Goal: Information Seeking & Learning: Learn about a topic

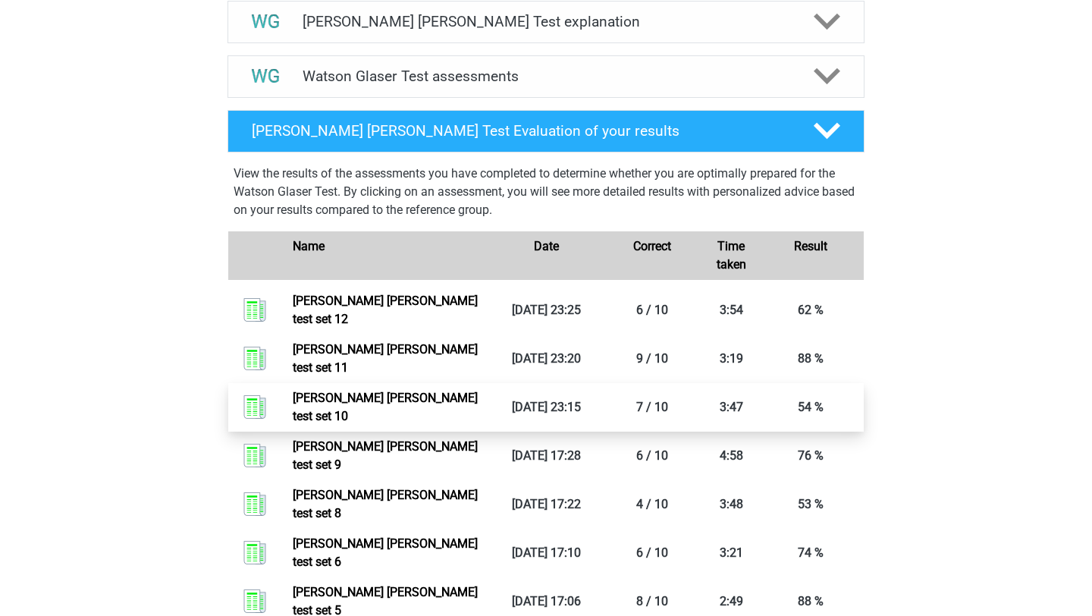
scroll to position [808, 0]
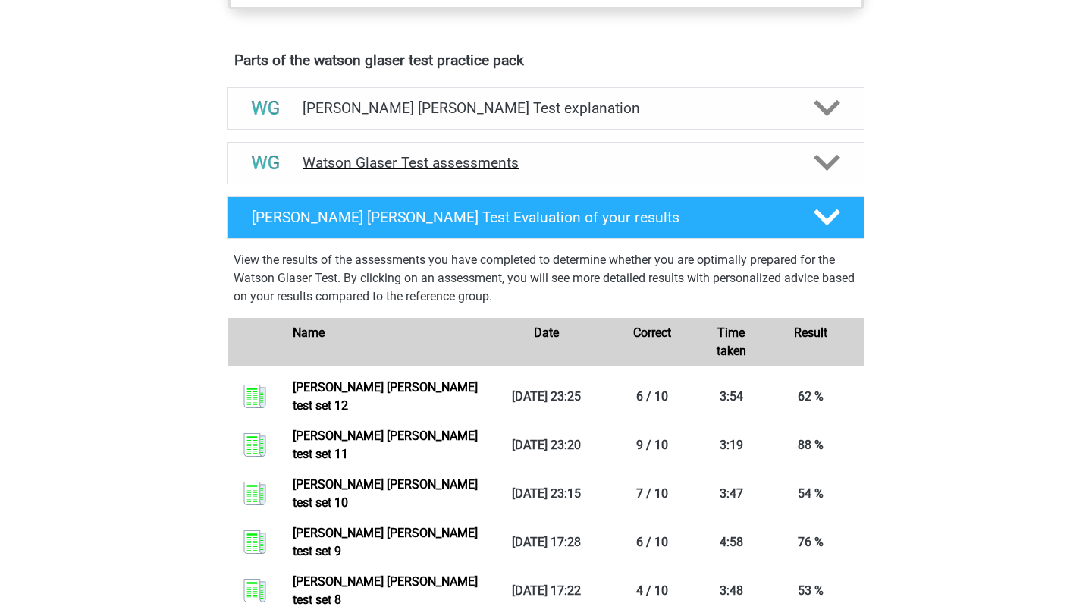
click at [401, 171] on h4 "Watson Glaser Test assessments" at bounding box center [546, 162] width 487 height 17
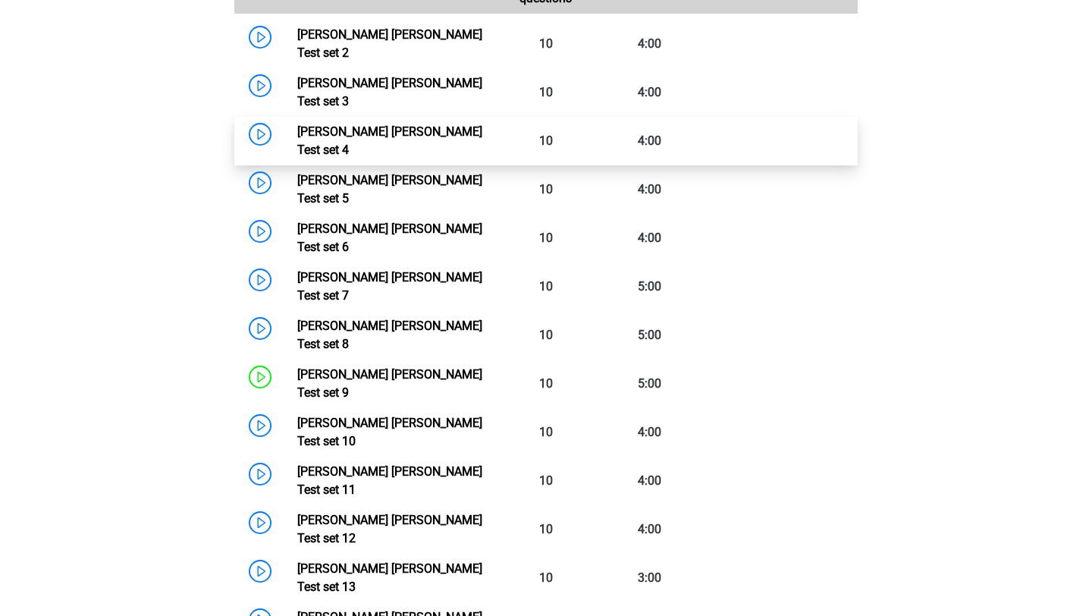
scroll to position [1118, 0]
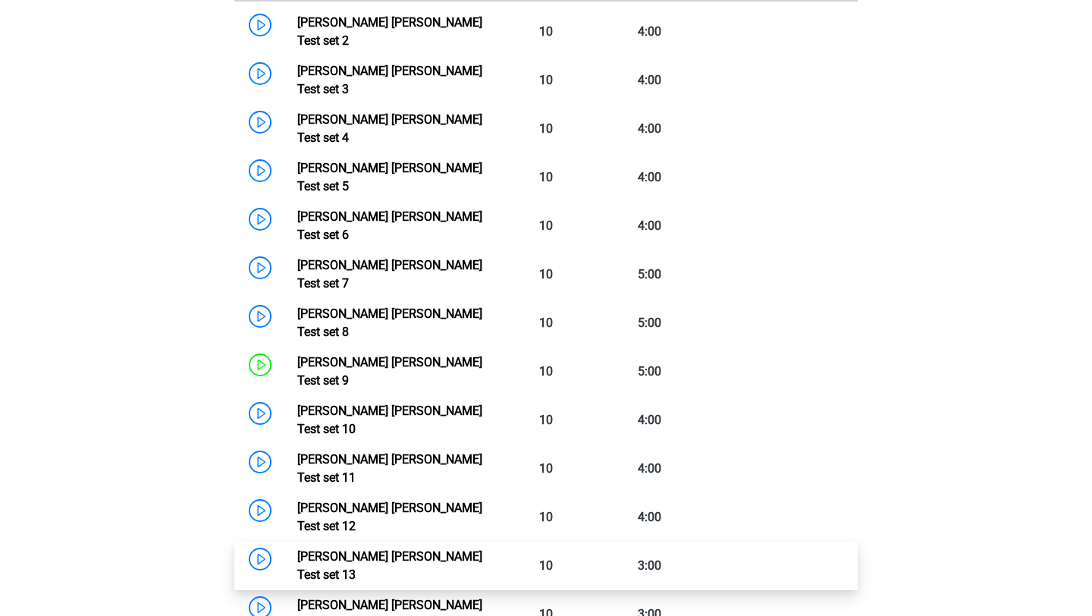
click at [372, 549] on link "Watson Glaser Test set 13" at bounding box center [389, 565] width 185 height 33
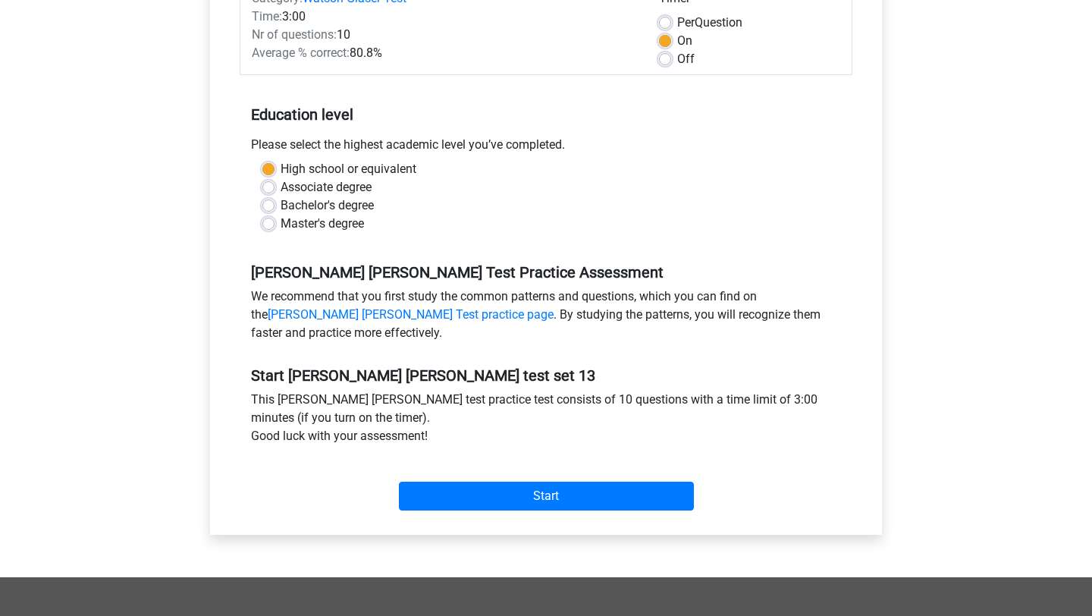
scroll to position [247, 0]
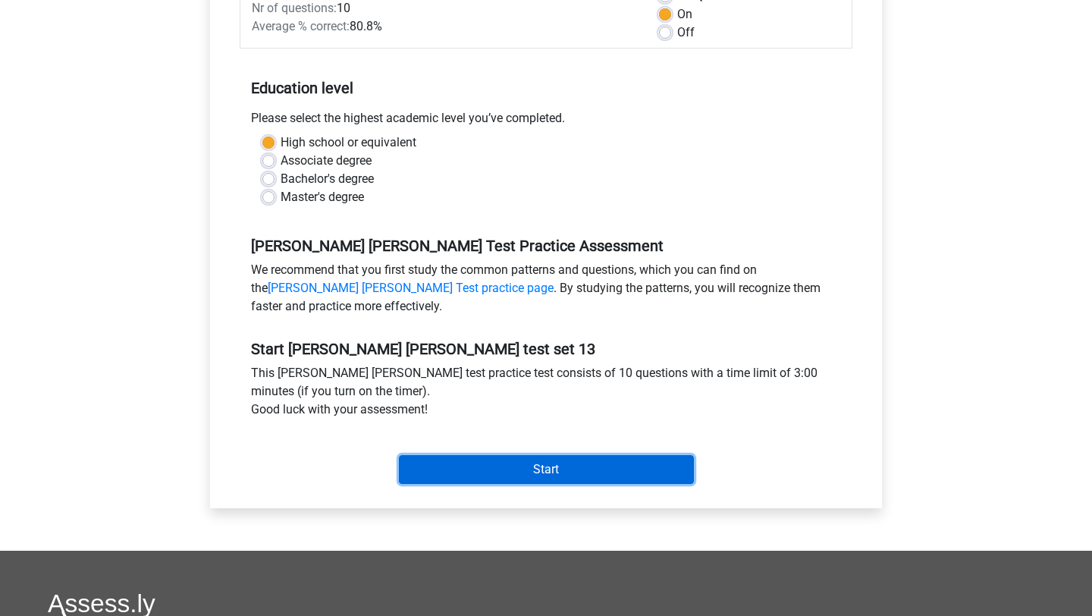
click at [458, 480] on input "Start" at bounding box center [546, 469] width 295 height 29
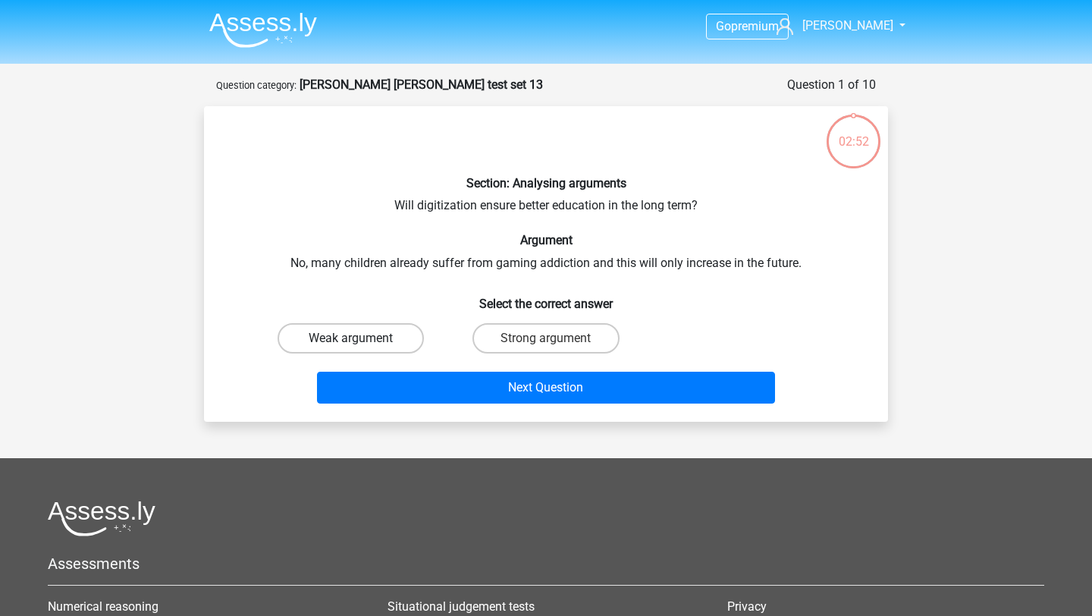
click at [373, 335] on label "Weak argument" at bounding box center [351, 338] width 146 height 30
click at [361, 338] on input "Weak argument" at bounding box center [356, 343] width 10 height 10
radio input "true"
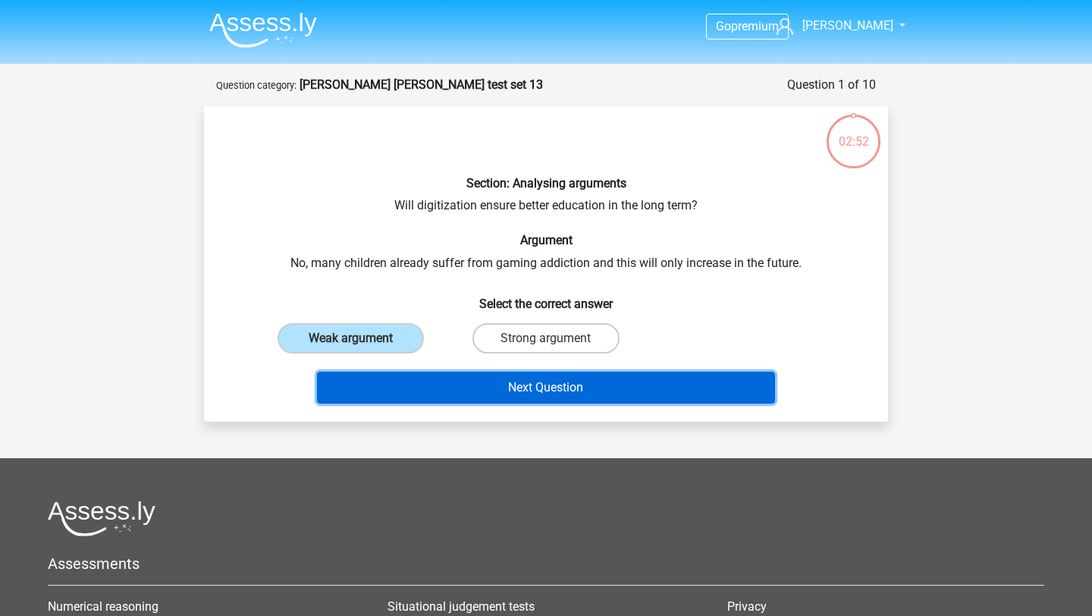
click at [405, 396] on button "Next Question" at bounding box center [546, 388] width 459 height 32
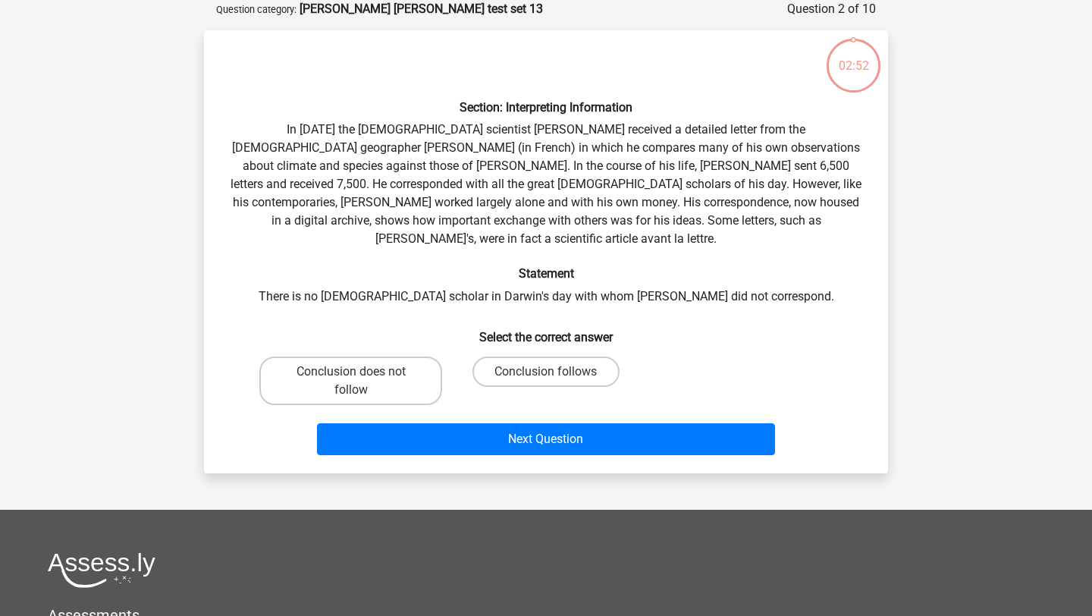
scroll to position [64, 0]
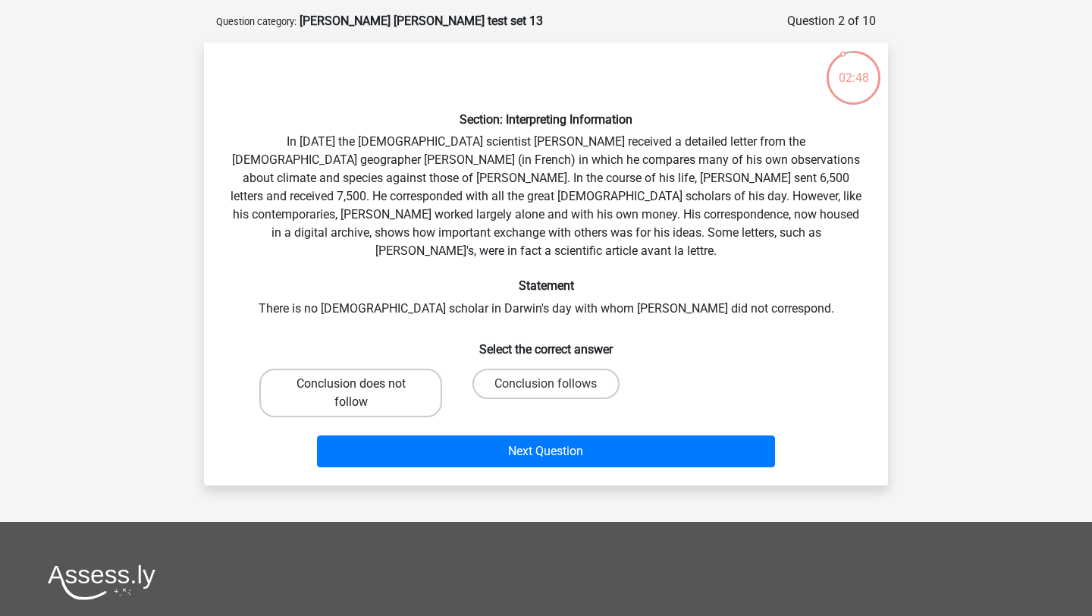
click at [397, 379] on label "Conclusion does not follow" at bounding box center [350, 393] width 183 height 49
click at [361, 384] on input "Conclusion does not follow" at bounding box center [356, 389] width 10 height 10
radio input "true"
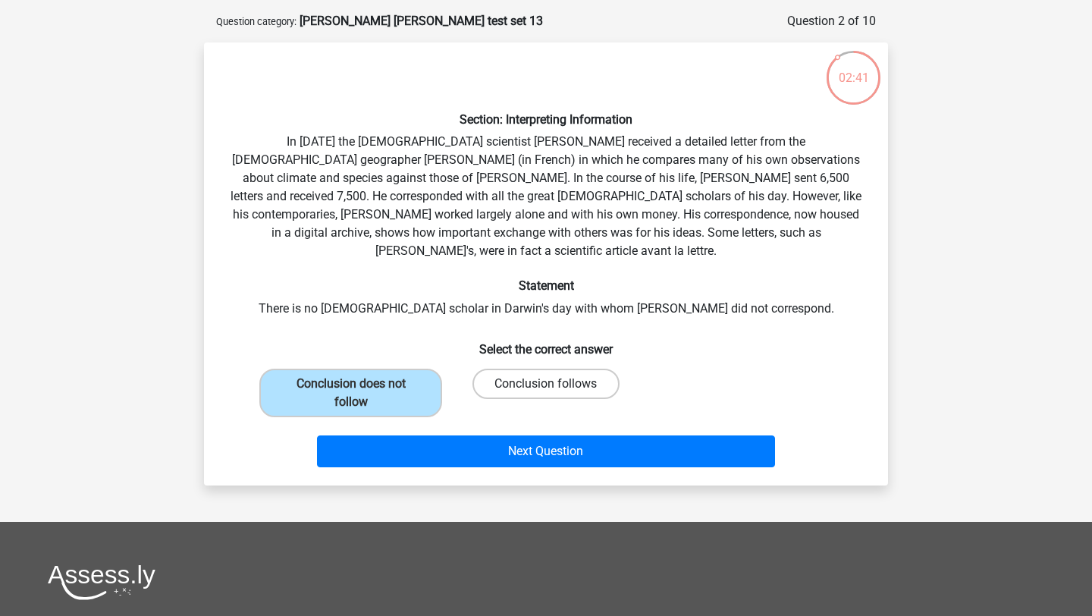
click at [503, 369] on label "Conclusion follows" at bounding box center [546, 384] width 146 height 30
click at [546, 384] on input "Conclusion follows" at bounding box center [551, 389] width 10 height 10
radio input "true"
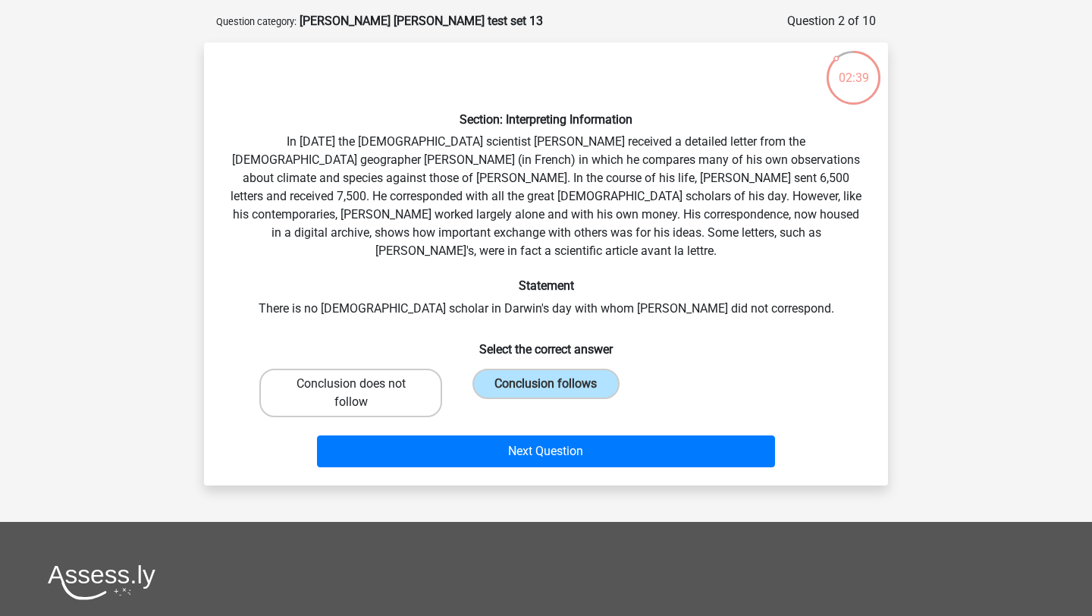
click at [394, 369] on label "Conclusion does not follow" at bounding box center [350, 393] width 183 height 49
click at [361, 384] on input "Conclusion does not follow" at bounding box center [356, 389] width 10 height 10
radio input "true"
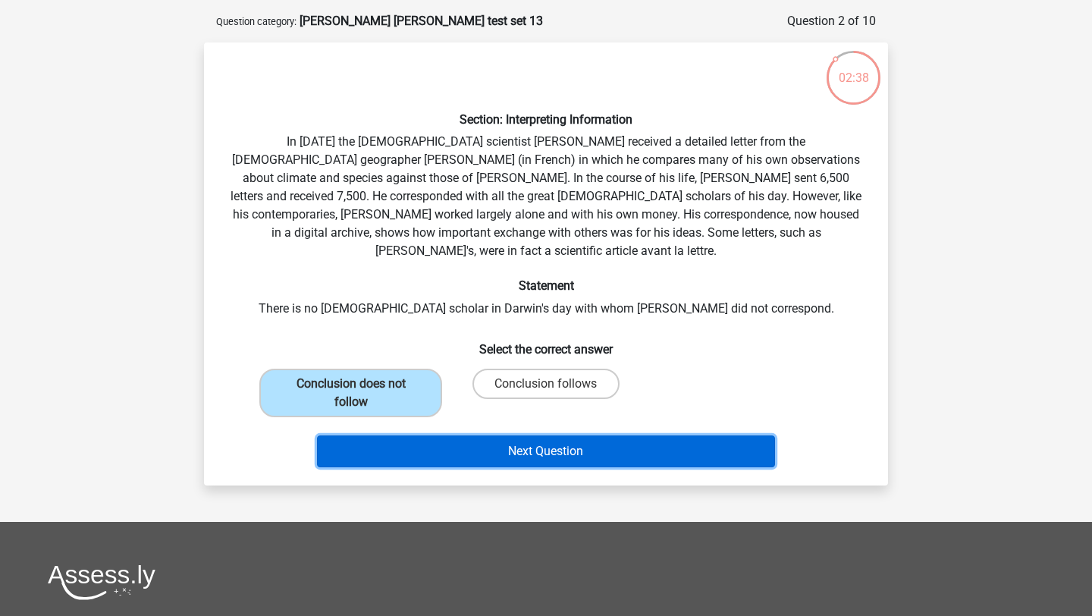
click at [482, 445] on button "Next Question" at bounding box center [546, 451] width 459 height 32
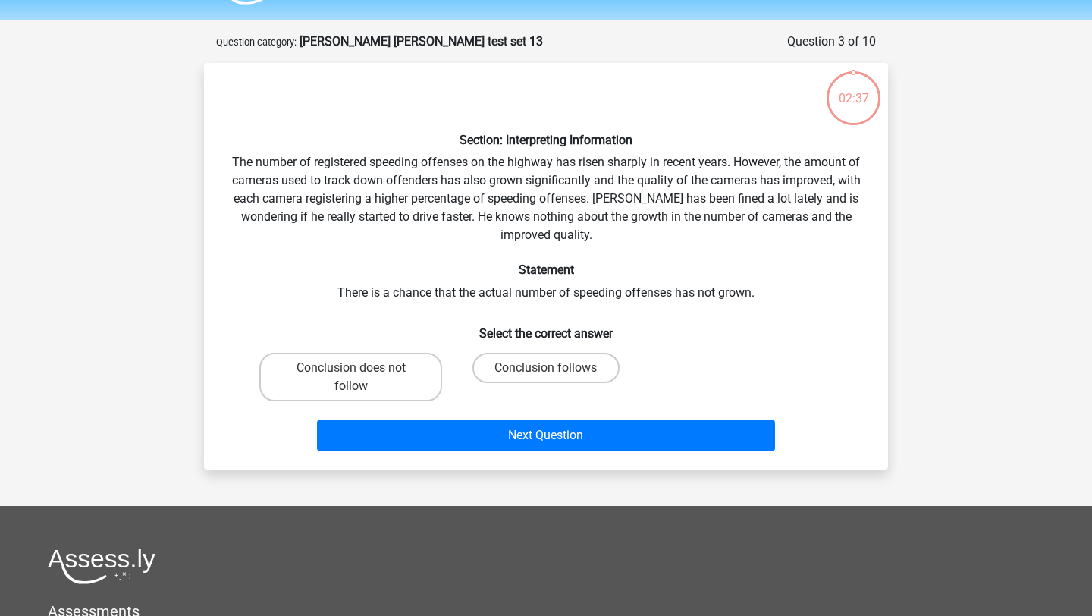
scroll to position [42, 0]
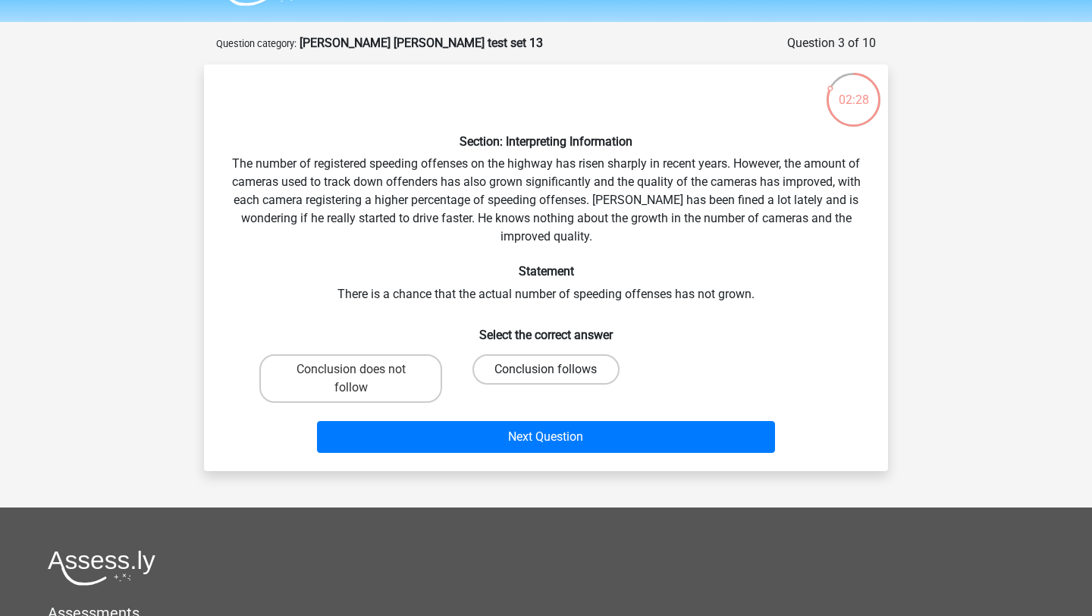
click at [522, 368] on label "Conclusion follows" at bounding box center [546, 369] width 146 height 30
click at [546, 369] on input "Conclusion follows" at bounding box center [551, 374] width 10 height 10
radio input "true"
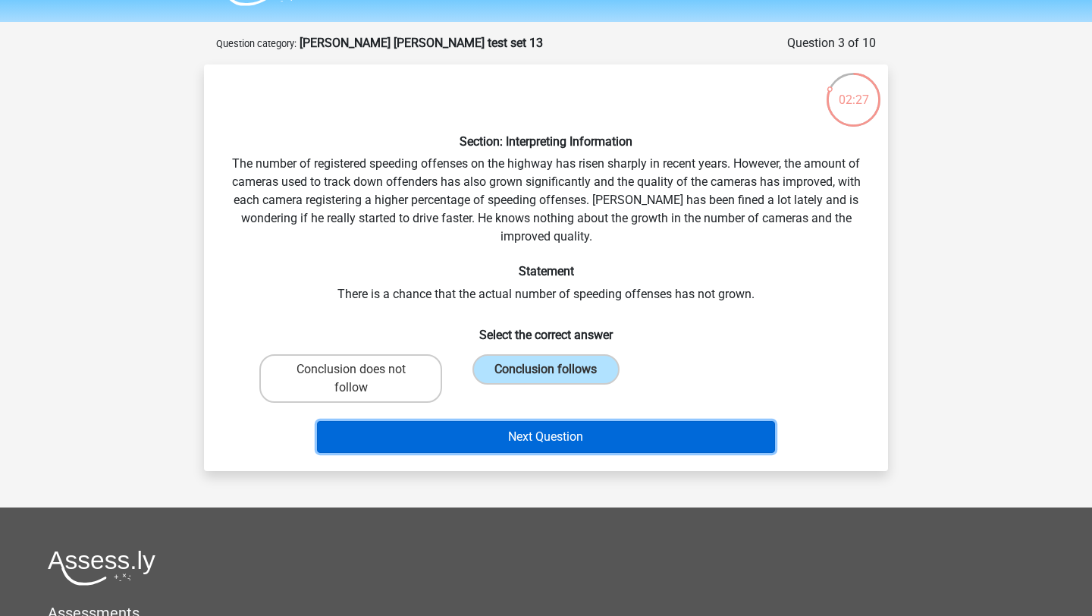
click at [523, 431] on button "Next Question" at bounding box center [546, 437] width 459 height 32
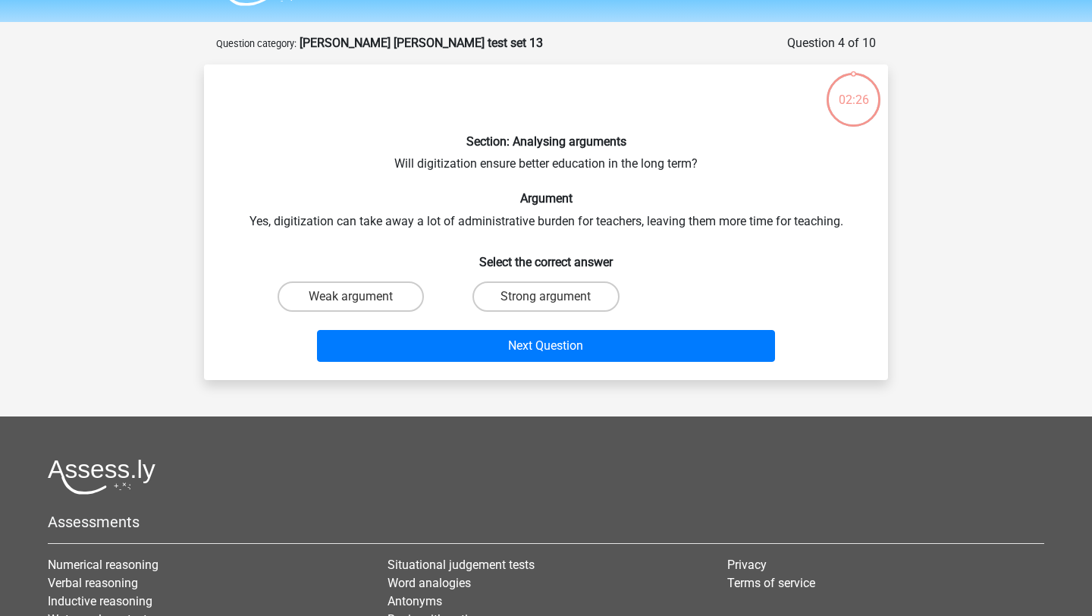
scroll to position [76, 0]
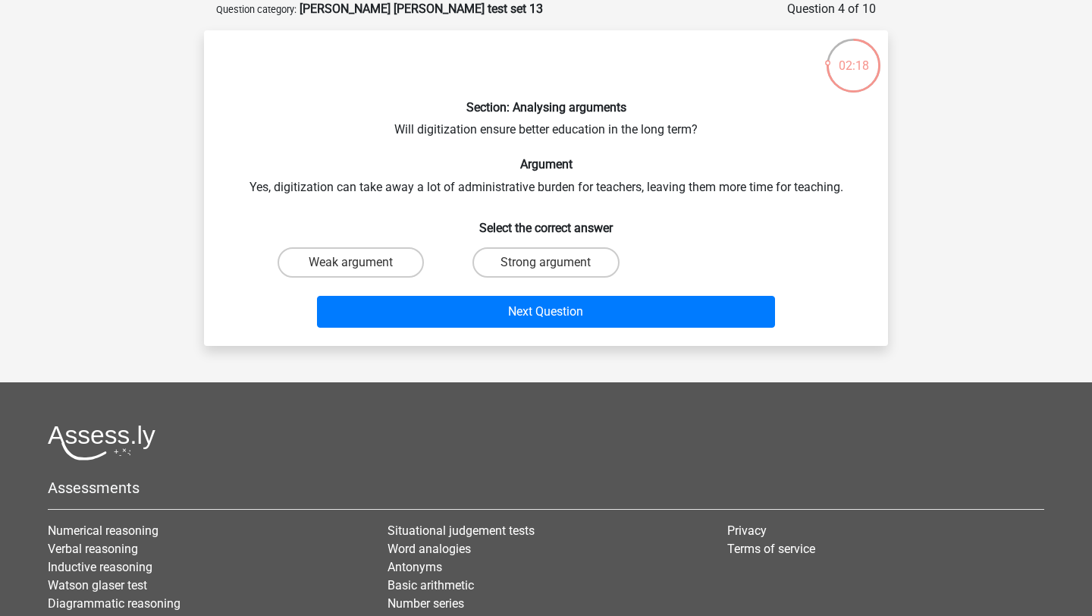
click at [548, 262] on input "Strong argument" at bounding box center [551, 267] width 10 height 10
radio input "true"
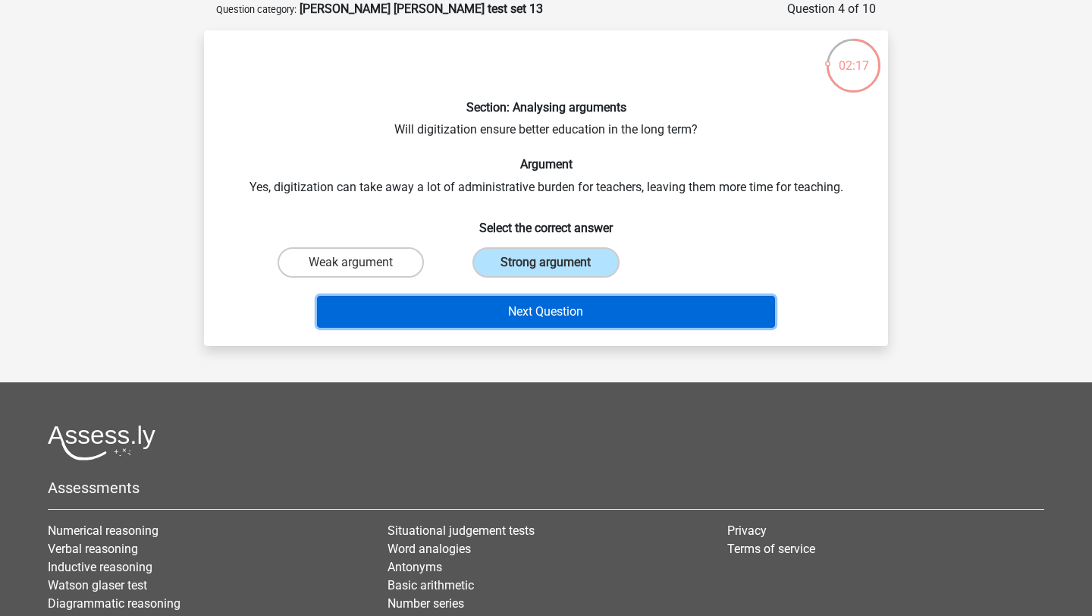
click at [541, 310] on button "Next Question" at bounding box center [546, 312] width 459 height 32
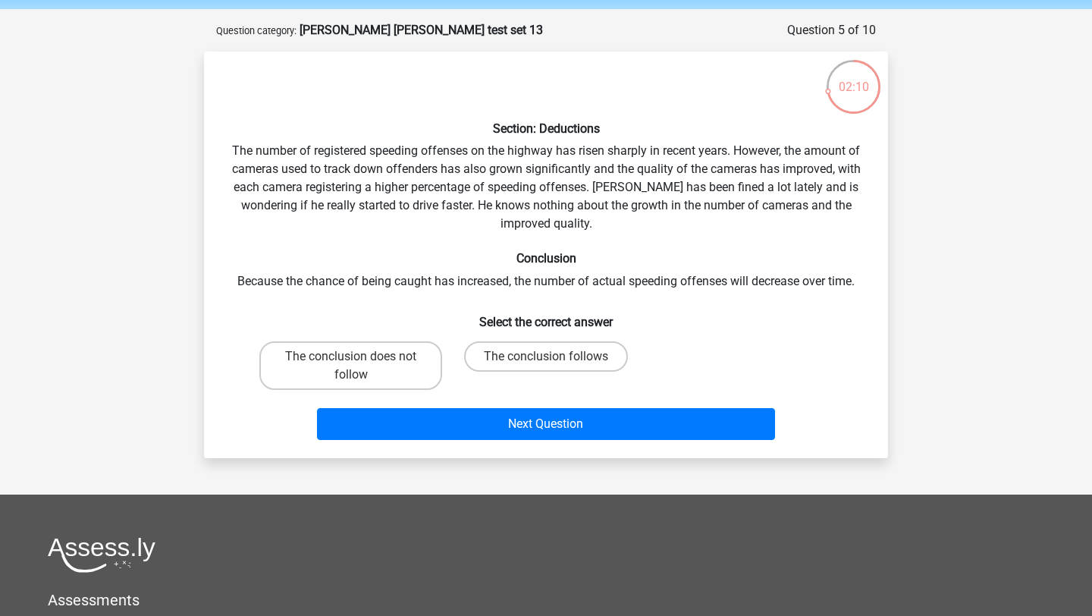
scroll to position [55, 0]
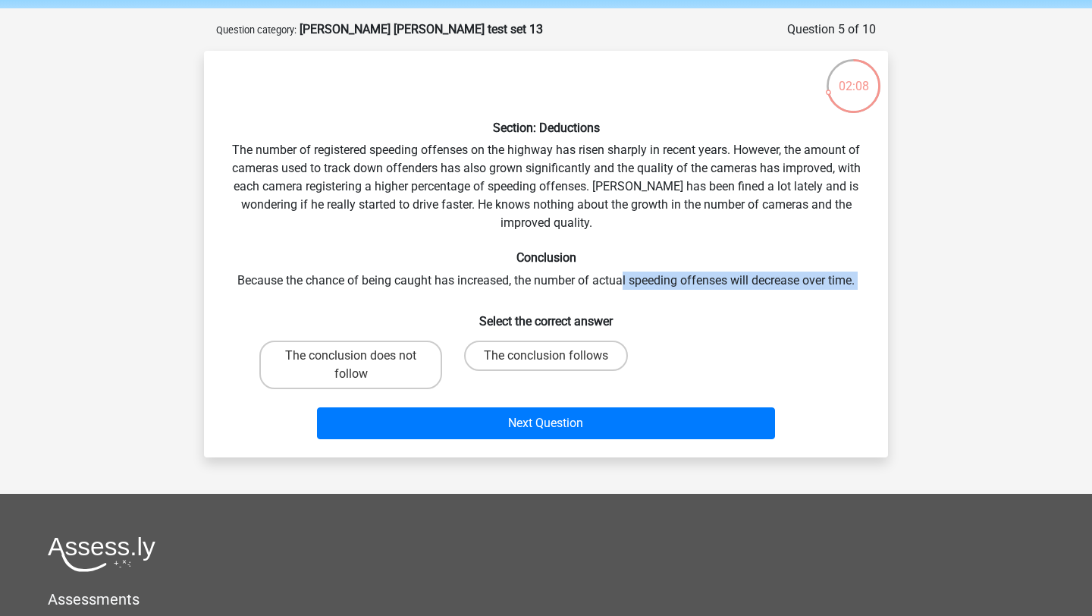
drag, startPoint x: 626, startPoint y: 293, endPoint x: 621, endPoint y: 284, distance: 9.5
click at [621, 284] on div "Section: Deductions The number of registered speeding offenses on the highway h…" at bounding box center [546, 254] width 672 height 382
click at [384, 369] on label "The conclusion does not follow" at bounding box center [350, 365] width 183 height 49
click at [361, 366] on input "The conclusion does not follow" at bounding box center [356, 361] width 10 height 10
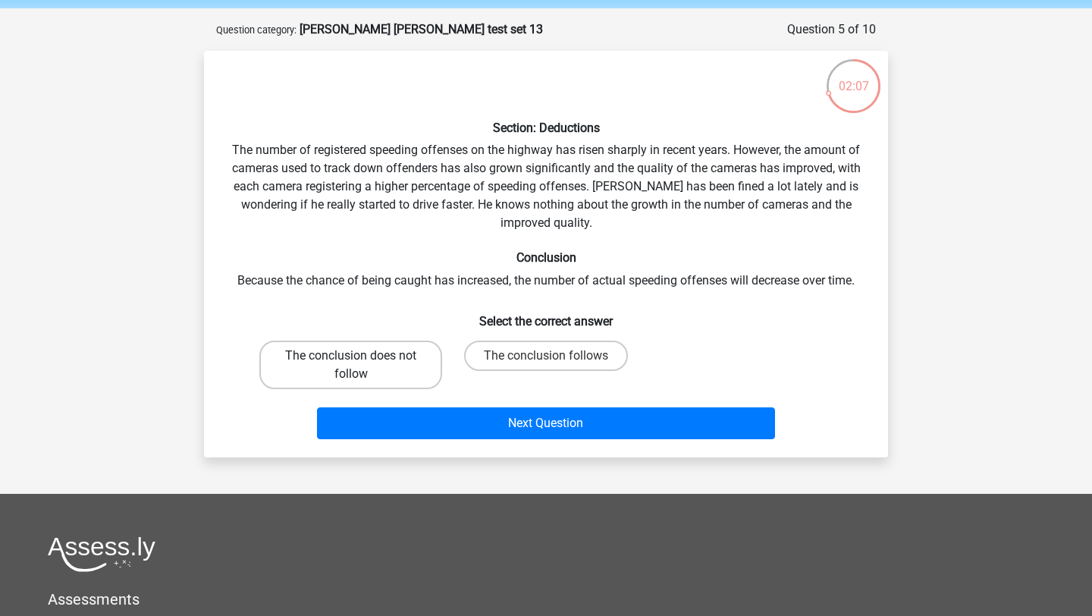
radio input "true"
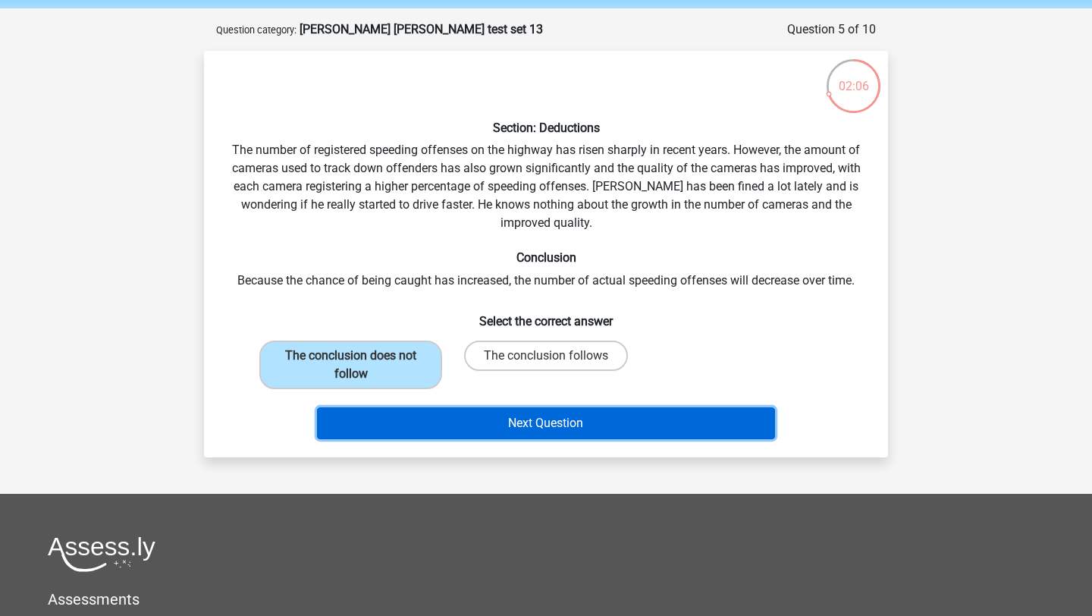
click at [449, 411] on button "Next Question" at bounding box center [546, 423] width 459 height 32
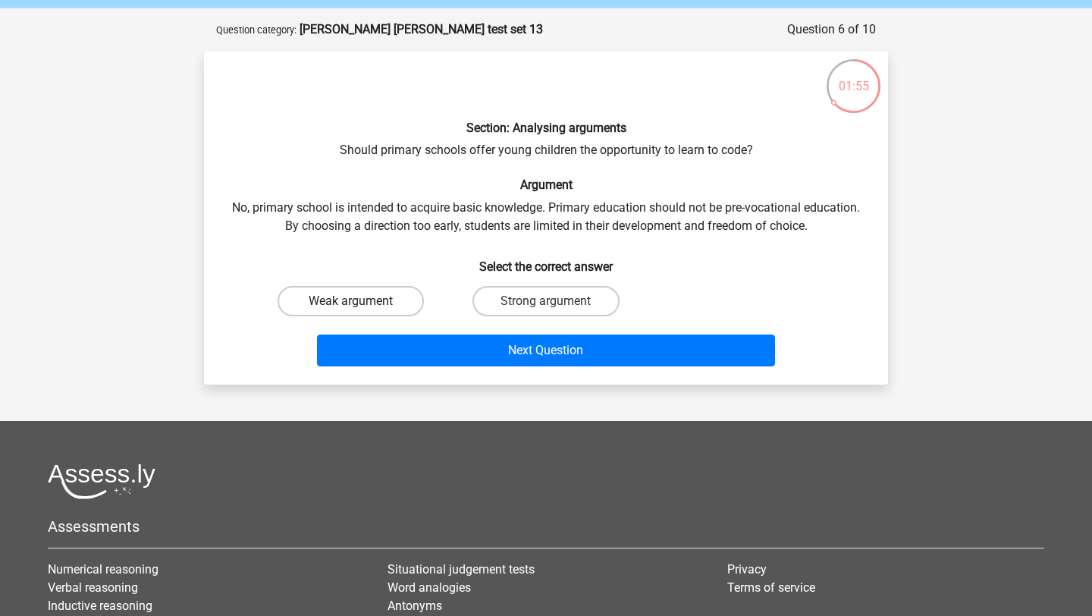
click at [363, 303] on label "Weak argument" at bounding box center [351, 301] width 146 height 30
click at [361, 303] on input "Weak argument" at bounding box center [356, 306] width 10 height 10
radio input "true"
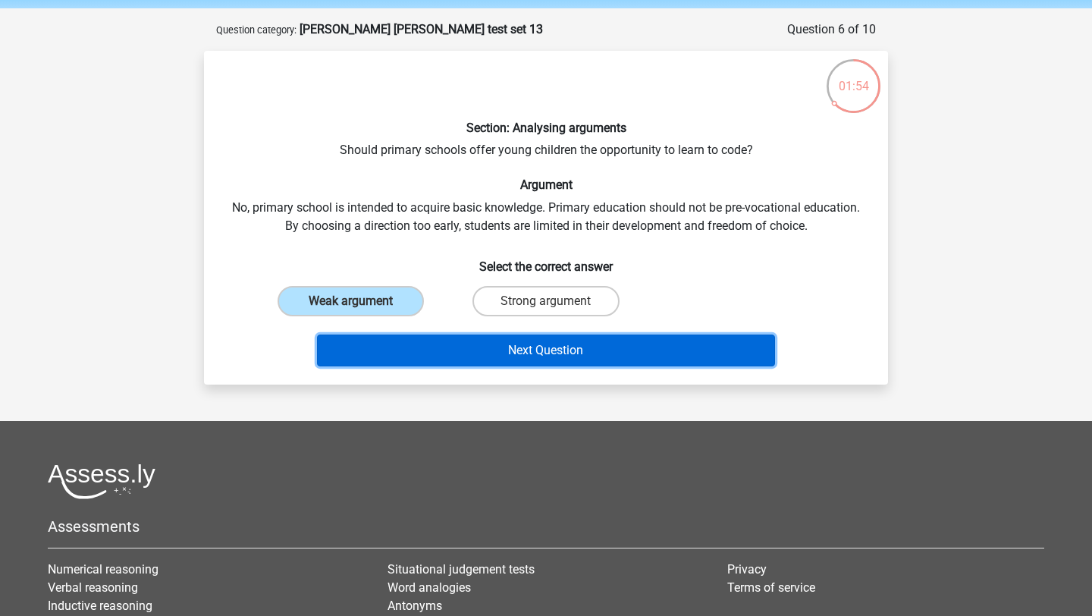
click at [400, 352] on button "Next Question" at bounding box center [546, 351] width 459 height 32
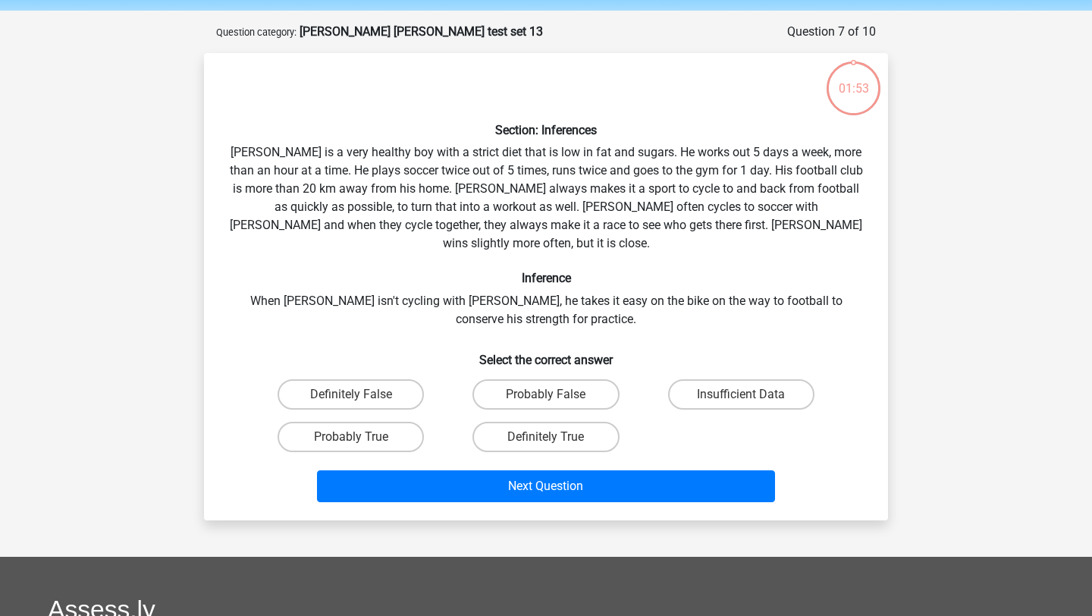
scroll to position [55, 0]
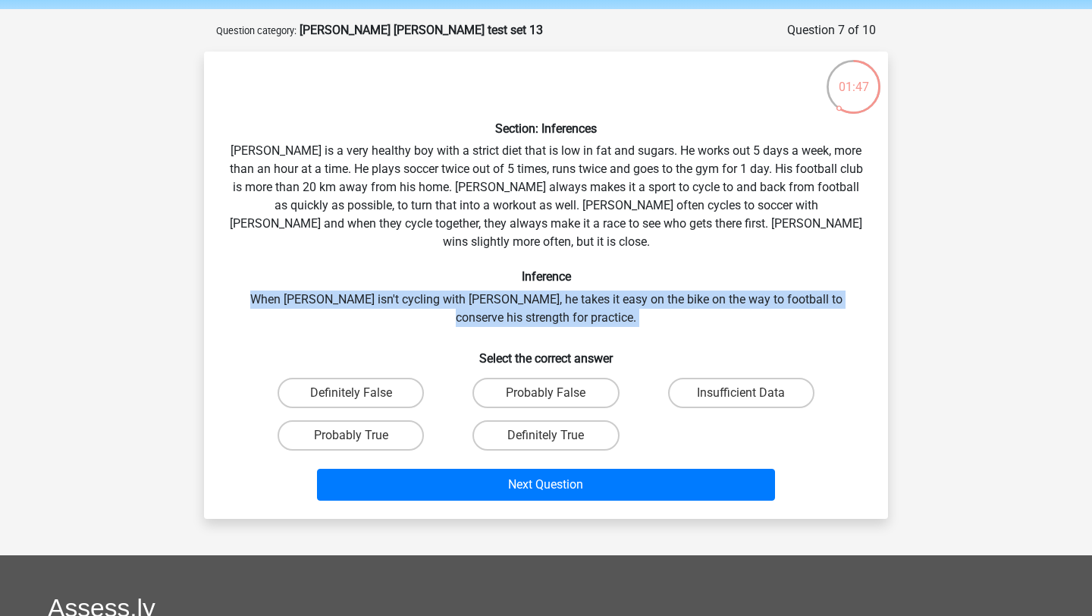
drag, startPoint x: 646, startPoint y: 313, endPoint x: 622, endPoint y: 266, distance: 51.9
click at [622, 266] on div "Section: Inferences Rowan is a very healthy boy with a strict diet that is low …" at bounding box center [546, 285] width 672 height 443
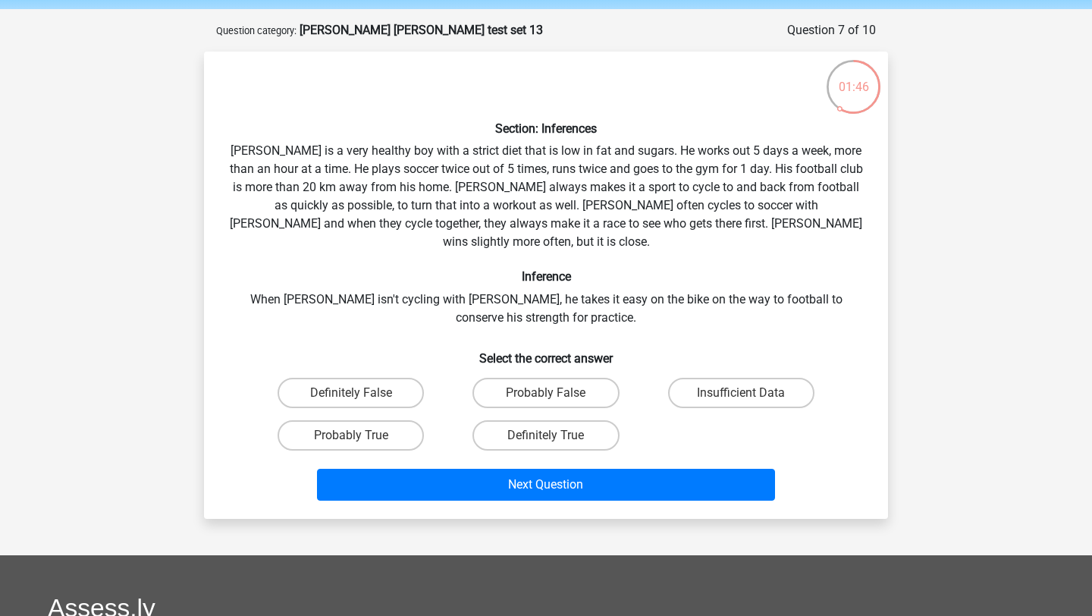
click at [623, 266] on div "Section: Inferences Rowan is a very healthy boy with a strict diet that is low …" at bounding box center [546, 285] width 672 height 443
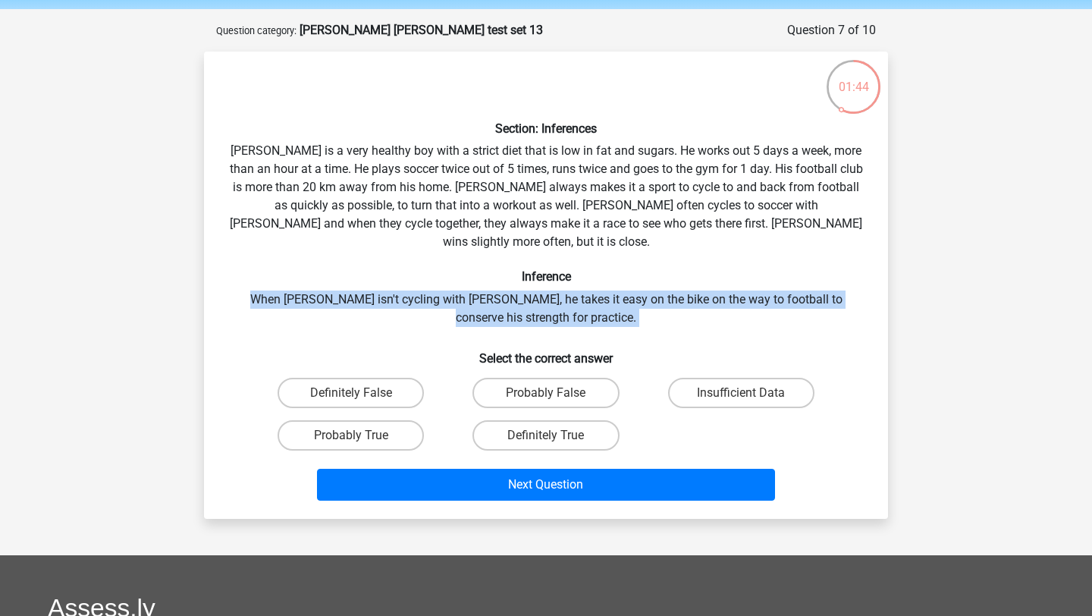
drag, startPoint x: 623, startPoint y: 266, endPoint x: 637, endPoint y: 319, distance: 54.3
click at [637, 319] on div "Section: Inferences Rowan is a very healthy boy with a strict diet that is low …" at bounding box center [546, 285] width 672 height 443
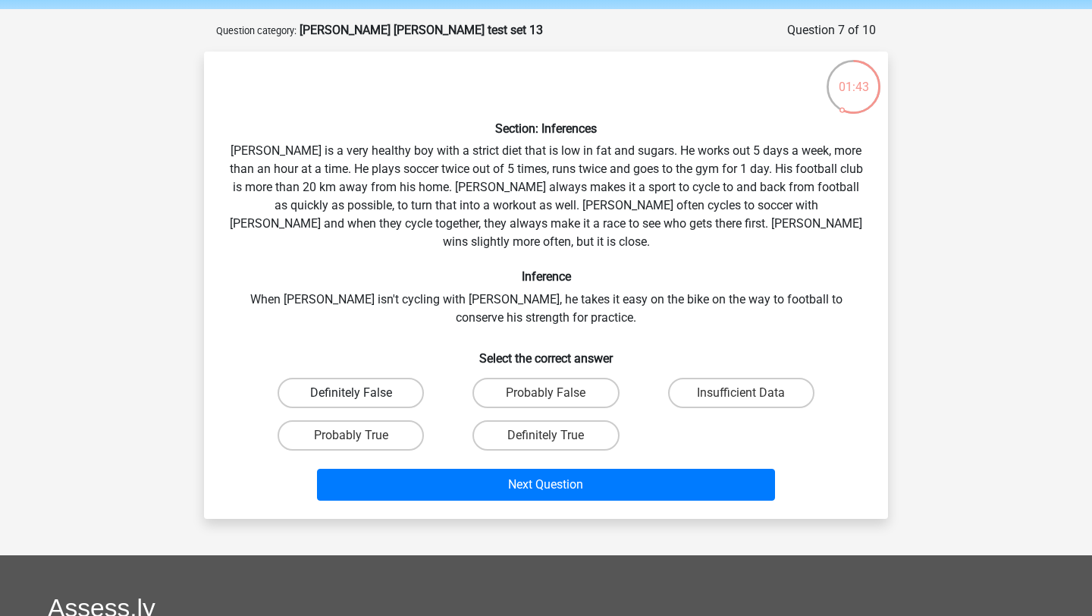
click at [369, 378] on label "Definitely False" at bounding box center [351, 393] width 146 height 30
click at [361, 393] on input "Definitely False" at bounding box center [356, 398] width 10 height 10
radio input "true"
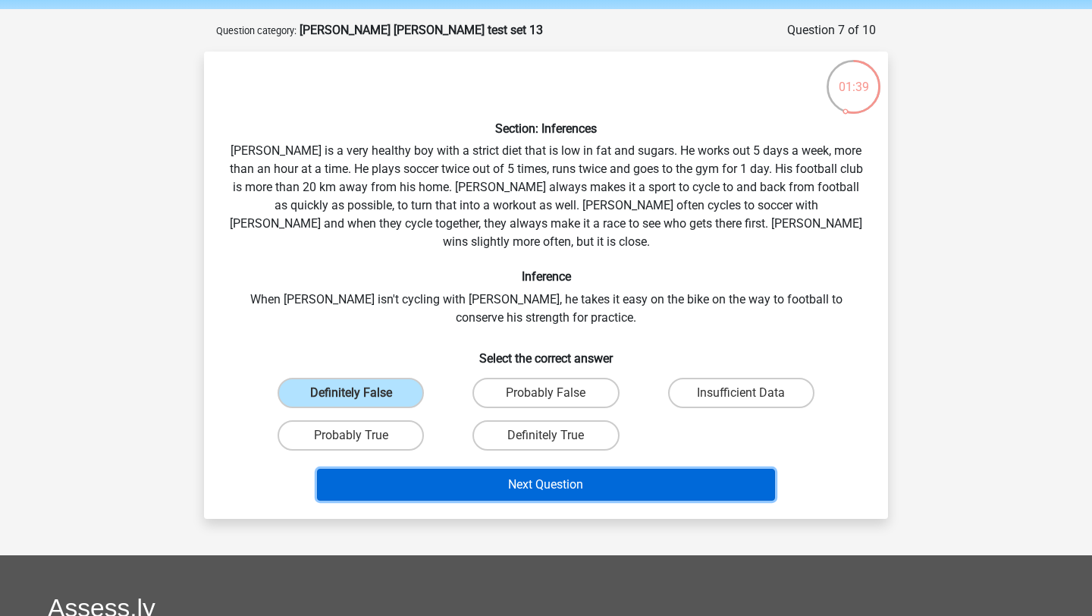
click at [501, 469] on button "Next Question" at bounding box center [546, 485] width 459 height 32
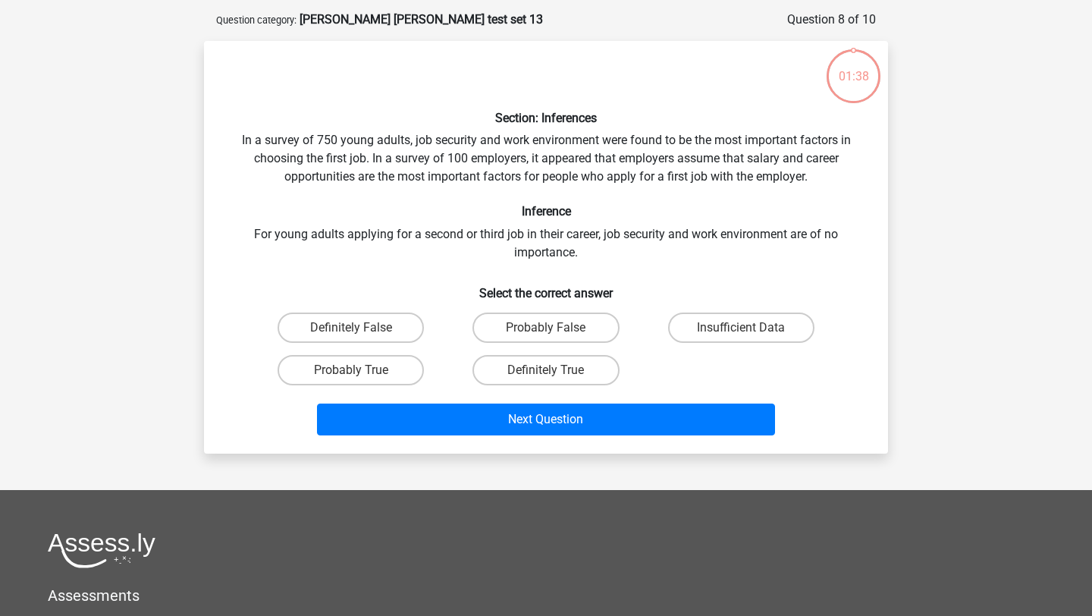
scroll to position [64, 0]
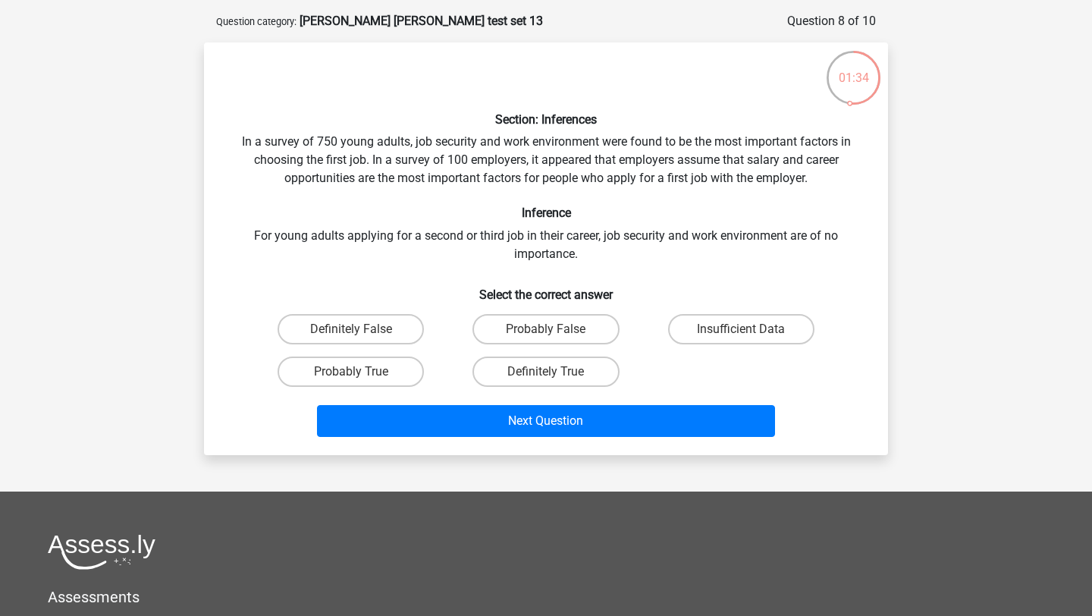
drag, startPoint x: 614, startPoint y: 266, endPoint x: 632, endPoint y: 264, distance: 17.6
click at [633, 265] on div "Section: Inferences In a survey of 750 young adults, job security and work envi…" at bounding box center [546, 249] width 672 height 388
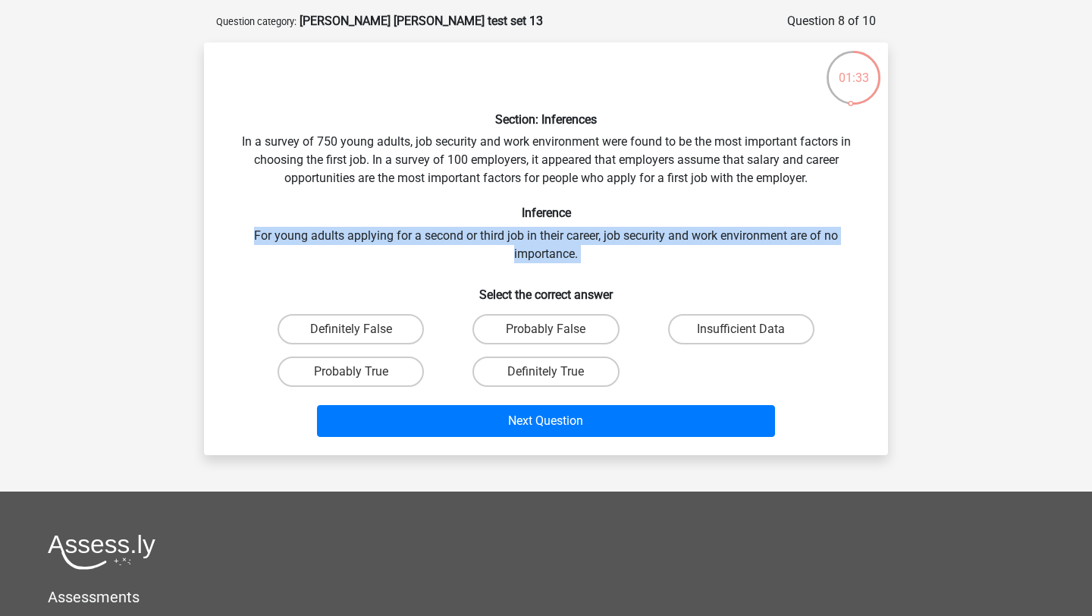
drag, startPoint x: 632, startPoint y: 264, endPoint x: 632, endPoint y: 211, distance: 53.1
click at [632, 211] on div "Section: Inferences In a survey of 750 young adults, job security and work envi…" at bounding box center [546, 249] width 672 height 388
click at [632, 211] on h6 "Inference" at bounding box center [546, 213] width 636 height 14
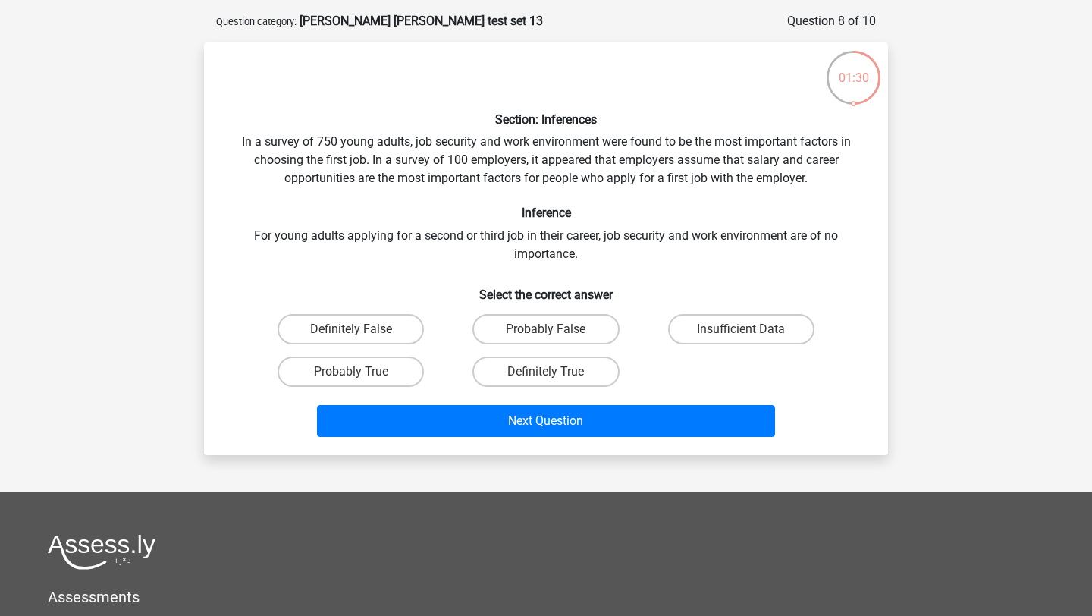
drag, startPoint x: 610, startPoint y: 272, endPoint x: 630, endPoint y: 268, distance: 20.2
click at [630, 268] on div "Section: Inferences In a survey of 750 young adults, job security and work envi…" at bounding box center [546, 249] width 672 height 388
click at [379, 325] on label "Definitely False" at bounding box center [351, 329] width 146 height 30
click at [361, 329] on input "Definitely False" at bounding box center [356, 334] width 10 height 10
radio input "true"
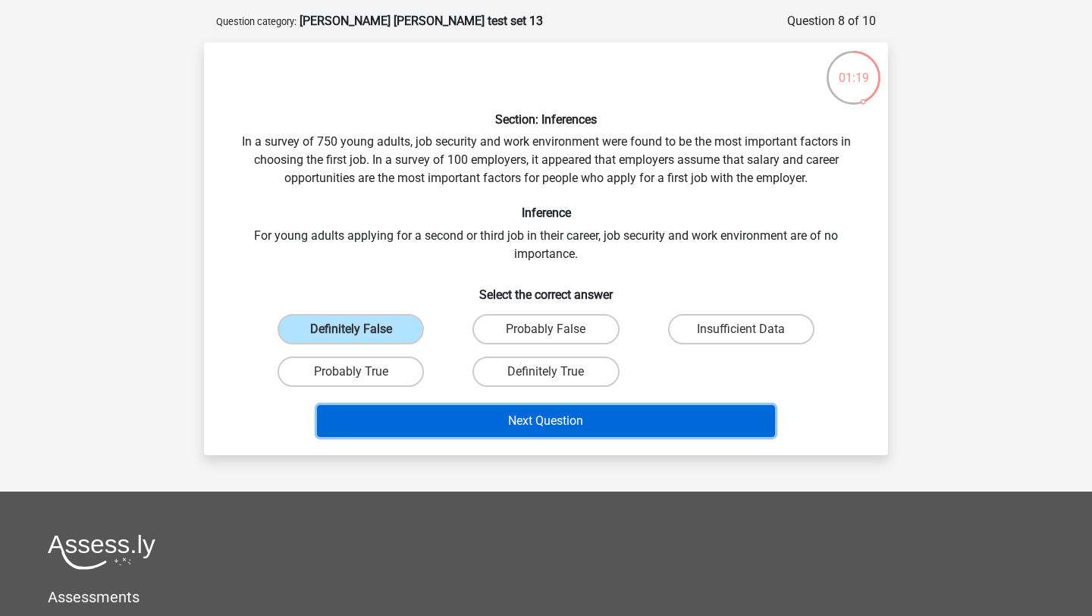
click at [528, 427] on button "Next Question" at bounding box center [546, 421] width 459 height 32
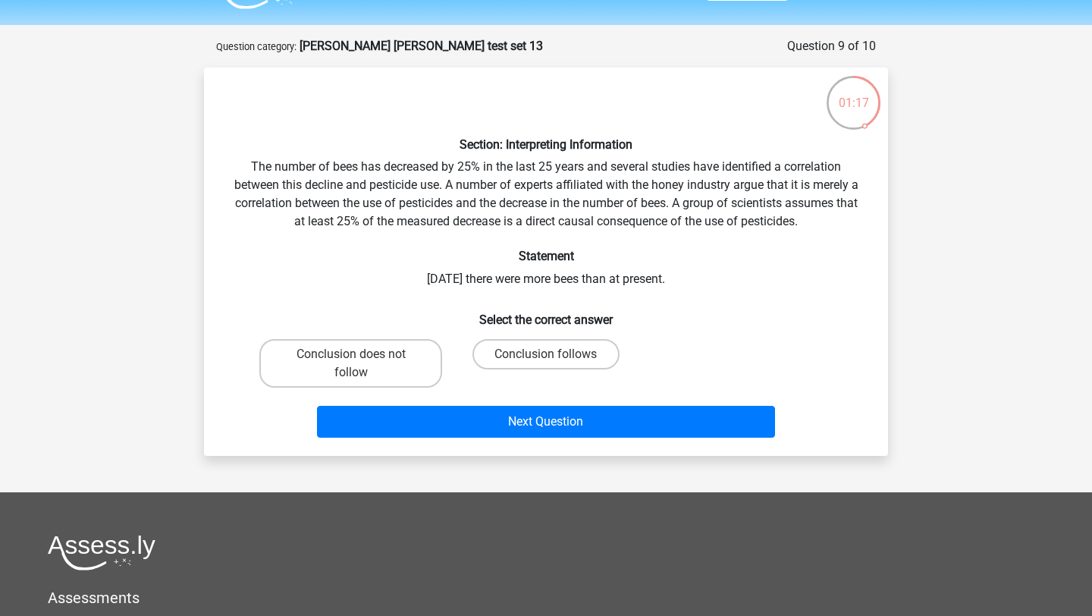
scroll to position [36, 0]
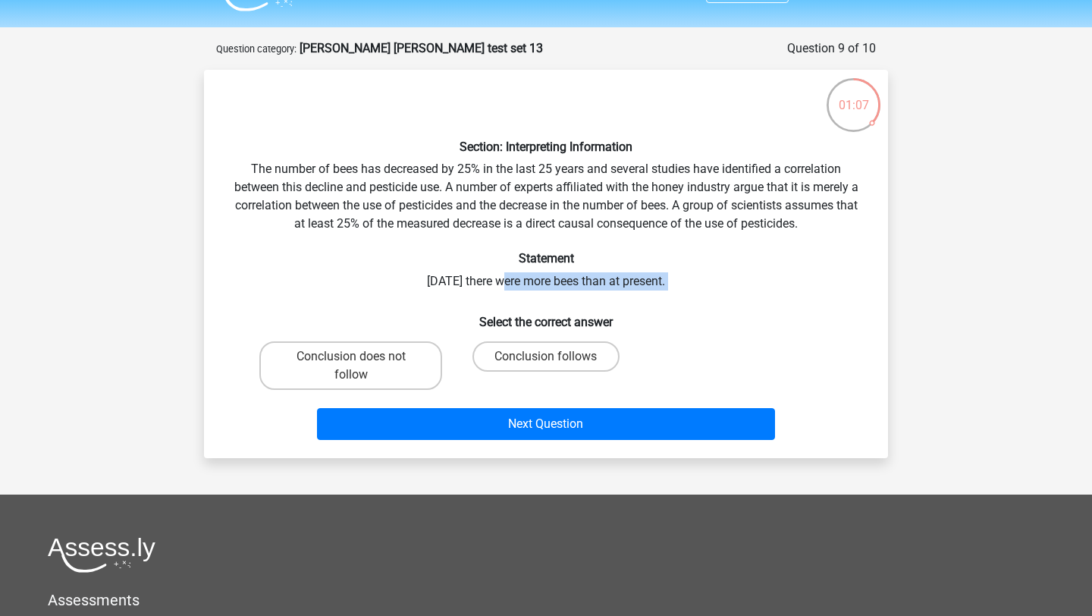
drag, startPoint x: 570, startPoint y: 300, endPoint x: 482, endPoint y: 287, distance: 88.9
click at [482, 287] on div "Section: Interpreting Information The number of bees has decreased by 25% in th…" at bounding box center [546, 264] width 672 height 364
click at [516, 359] on label "Conclusion follows" at bounding box center [546, 356] width 146 height 30
click at [546, 359] on input "Conclusion follows" at bounding box center [551, 362] width 10 height 10
radio input "true"
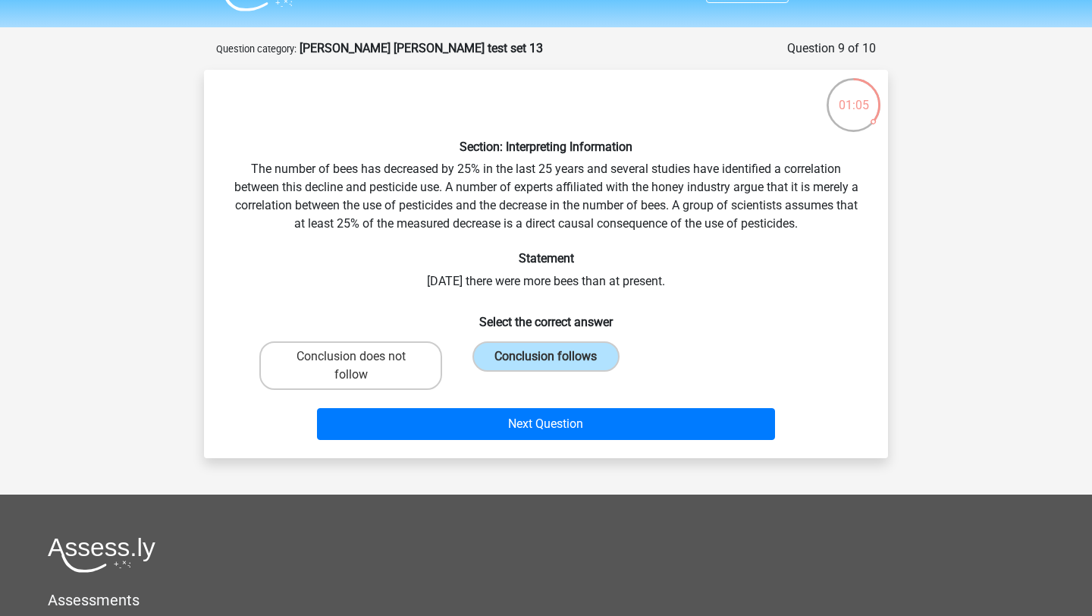
click at [664, 287] on div "Section: Interpreting Information The number of bees has decreased by 25% in th…" at bounding box center [546, 264] width 672 height 364
click at [671, 309] on h6 "Select the correct answer" at bounding box center [546, 316] width 636 height 27
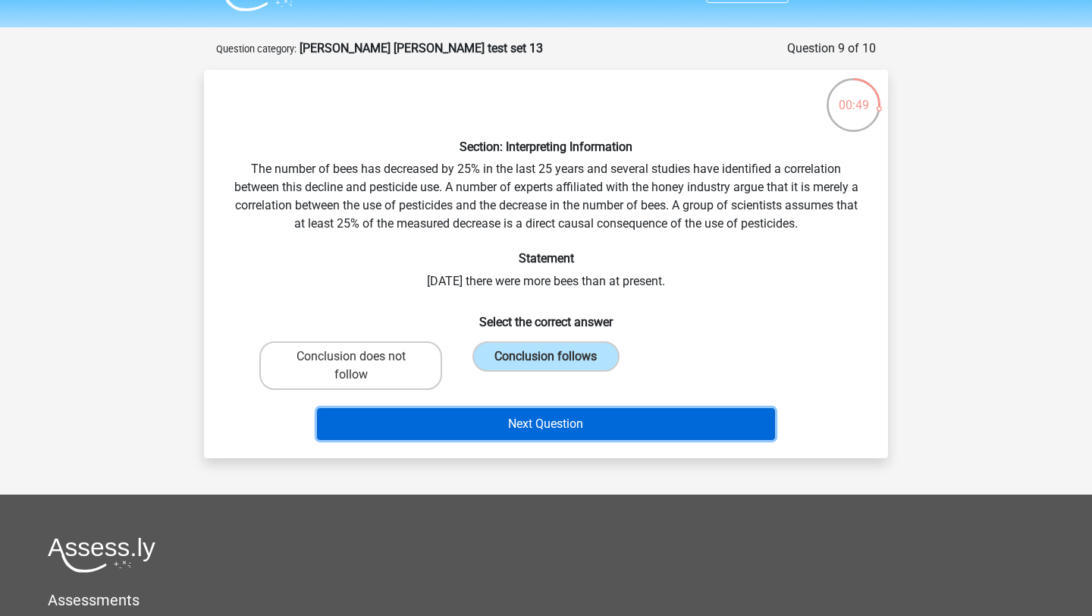
click at [625, 416] on button "Next Question" at bounding box center [546, 424] width 459 height 32
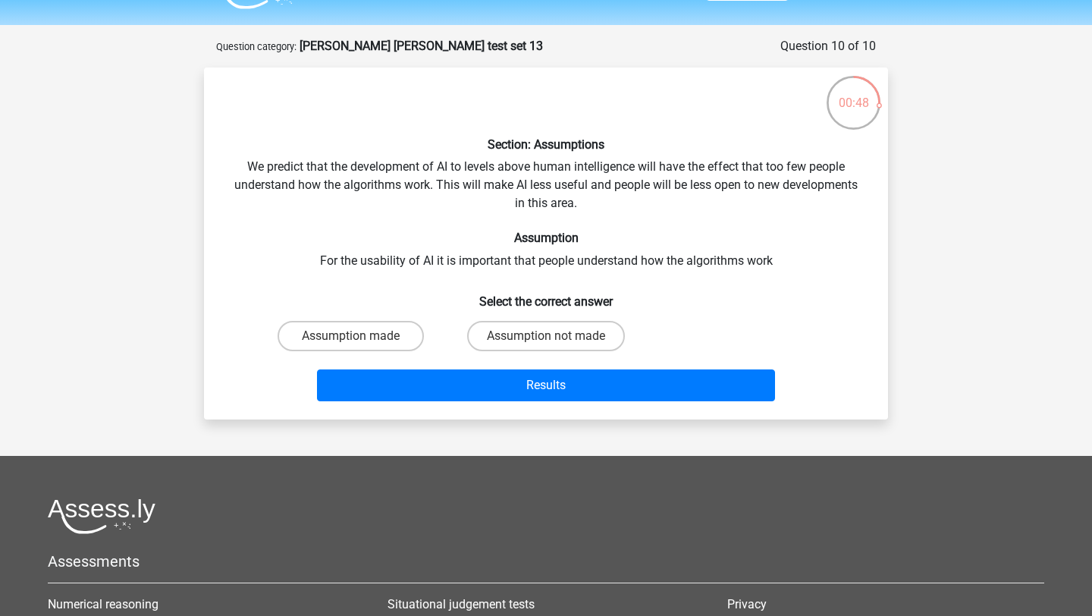
scroll to position [31, 0]
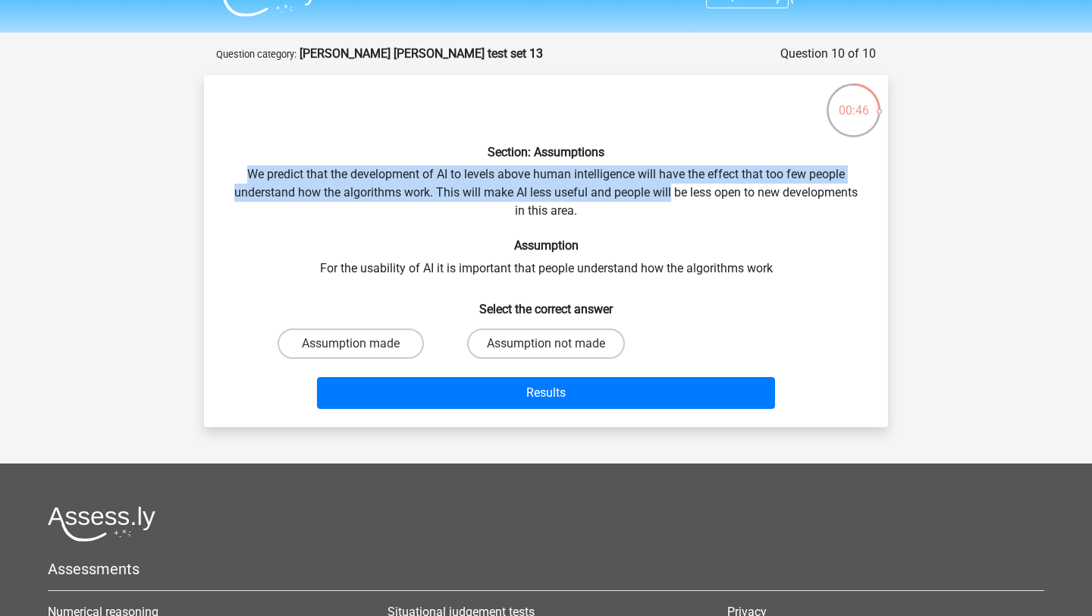
drag, startPoint x: 237, startPoint y: 176, endPoint x: 672, endPoint y: 184, distance: 435.5
click at [672, 184] on div "Section: Assumptions We predict that the development of AI to levels above huma…" at bounding box center [546, 251] width 672 height 328
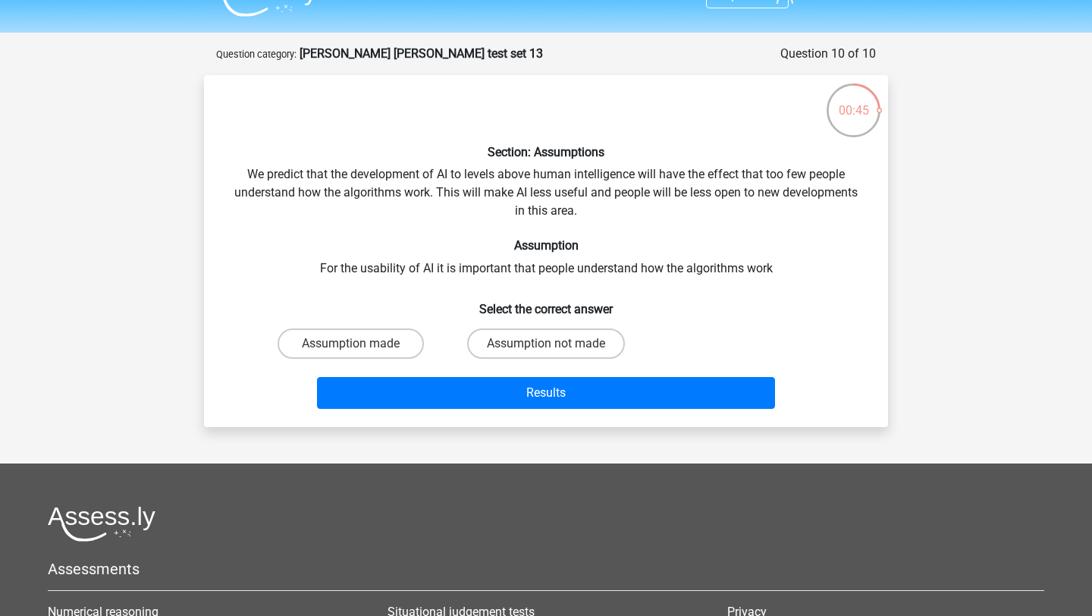
click at [672, 216] on div "Section: Assumptions We predict that the development of AI to levels above huma…" at bounding box center [546, 251] width 672 height 328
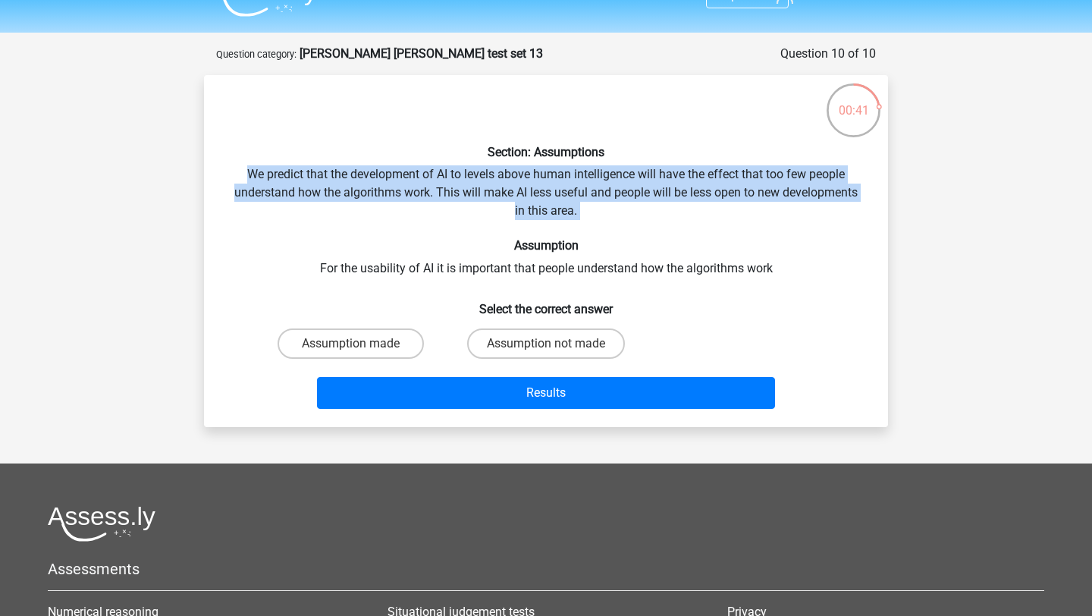
drag, startPoint x: 672, startPoint y: 215, endPoint x: 677, endPoint y: 209, distance: 8.2
click at [677, 209] on div "Section: Assumptions We predict that the development of AI to levels above huma…" at bounding box center [546, 251] width 672 height 328
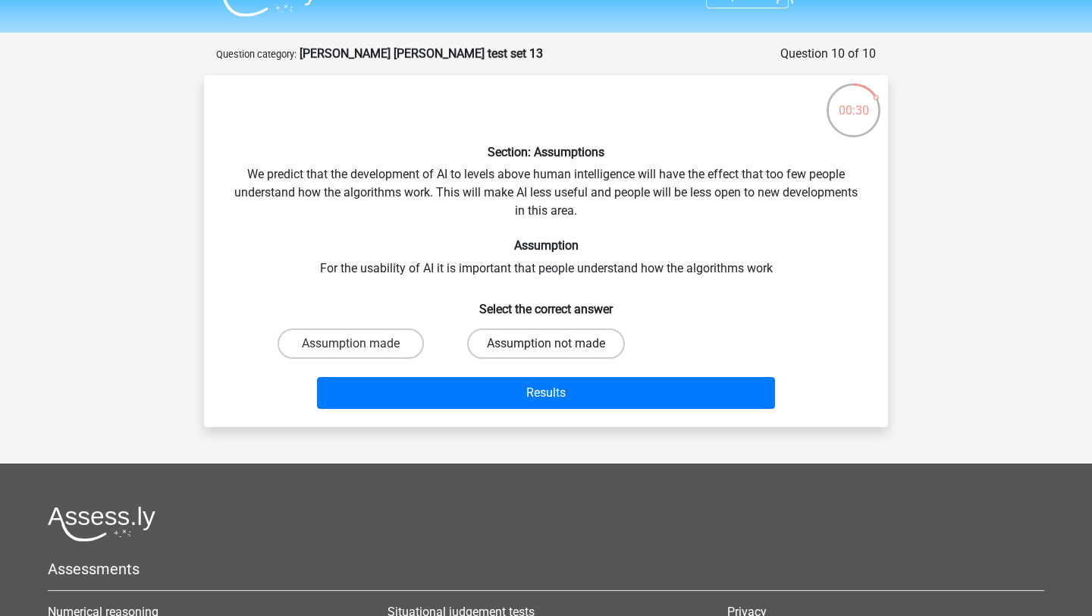
click at [515, 350] on label "Assumption not made" at bounding box center [546, 343] width 158 height 30
click at [546, 350] on input "Assumption not made" at bounding box center [551, 349] width 10 height 10
radio input "true"
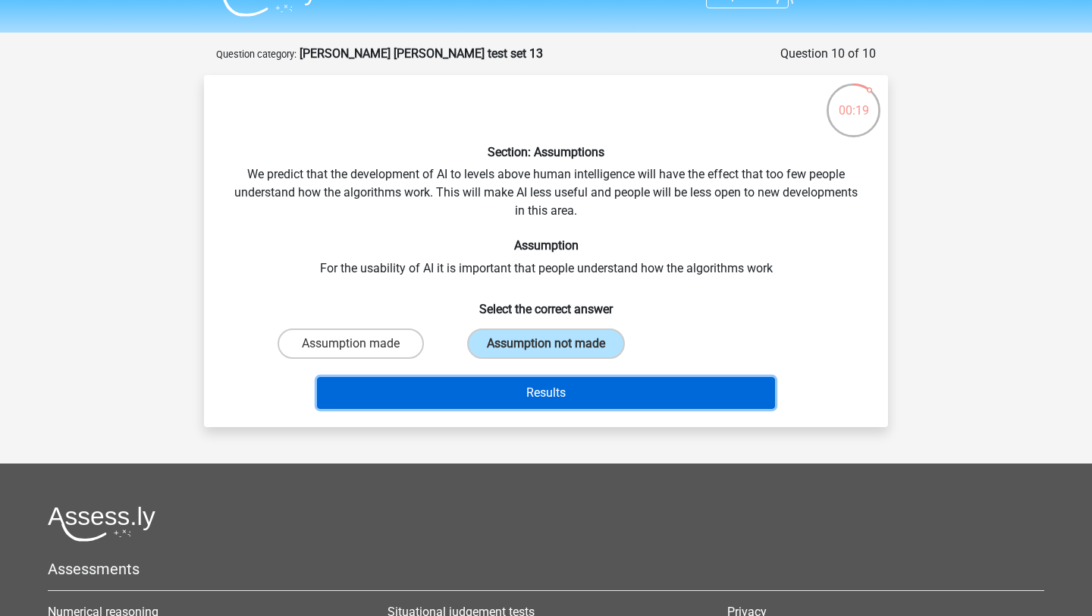
click at [625, 384] on button "Results" at bounding box center [546, 393] width 459 height 32
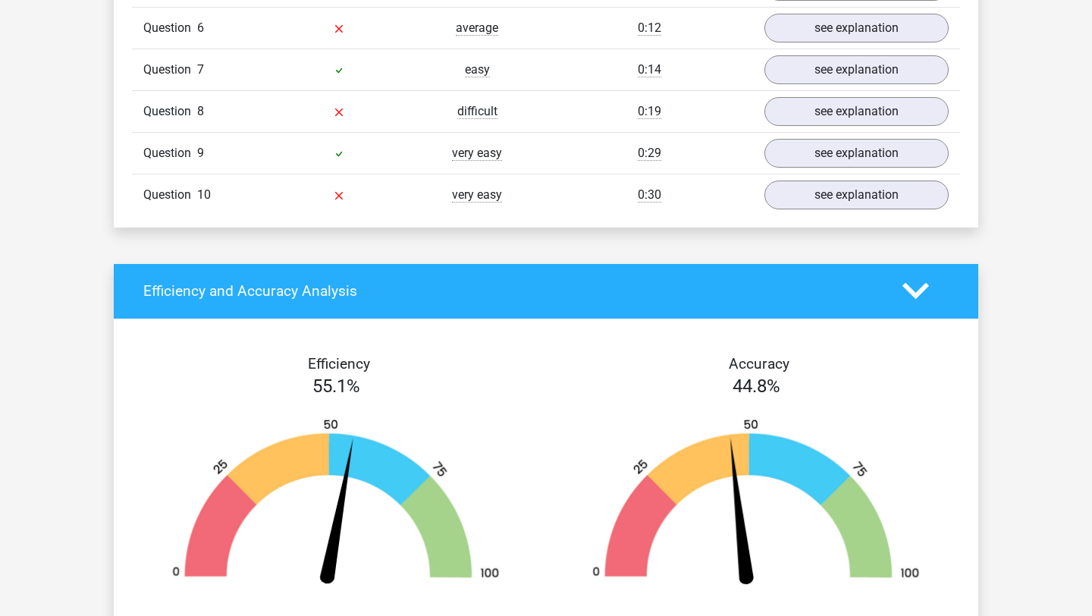
scroll to position [1469, 0]
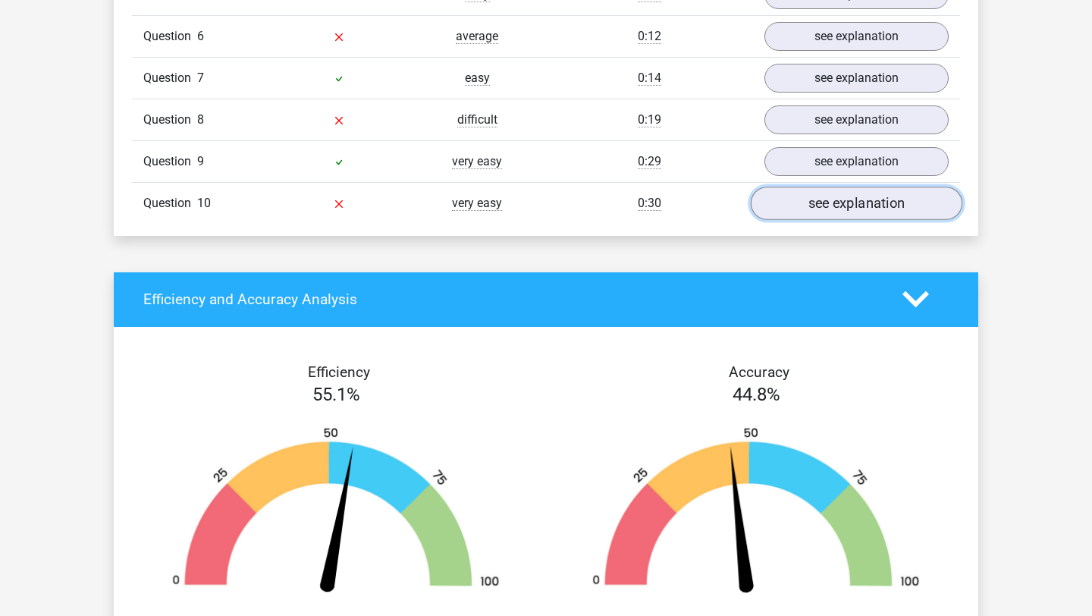
click at [850, 206] on link "see explanation" at bounding box center [857, 203] width 212 height 33
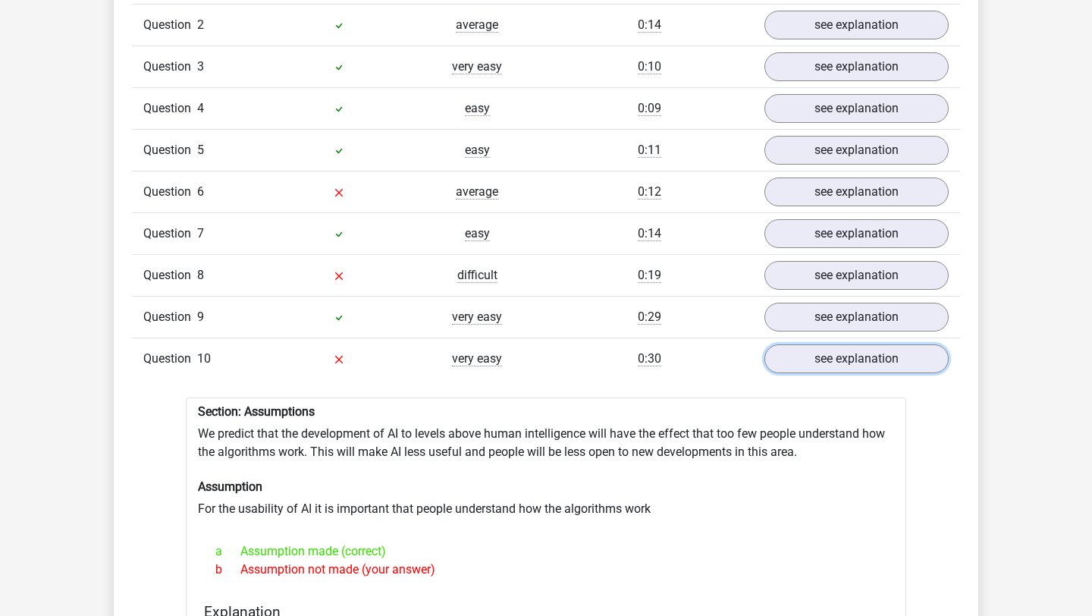
scroll to position [1307, 0]
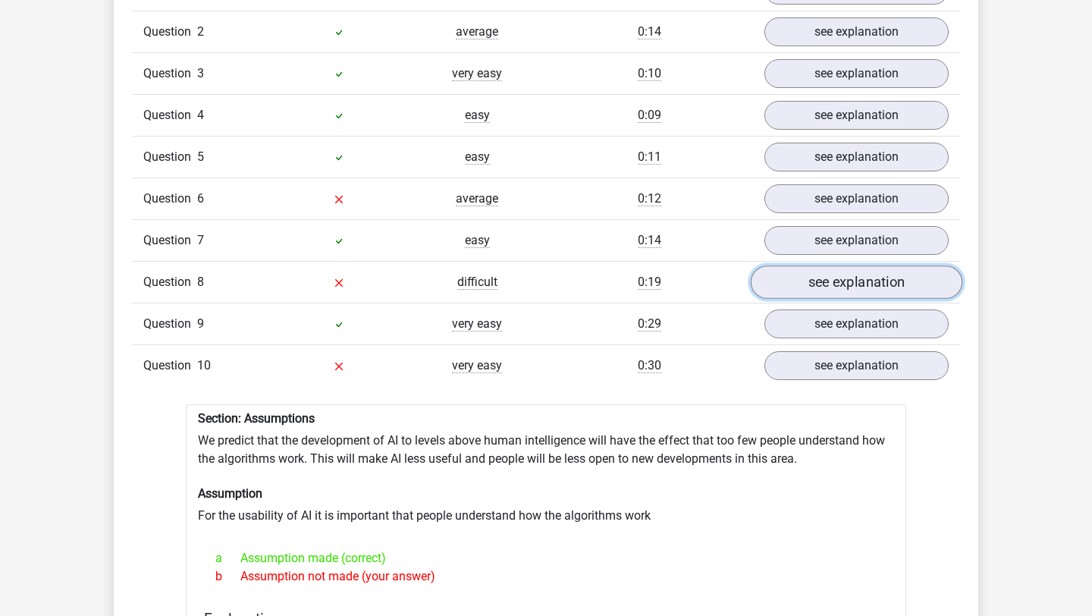
click at [825, 286] on link "see explanation" at bounding box center [857, 281] width 212 height 33
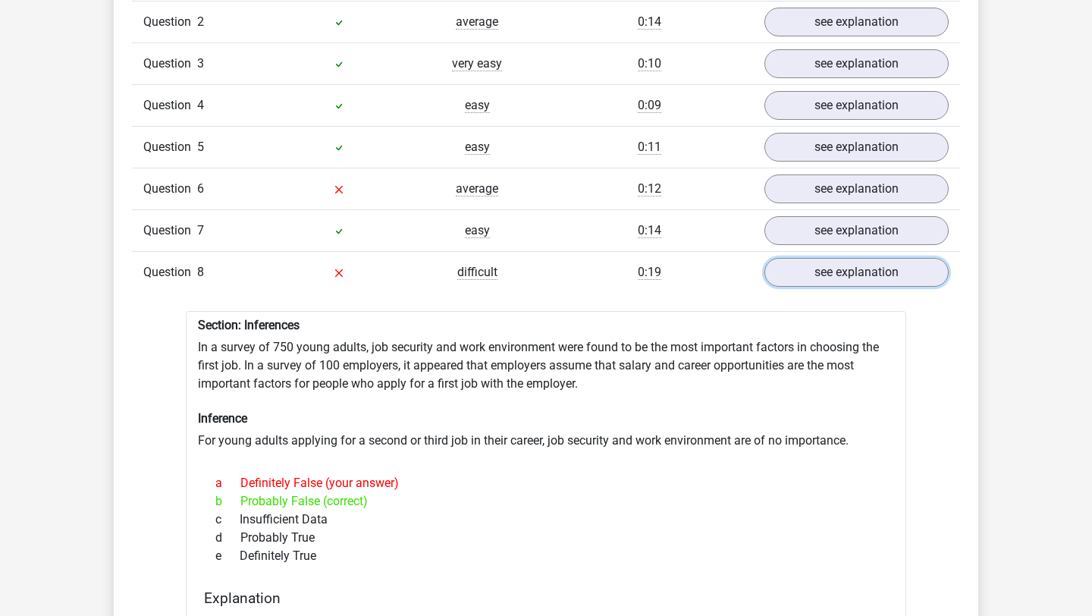
scroll to position [1253, 0]
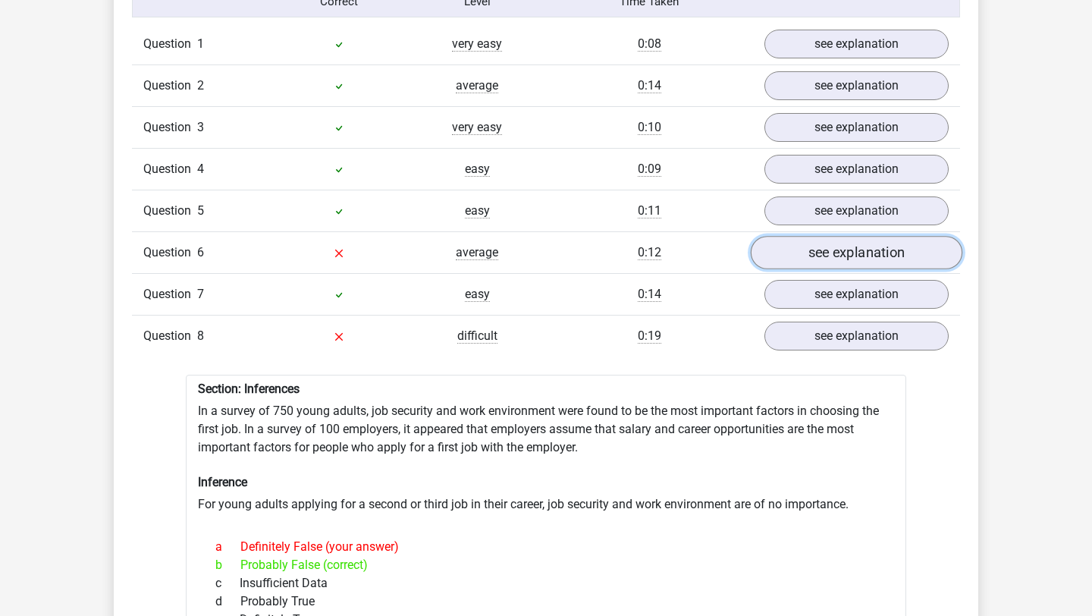
click at [824, 247] on link "see explanation" at bounding box center [857, 252] width 212 height 33
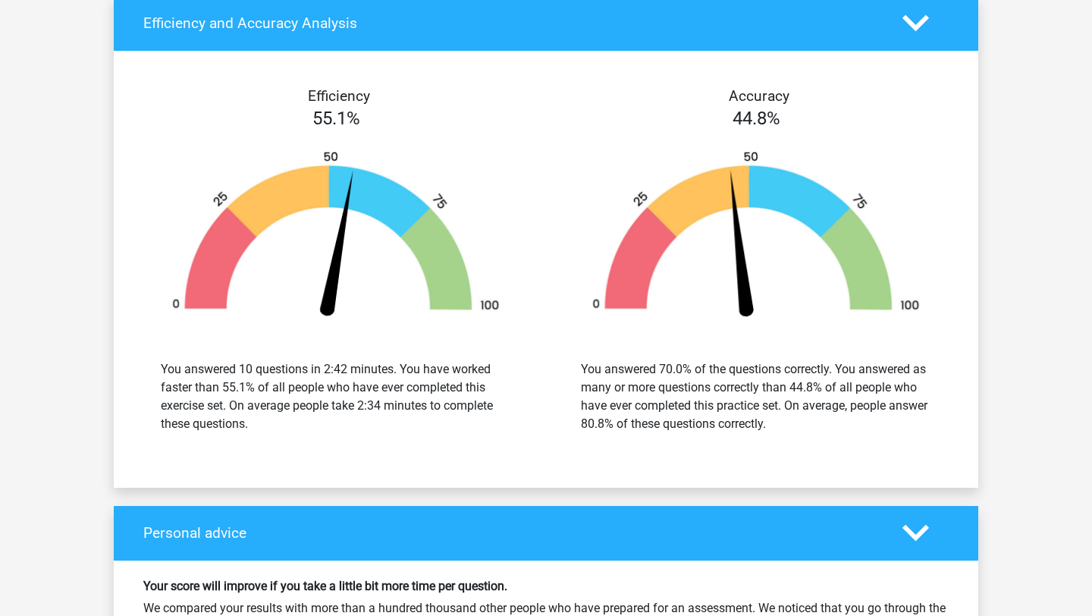
scroll to position [3860, 0]
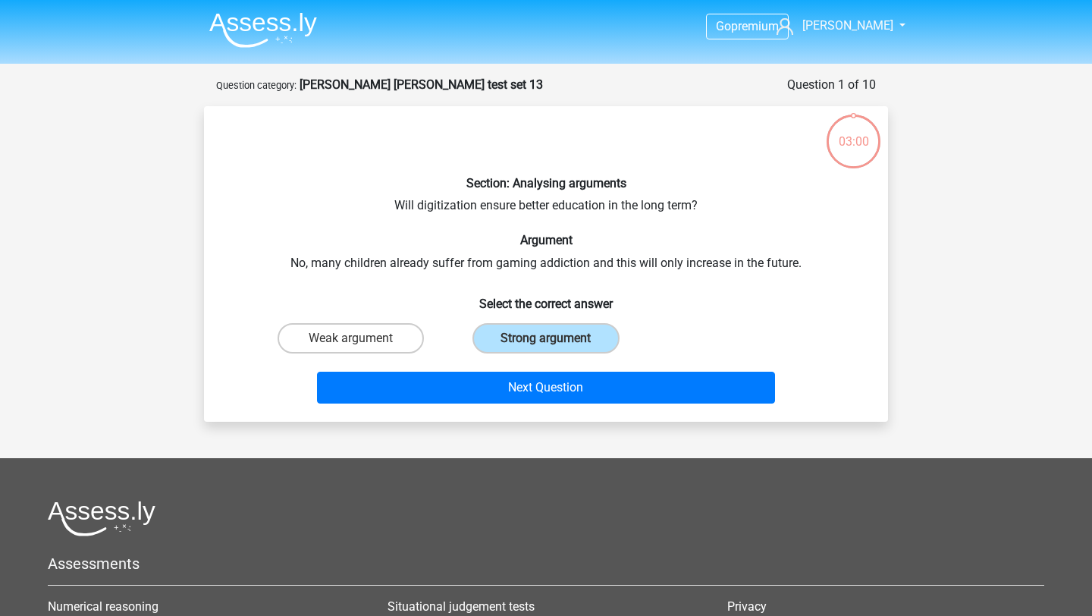
scroll to position [31, 0]
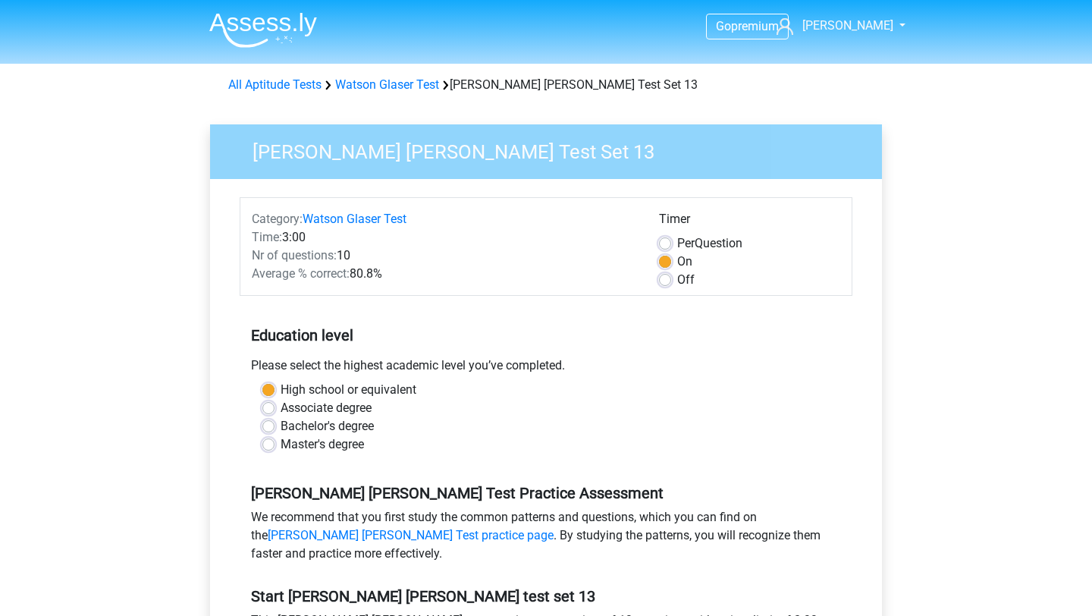
scroll to position [247, 0]
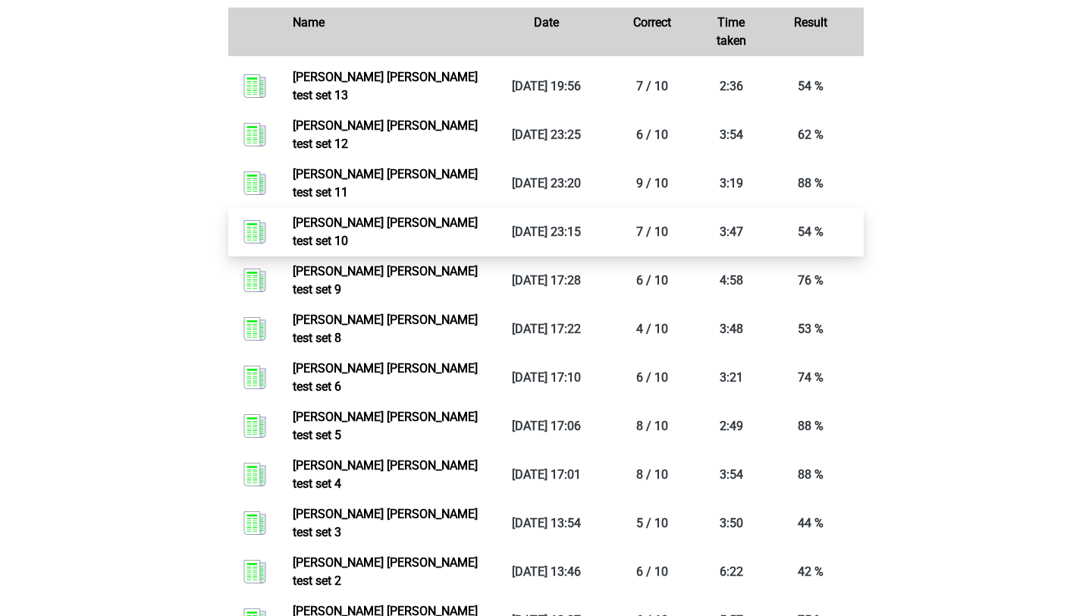
scroll to position [673, 0]
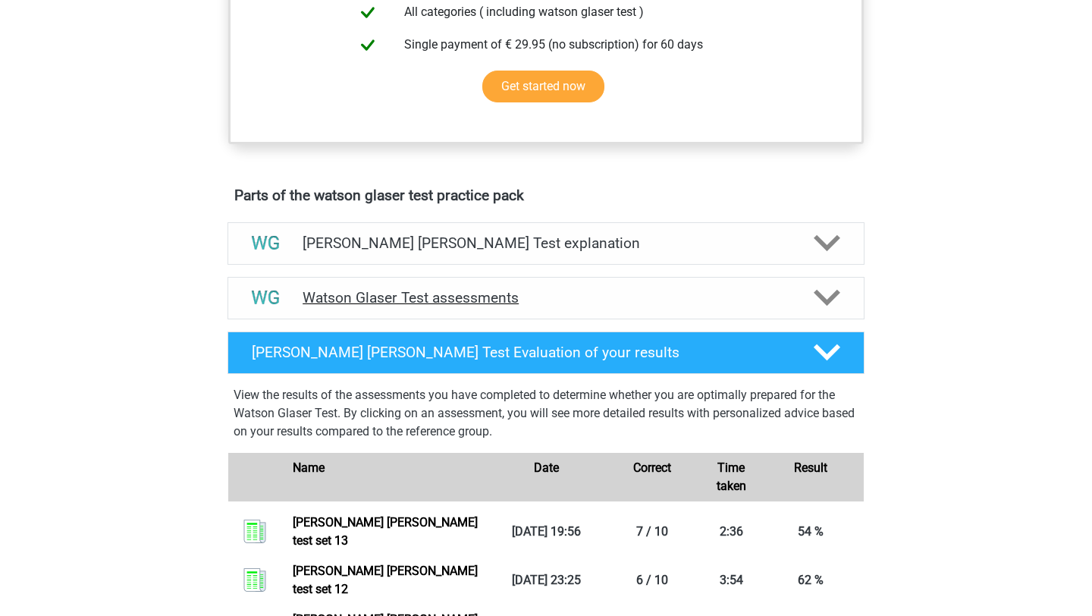
click at [401, 306] on h4 "Watson Glaser Test assessments" at bounding box center [546, 297] width 487 height 17
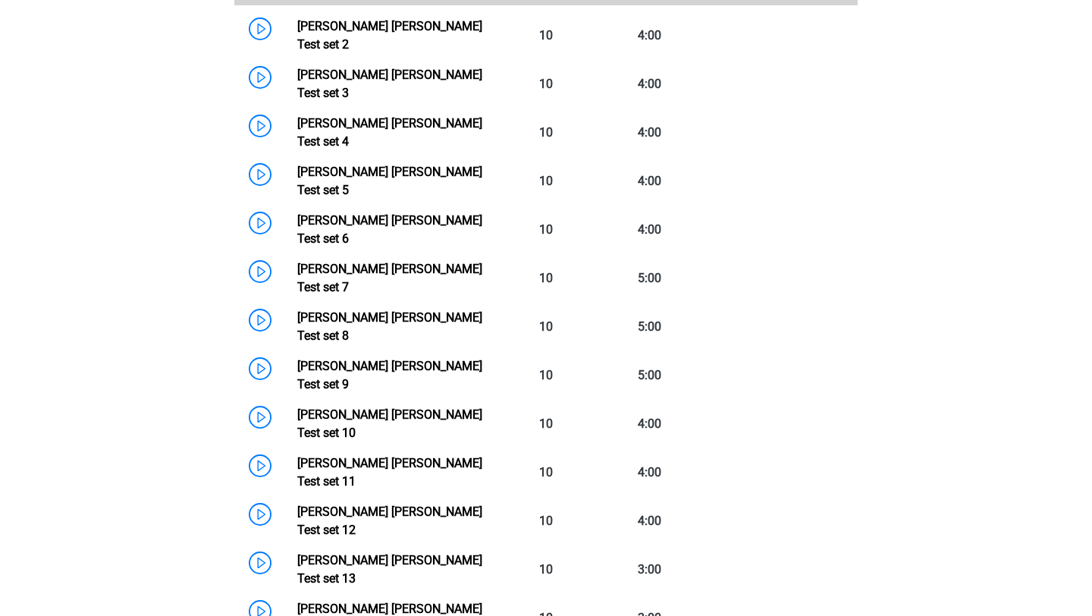
scroll to position [1141, 0]
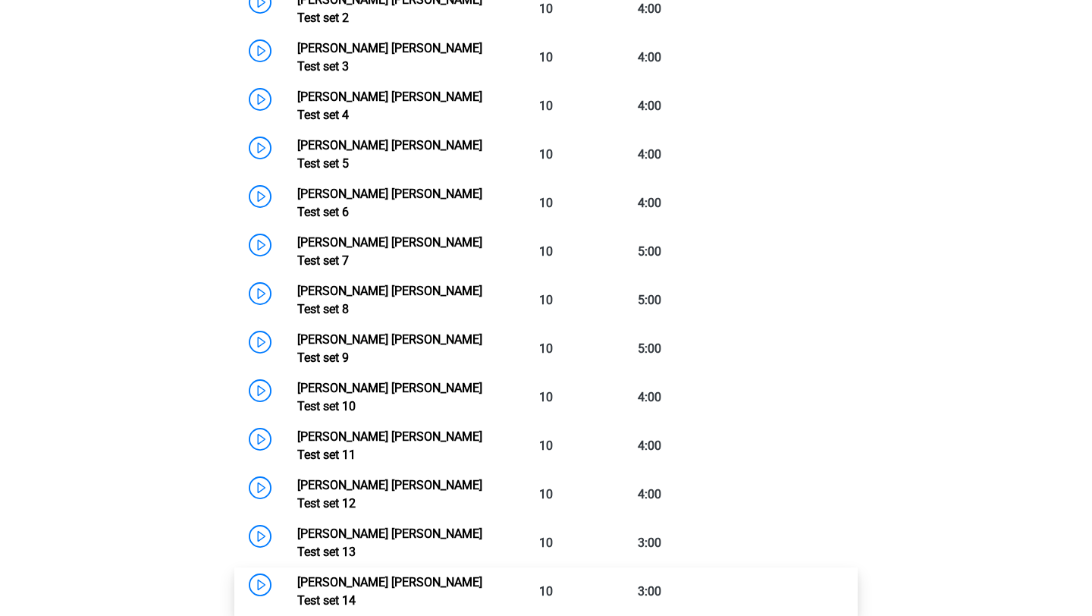
click at [383, 575] on link "Watson Glaser Test set 14" at bounding box center [389, 591] width 185 height 33
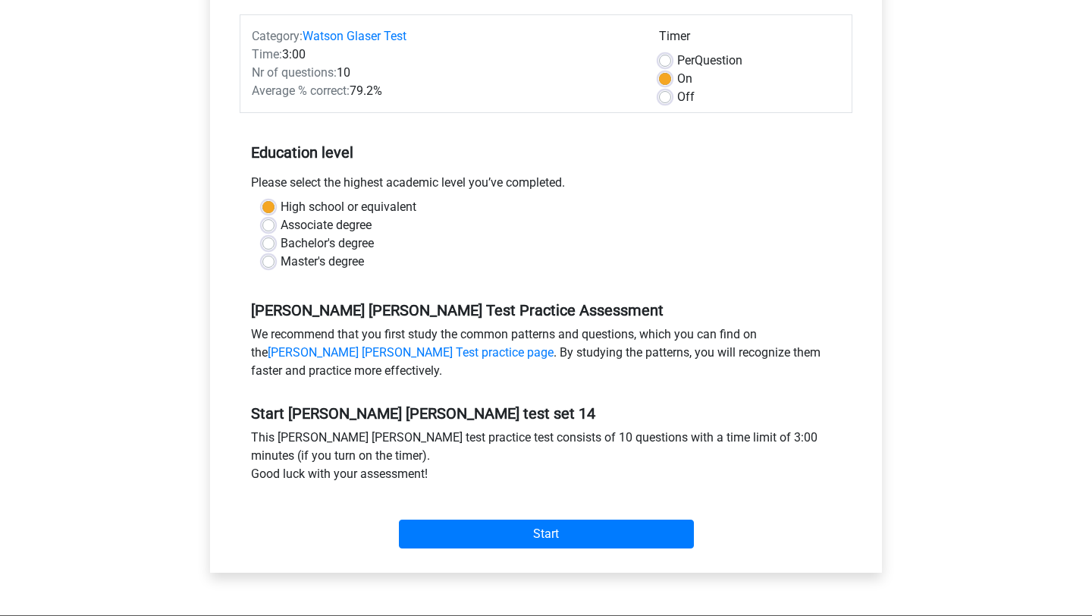
scroll to position [220, 0]
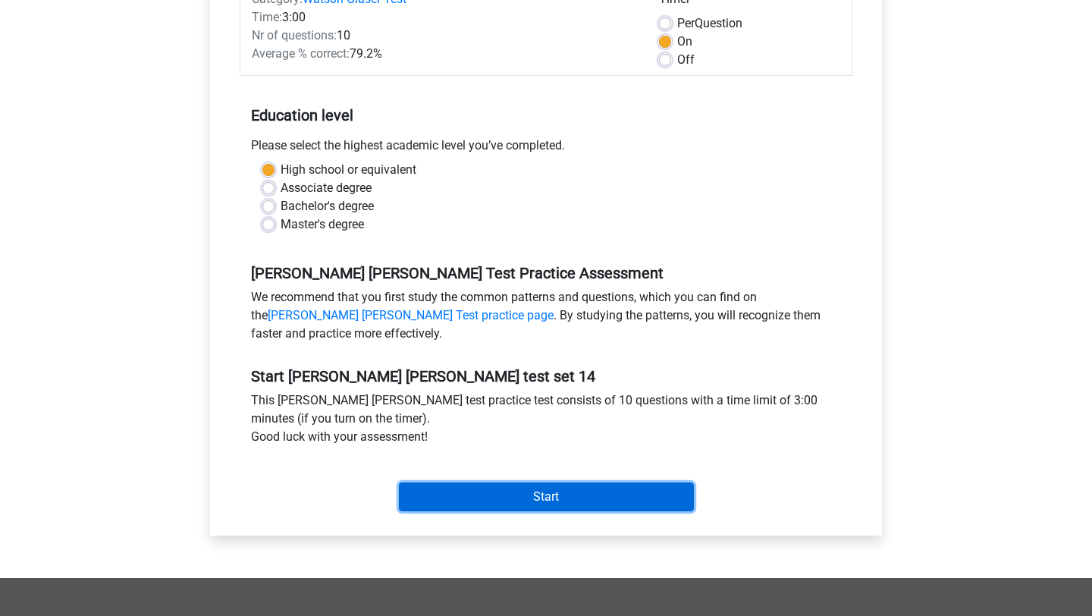
click at [455, 507] on input "Start" at bounding box center [546, 496] width 295 height 29
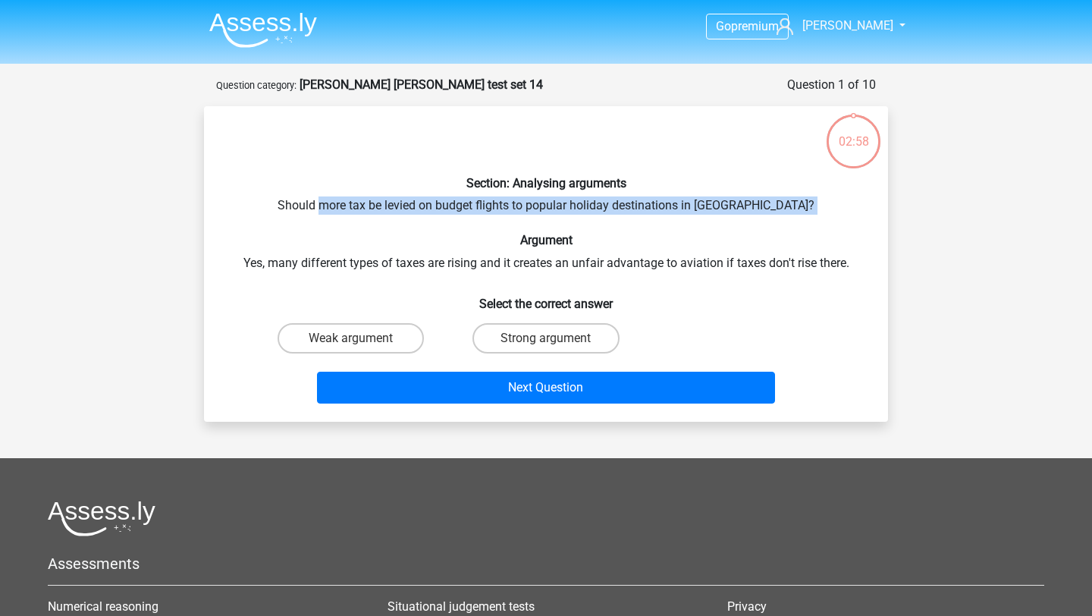
drag, startPoint x: 355, startPoint y: 214, endPoint x: 660, endPoint y: 227, distance: 305.2
click at [660, 227] on div "Section: Analysing arguments Should more tax be levied on budget flights to pop…" at bounding box center [546, 263] width 672 height 291
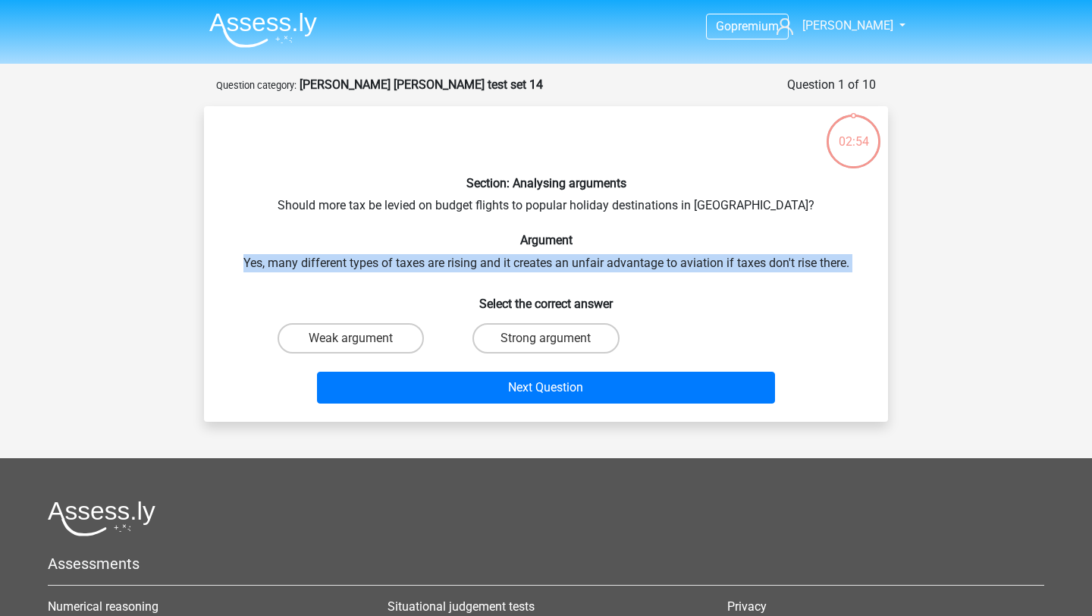
drag, startPoint x: 220, startPoint y: 265, endPoint x: 660, endPoint y: 281, distance: 440.2
click at [660, 281] on div "Section: Analysing arguments Should more tax be levied on budget flights to pop…" at bounding box center [546, 263] width 672 height 291
click at [501, 337] on label "Strong argument" at bounding box center [546, 338] width 146 height 30
click at [546, 338] on input "Strong argument" at bounding box center [551, 343] width 10 height 10
radio input "true"
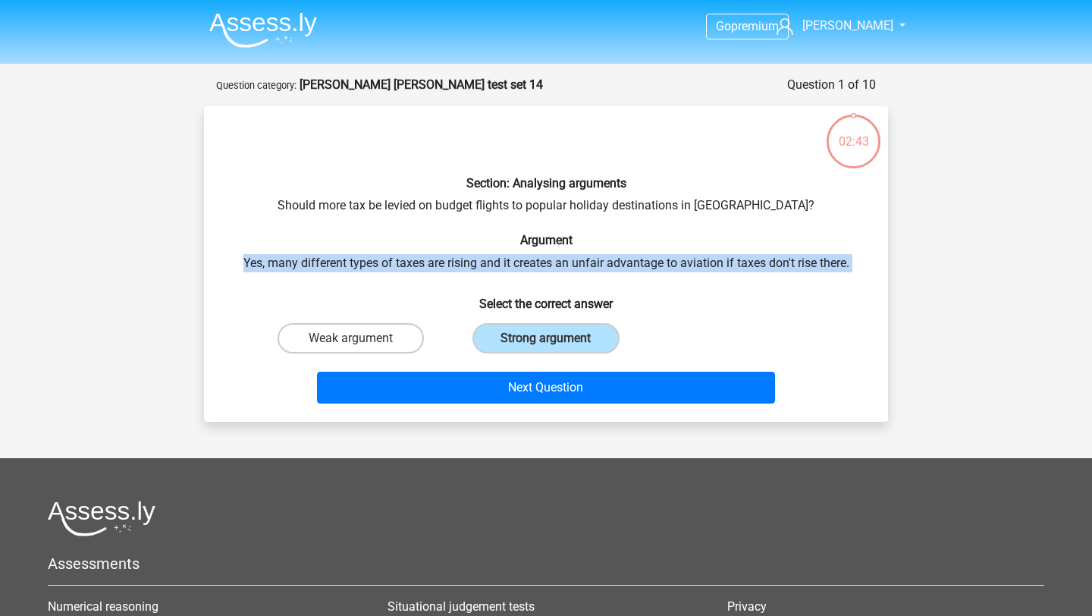
click at [353, 341] on input "Weak argument" at bounding box center [356, 343] width 10 height 10
radio input "true"
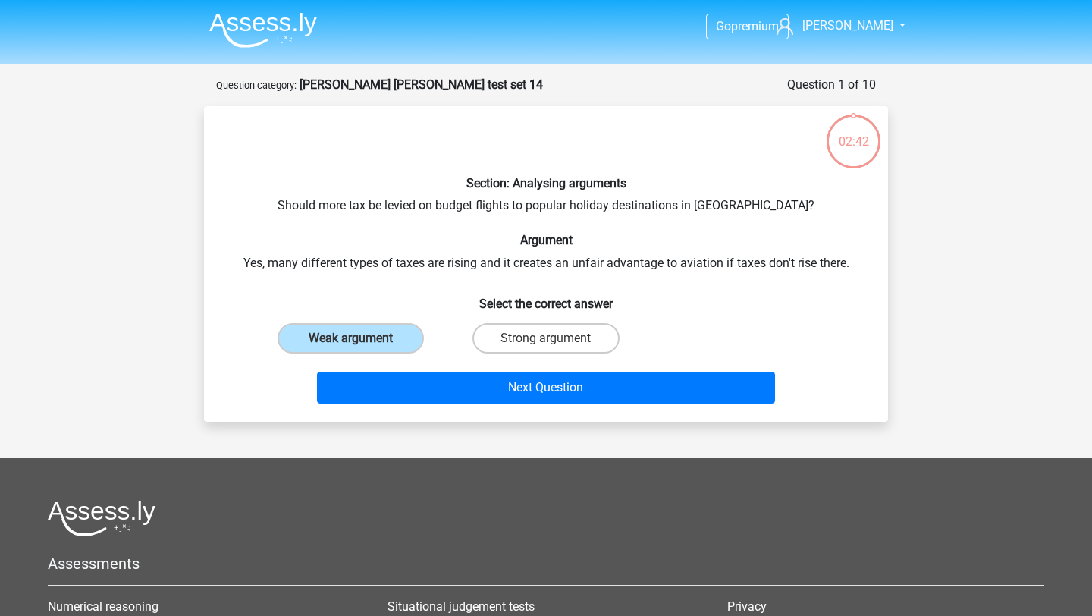
click at [470, 275] on div "Section: Analysing arguments Should more tax be levied on budget flights to pop…" at bounding box center [546, 263] width 672 height 291
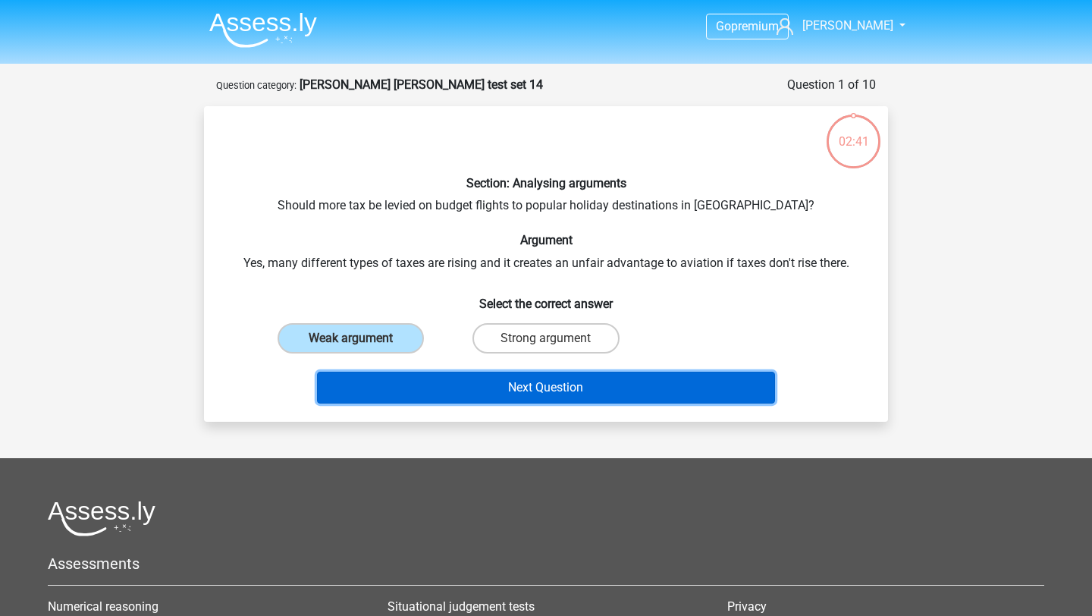
click at [462, 372] on button "Next Question" at bounding box center [546, 388] width 459 height 32
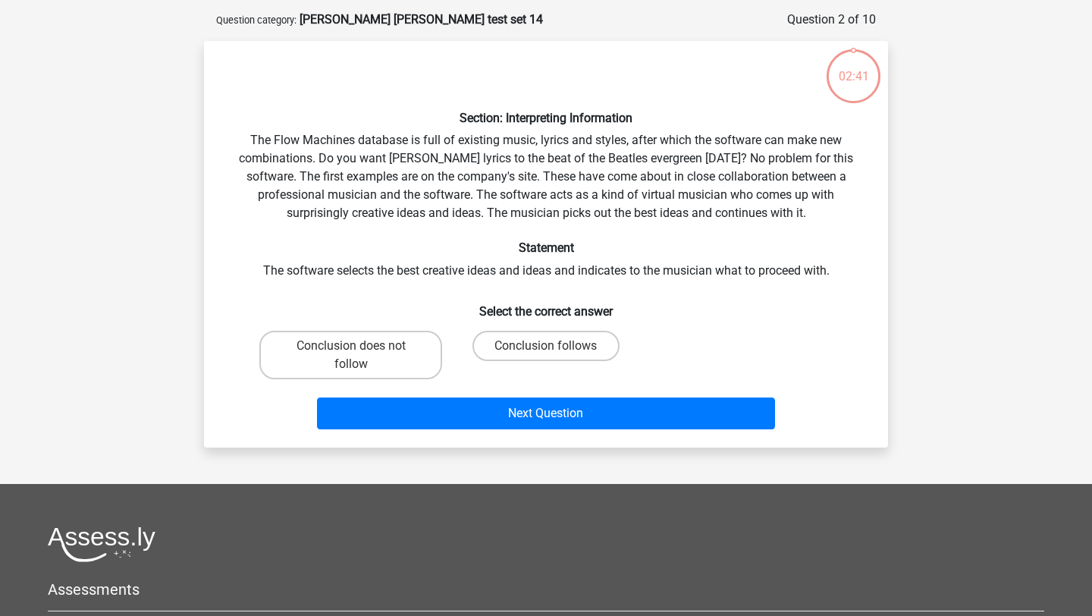
scroll to position [76, 0]
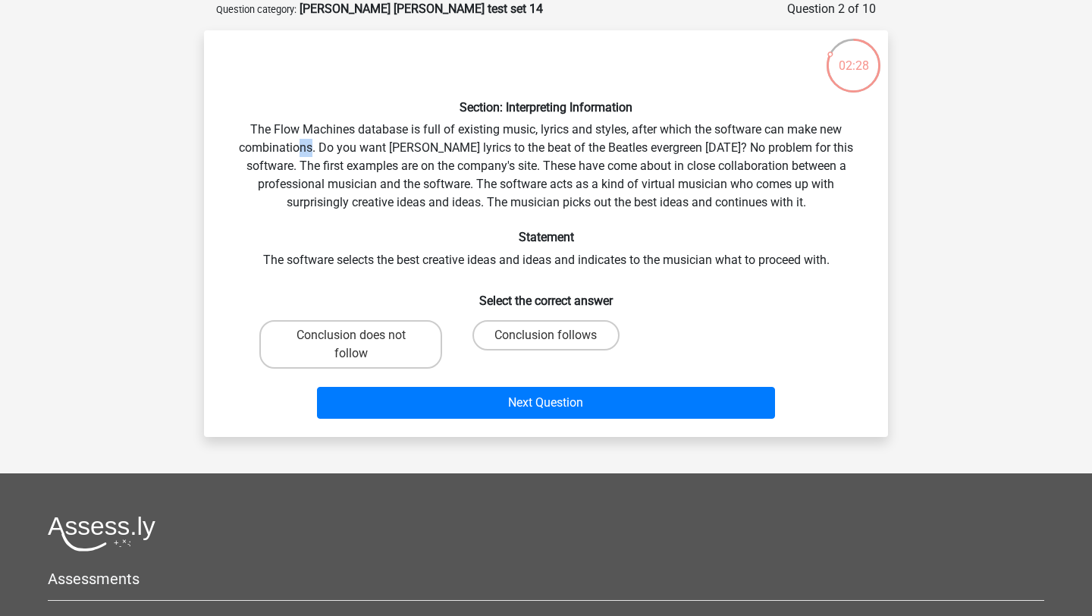
drag, startPoint x: 303, startPoint y: 142, endPoint x: 288, endPoint y: 146, distance: 15.6
click at [288, 146] on div "Section: Interpreting Information The Flow Machines database is full of existin…" at bounding box center [546, 233] width 672 height 382
click at [324, 150] on div "Section: Interpreting Information The Flow Machines database is full of existin…" at bounding box center [546, 233] width 672 height 382
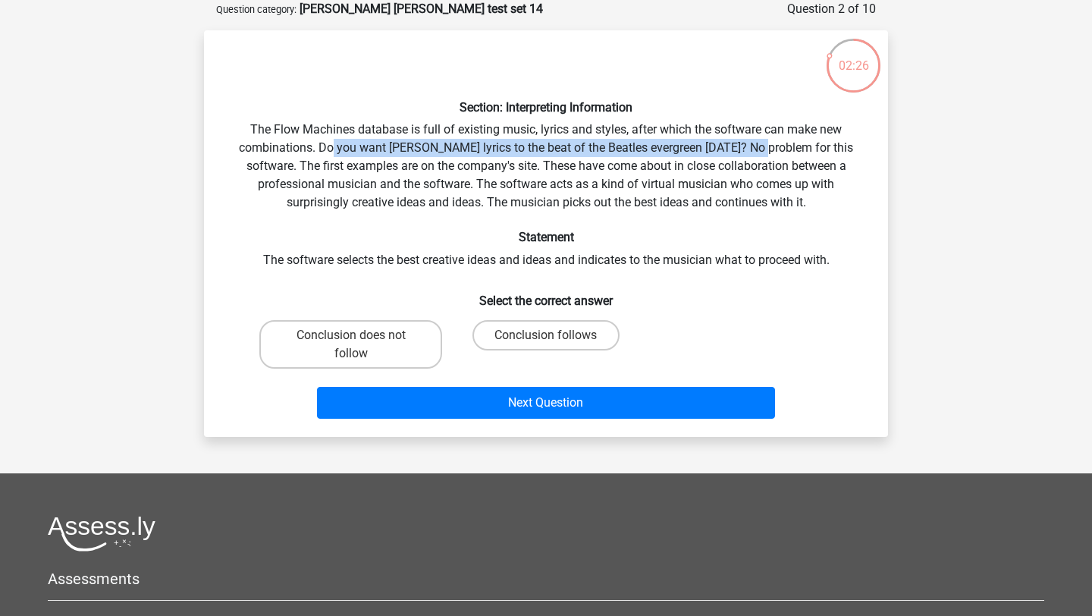
drag, startPoint x: 323, startPoint y: 150, endPoint x: 733, endPoint y: 143, distance: 409.7
click at [733, 143] on div "Section: Interpreting Information The Flow Machines database is full of existin…" at bounding box center [546, 233] width 672 height 382
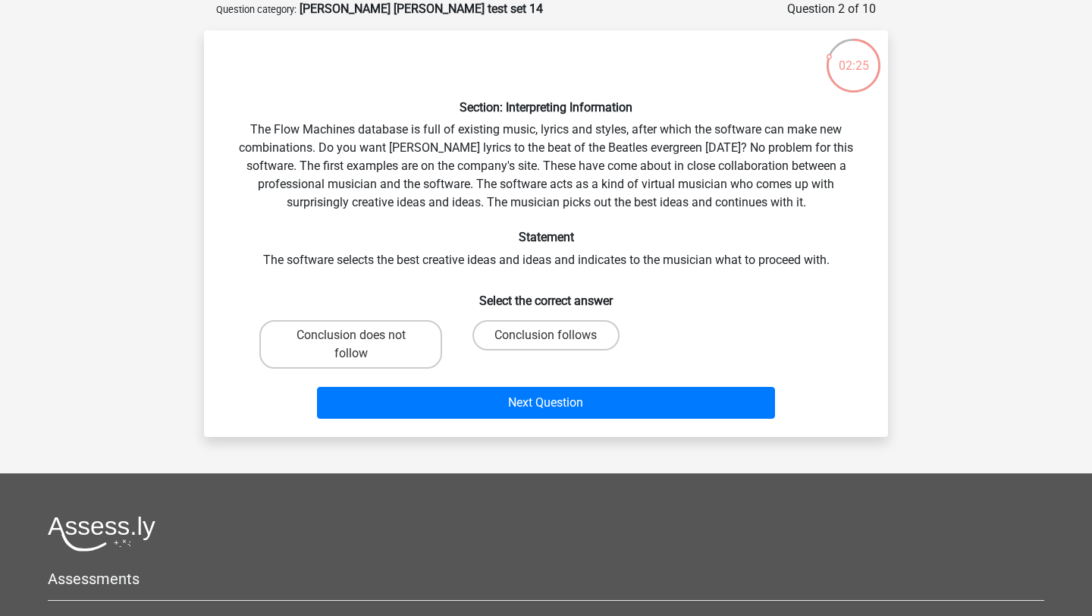
click at [736, 146] on div "Section: Interpreting Information The Flow Machines database is full of existin…" at bounding box center [546, 233] width 672 height 382
drag, startPoint x: 763, startPoint y: 146, endPoint x: 319, endPoint y: 171, distance: 445.2
click at [319, 171] on div "Section: Interpreting Information The Flow Machines database is full of existin…" at bounding box center [546, 233] width 672 height 382
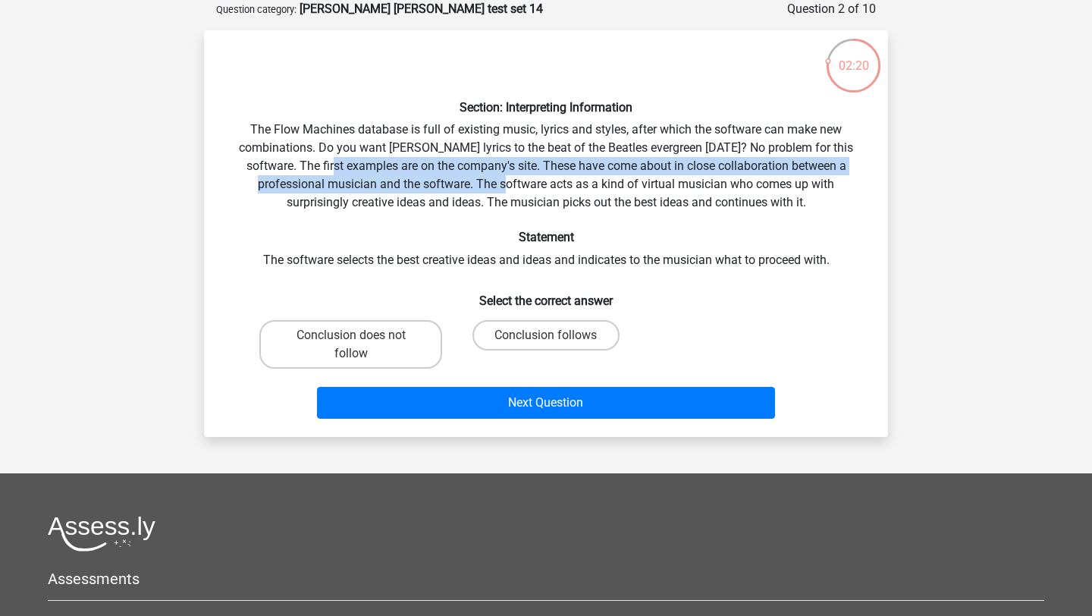
drag, startPoint x: 313, startPoint y: 171, endPoint x: 479, endPoint y: 188, distance: 167.7
click at [479, 188] on div "Section: Interpreting Information The Flow Machines database is full of existin…" at bounding box center [546, 233] width 672 height 382
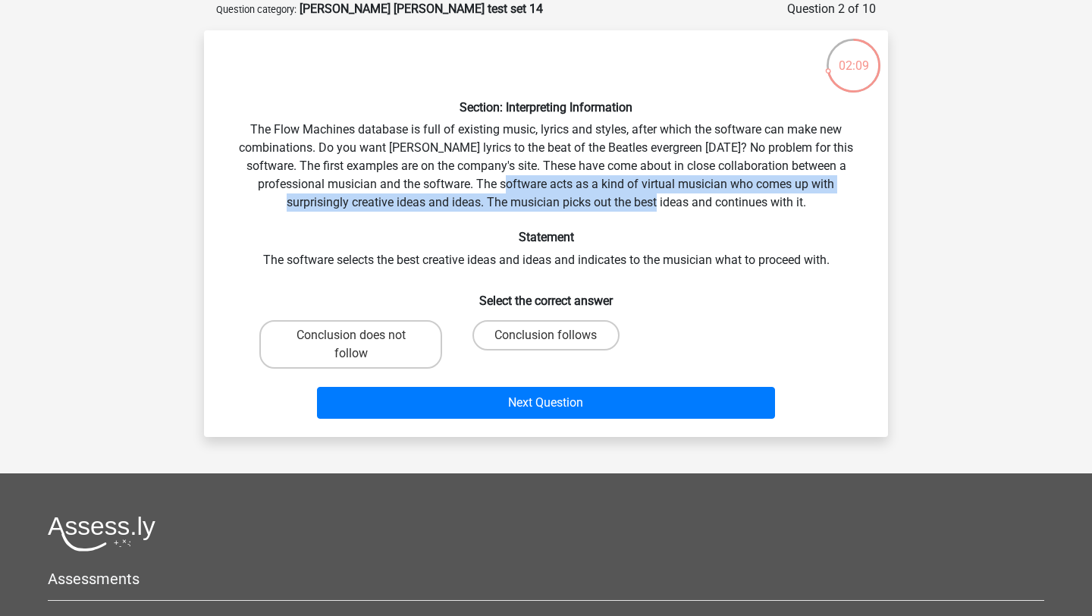
drag, startPoint x: 479, startPoint y: 187, endPoint x: 620, endPoint y: 210, distance: 142.9
click at [620, 210] on div "Section: Interpreting Information The Flow Machines database is full of existin…" at bounding box center [546, 233] width 672 height 382
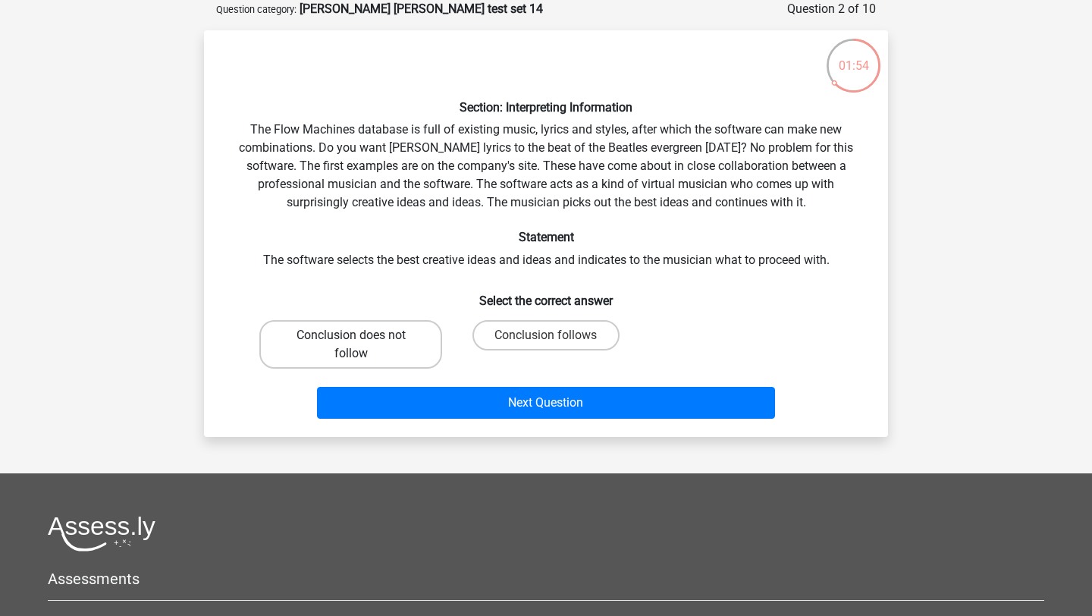
click at [368, 347] on label "Conclusion does not follow" at bounding box center [350, 344] width 183 height 49
click at [361, 345] on input "Conclusion does not follow" at bounding box center [356, 340] width 10 height 10
radio input "true"
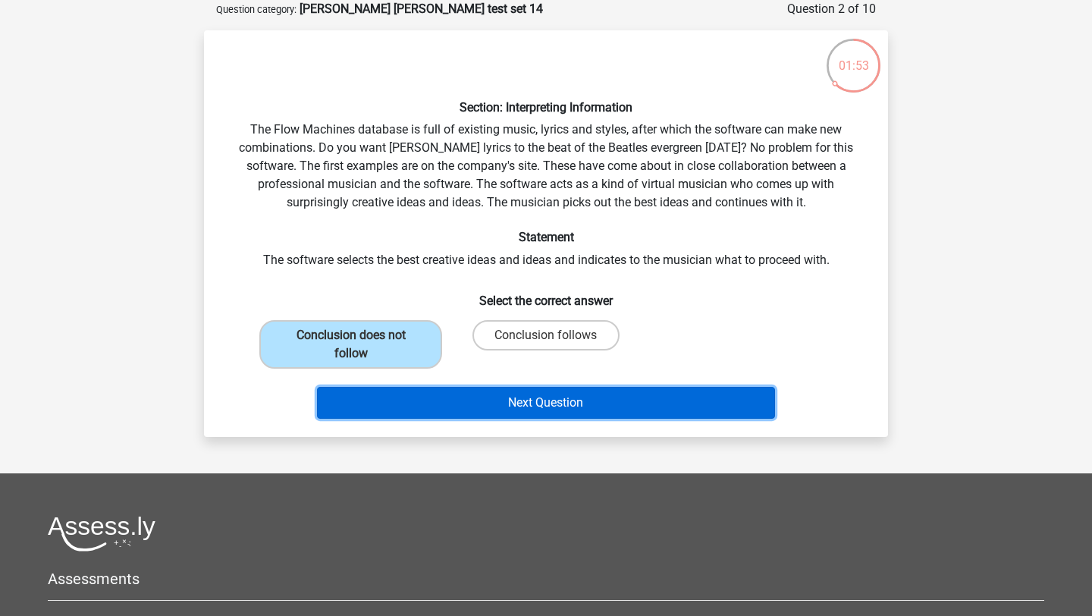
click at [447, 413] on button "Next Question" at bounding box center [546, 403] width 459 height 32
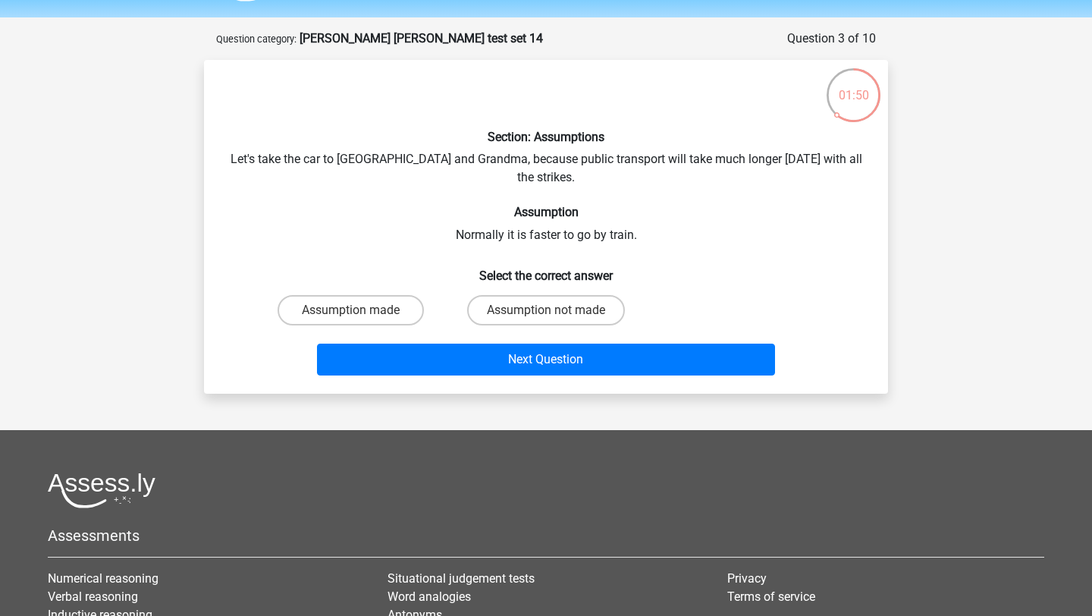
scroll to position [47, 0]
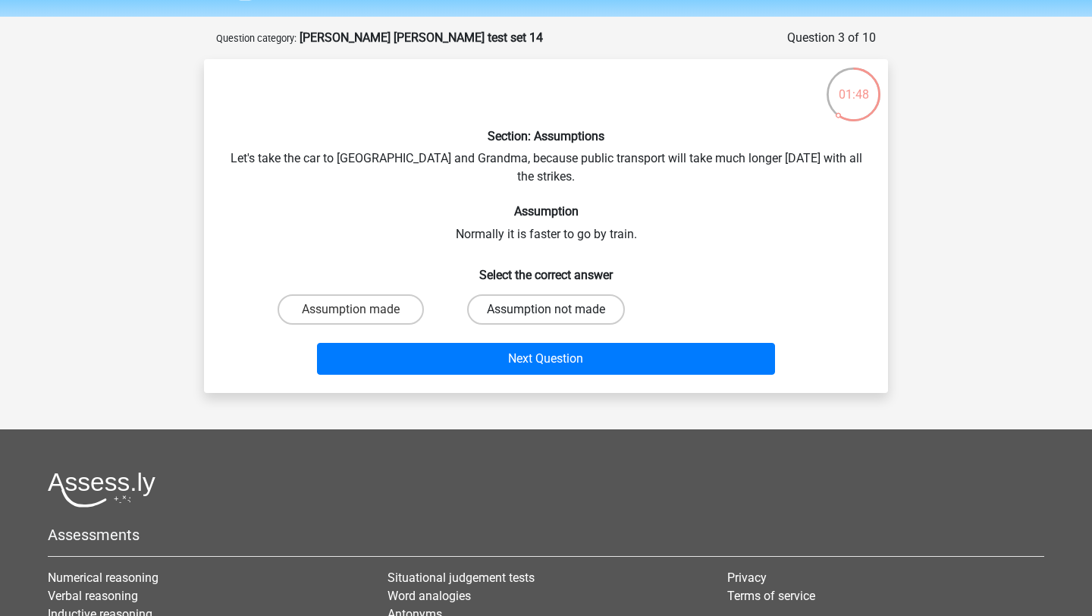
click at [511, 294] on label "Assumption not made" at bounding box center [546, 309] width 158 height 30
click at [546, 309] on input "Assumption not made" at bounding box center [551, 314] width 10 height 10
radio input "true"
click at [387, 294] on label "Assumption made" at bounding box center [351, 309] width 146 height 30
click at [361, 309] on input "Assumption made" at bounding box center [356, 314] width 10 height 10
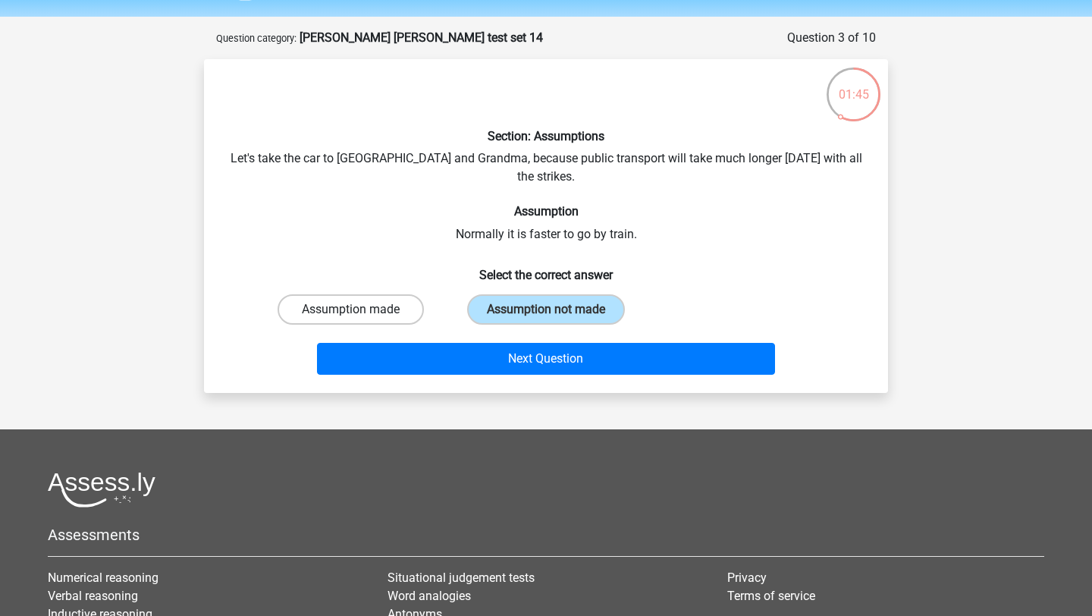
radio input "true"
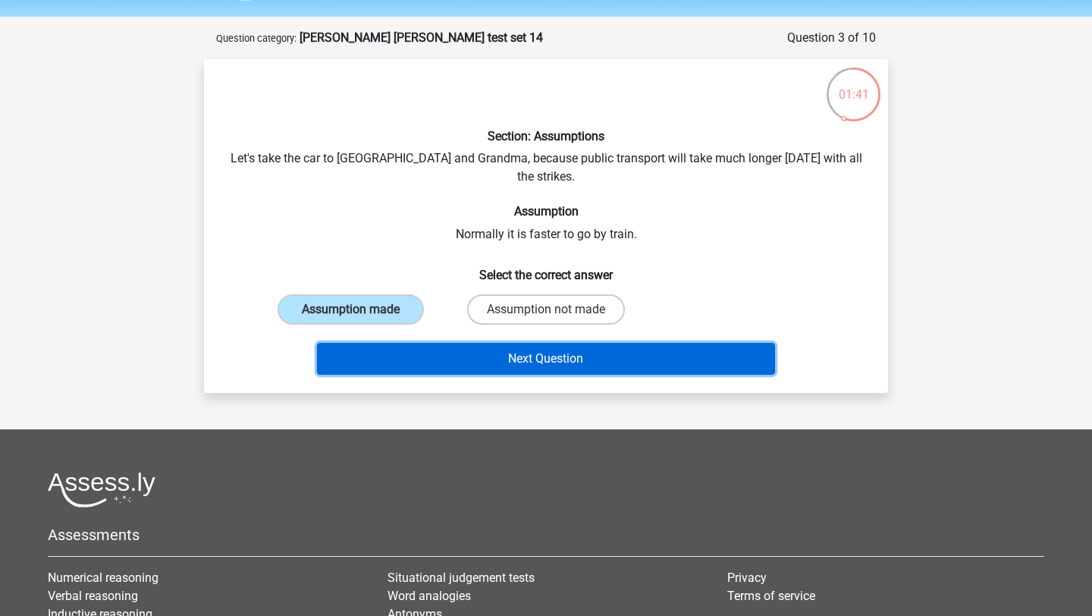
click at [434, 343] on button "Next Question" at bounding box center [546, 359] width 459 height 32
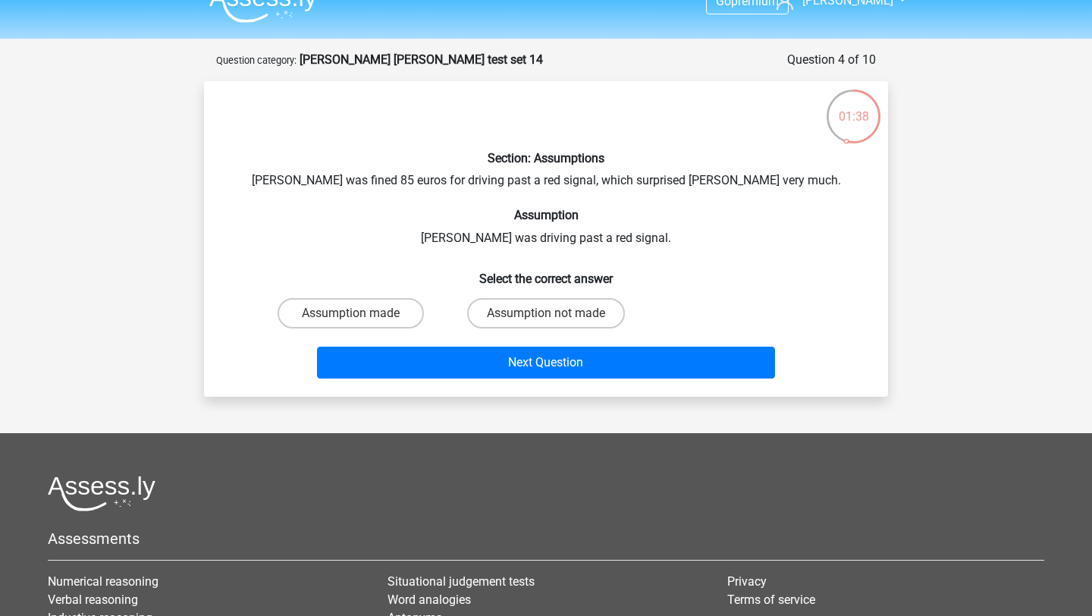
scroll to position [23, 0]
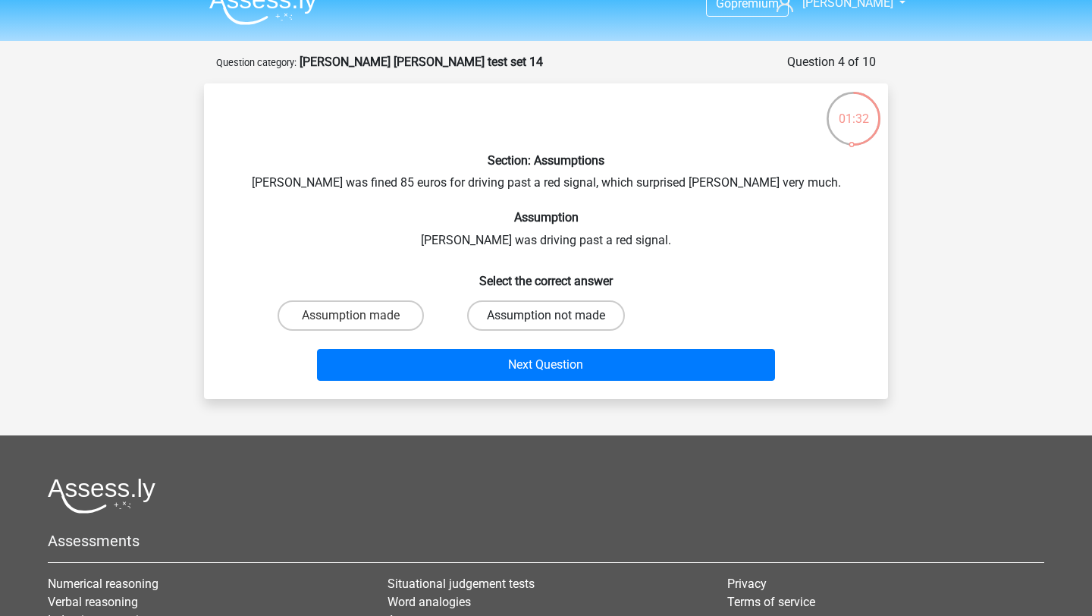
click at [507, 313] on label "Assumption not made" at bounding box center [546, 315] width 158 height 30
click at [546, 316] on input "Assumption not made" at bounding box center [551, 321] width 10 height 10
radio input "true"
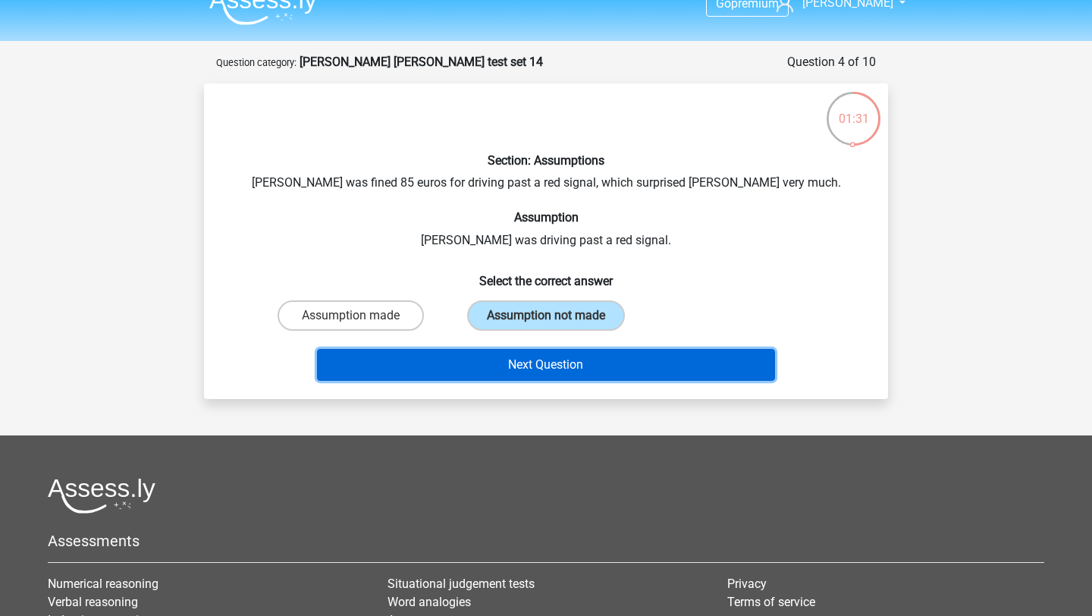
click at [493, 374] on button "Next Question" at bounding box center [546, 365] width 459 height 32
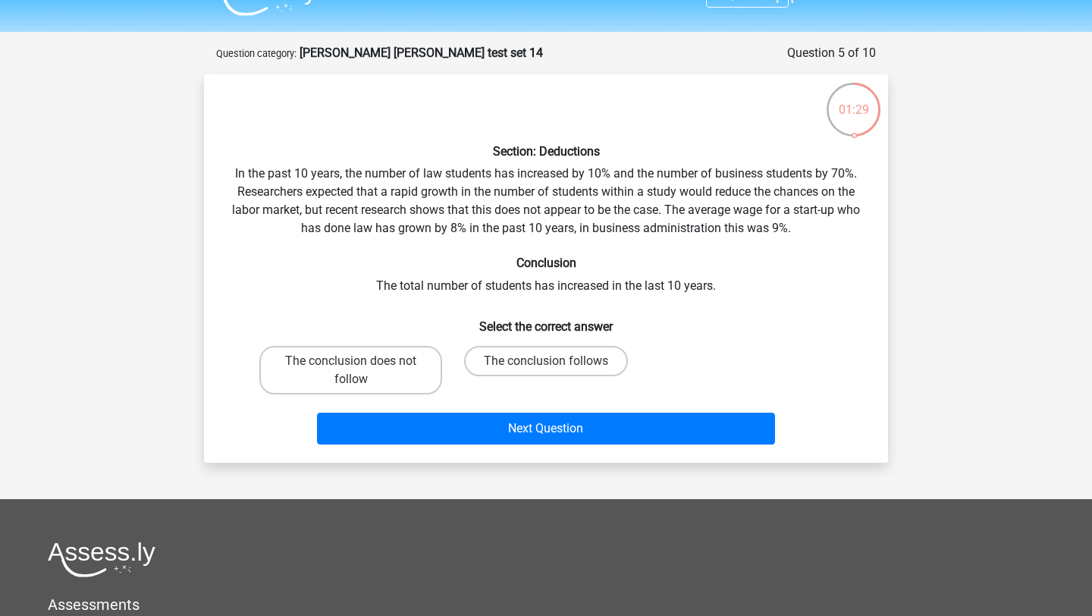
scroll to position [30, 0]
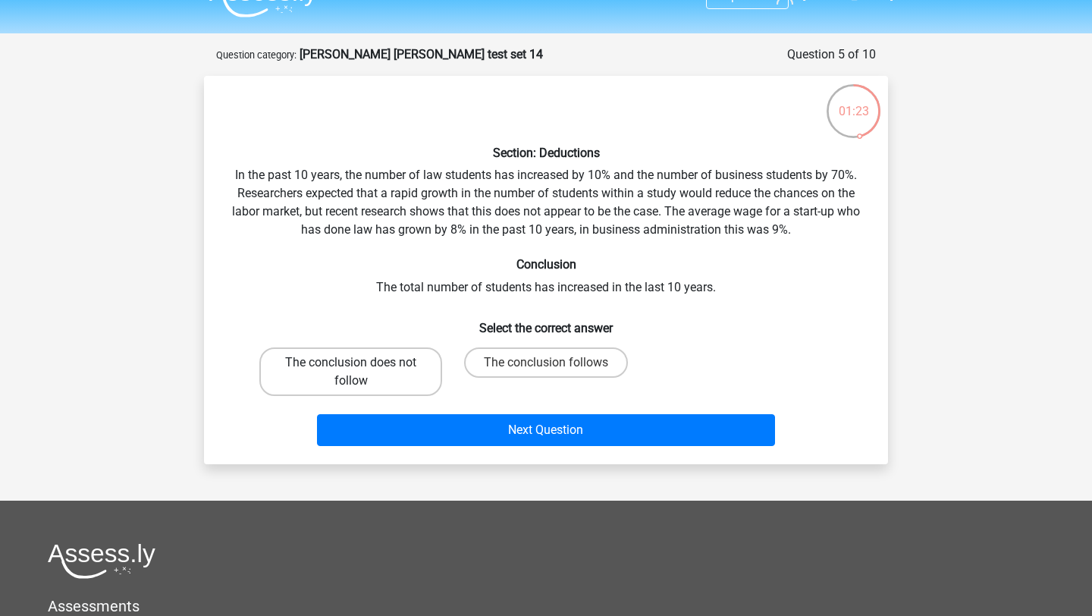
click at [390, 377] on label "The conclusion does not follow" at bounding box center [350, 371] width 183 height 49
click at [361, 372] on input "The conclusion does not follow" at bounding box center [356, 368] width 10 height 10
radio input "true"
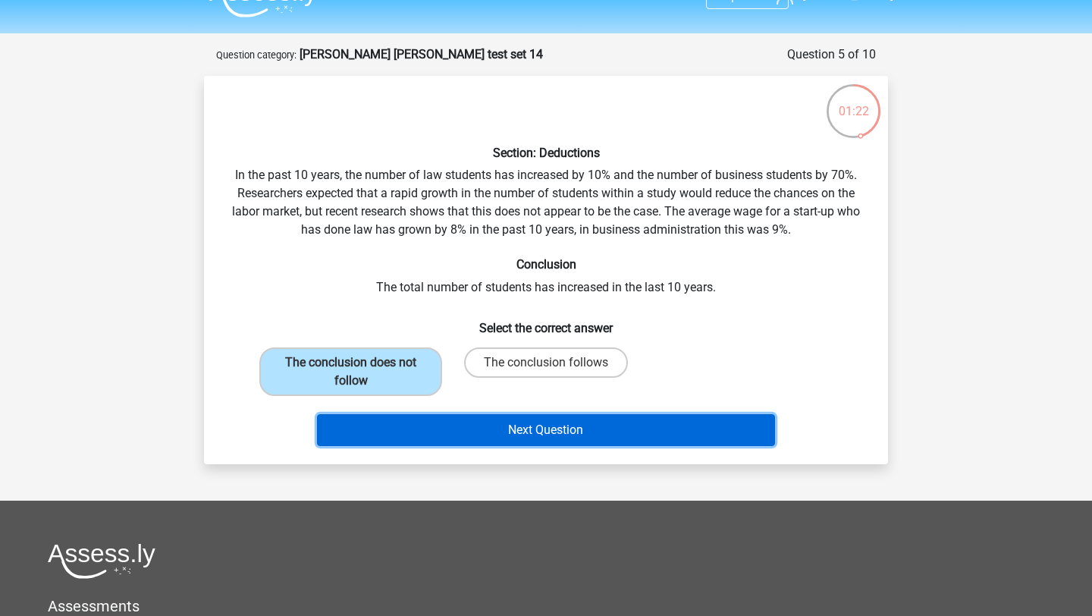
click at [424, 432] on button "Next Question" at bounding box center [546, 430] width 459 height 32
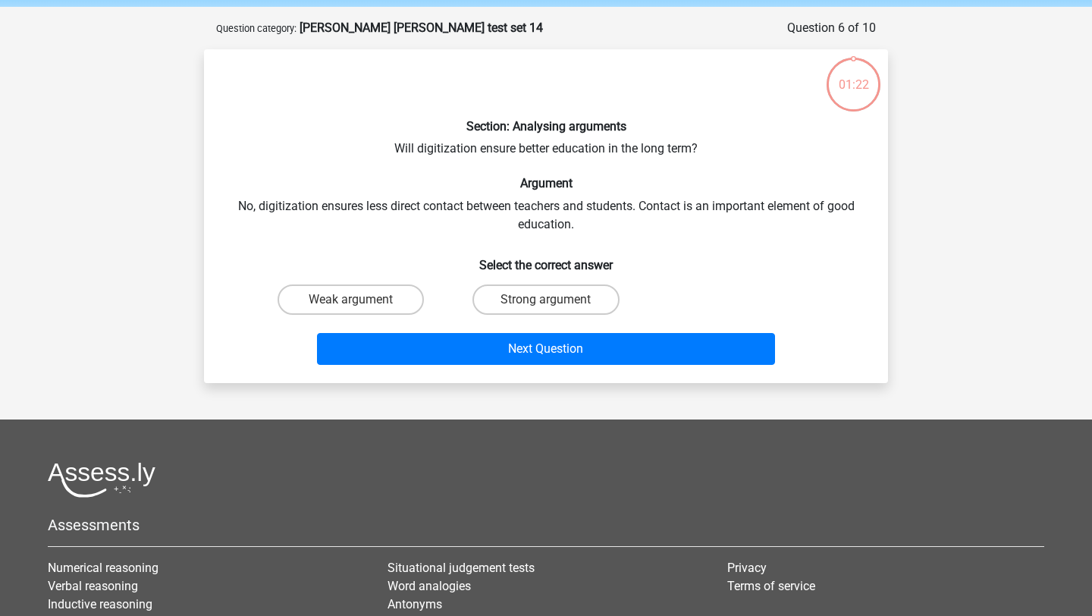
scroll to position [52, 0]
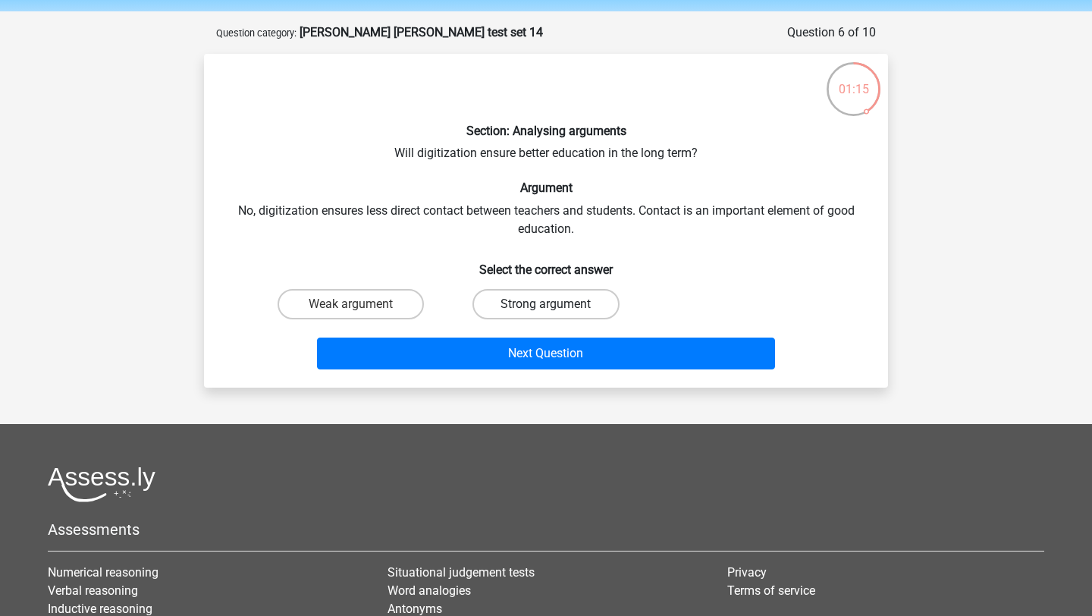
click at [540, 305] on label "Strong argument" at bounding box center [546, 304] width 146 height 30
click at [546, 305] on input "Strong argument" at bounding box center [551, 309] width 10 height 10
radio input "true"
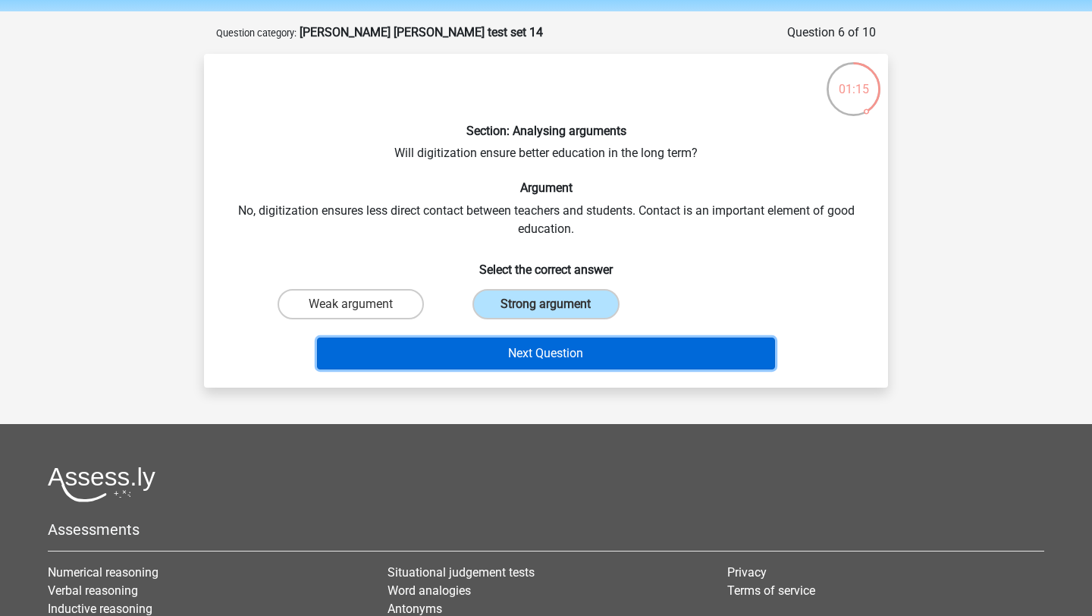
click at [520, 353] on button "Next Question" at bounding box center [546, 354] width 459 height 32
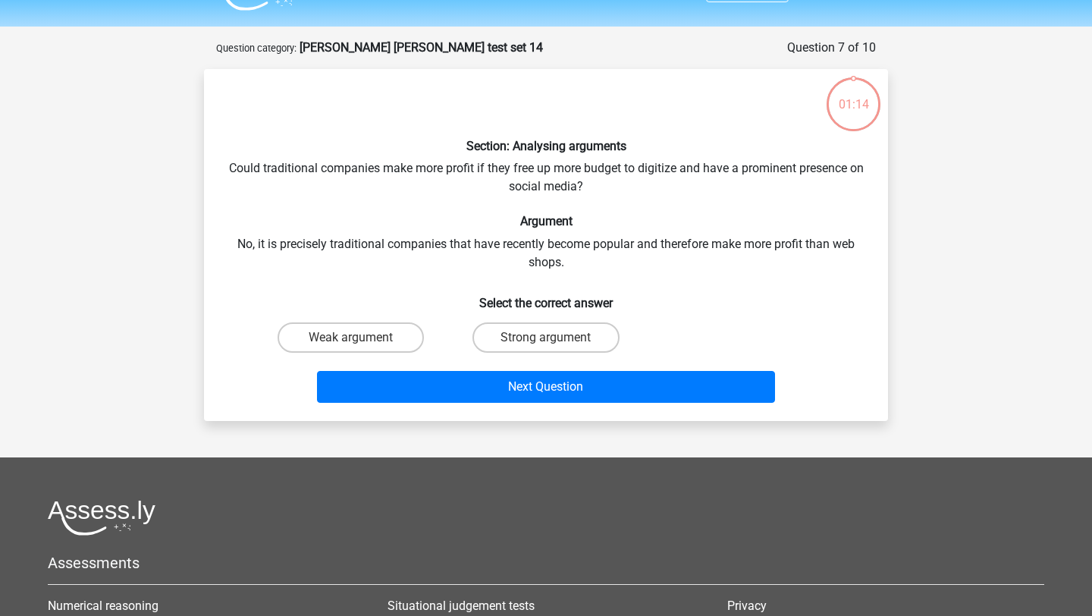
scroll to position [38, 0]
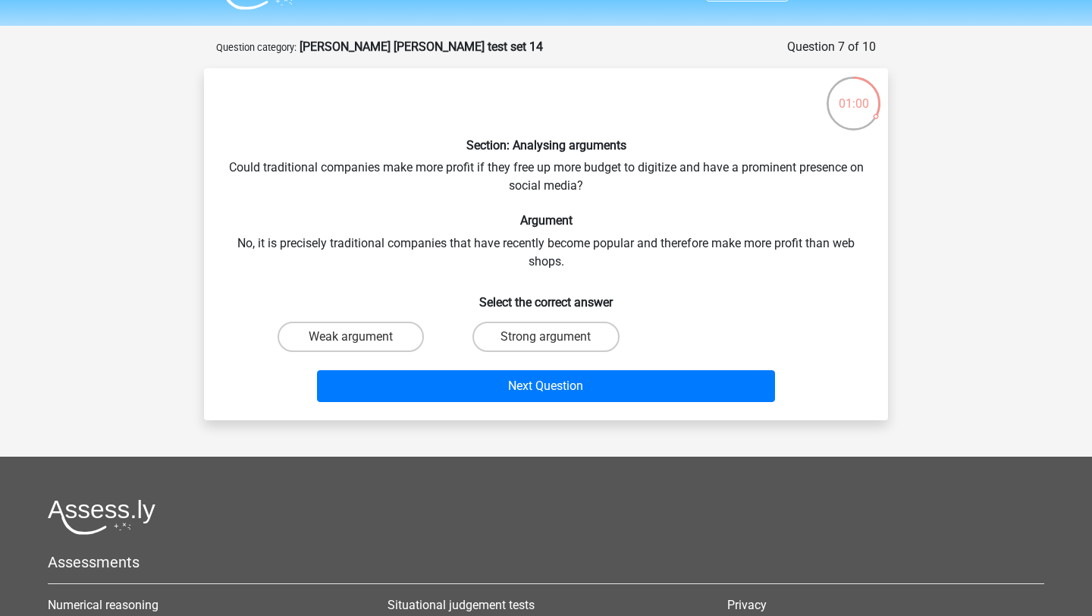
drag, startPoint x: 672, startPoint y: 264, endPoint x: 650, endPoint y: 271, distance: 23.0
click at [650, 271] on div "Section: Analysing arguments Could traditional companies make more profit if th…" at bounding box center [546, 244] width 672 height 328
click at [354, 338] on input "Weak argument" at bounding box center [356, 342] width 10 height 10
radio input "true"
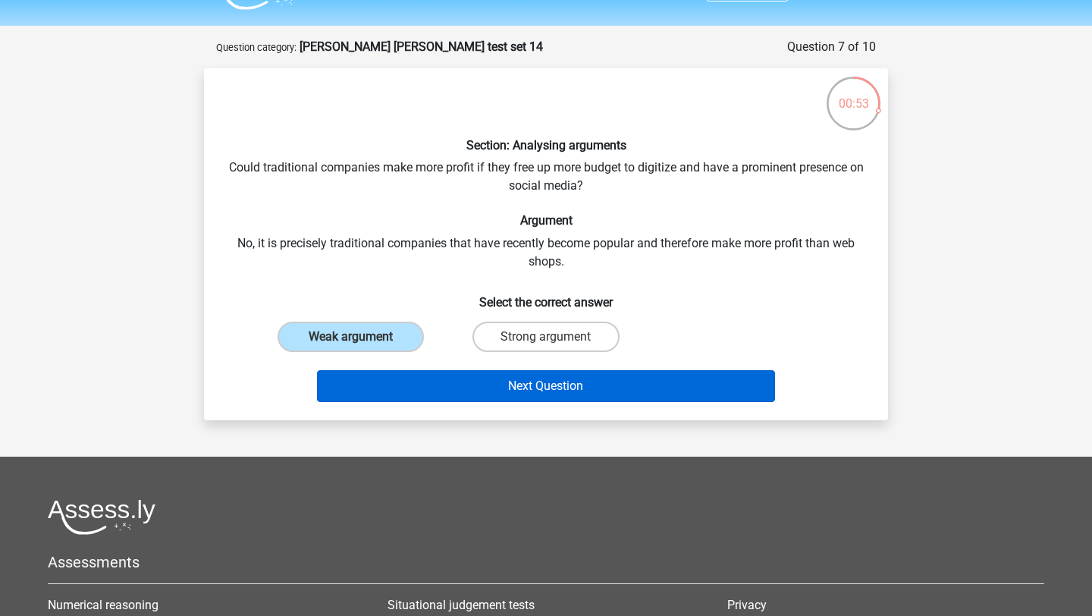
drag, startPoint x: 633, startPoint y: 262, endPoint x: 591, endPoint y: 388, distance: 132.7
click at [591, 389] on div "Section: Analysing arguments Could traditional companies make more profit if th…" at bounding box center [546, 244] width 672 height 328
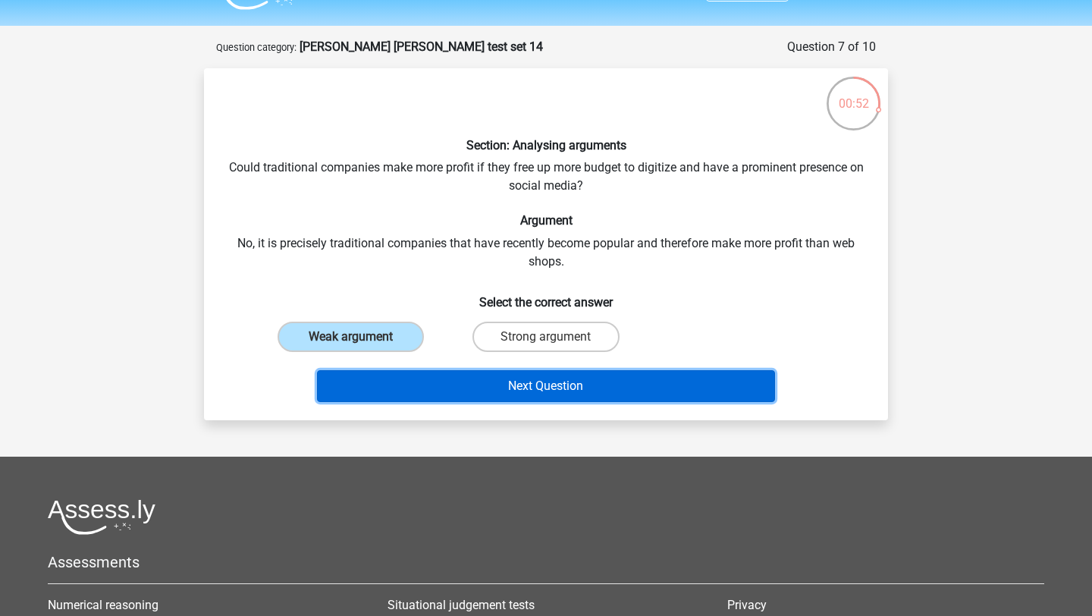
click at [591, 388] on button "Next Question" at bounding box center [546, 386] width 459 height 32
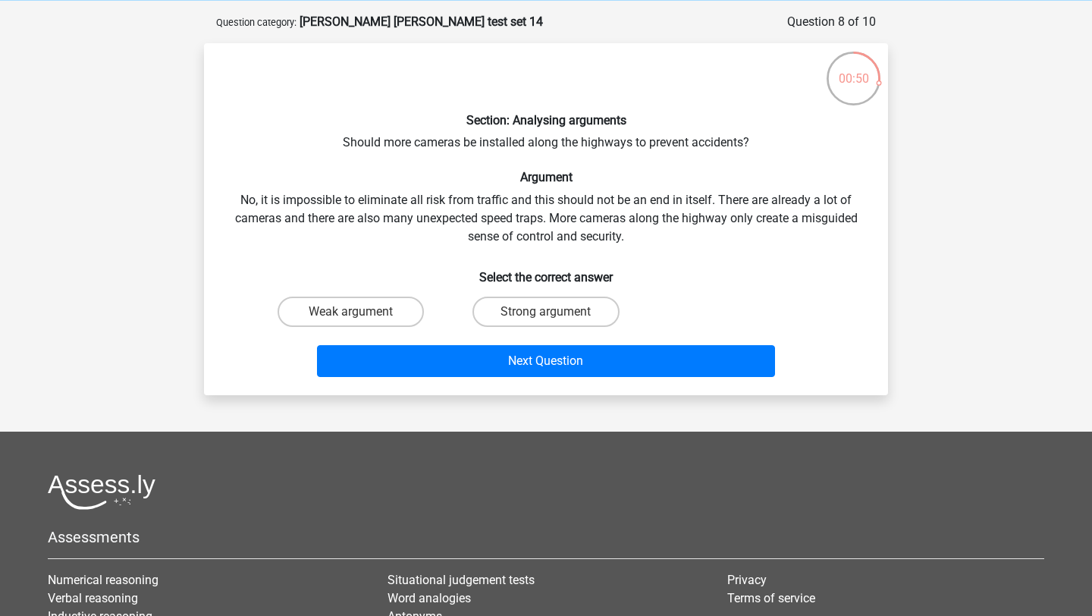
scroll to position [53, 0]
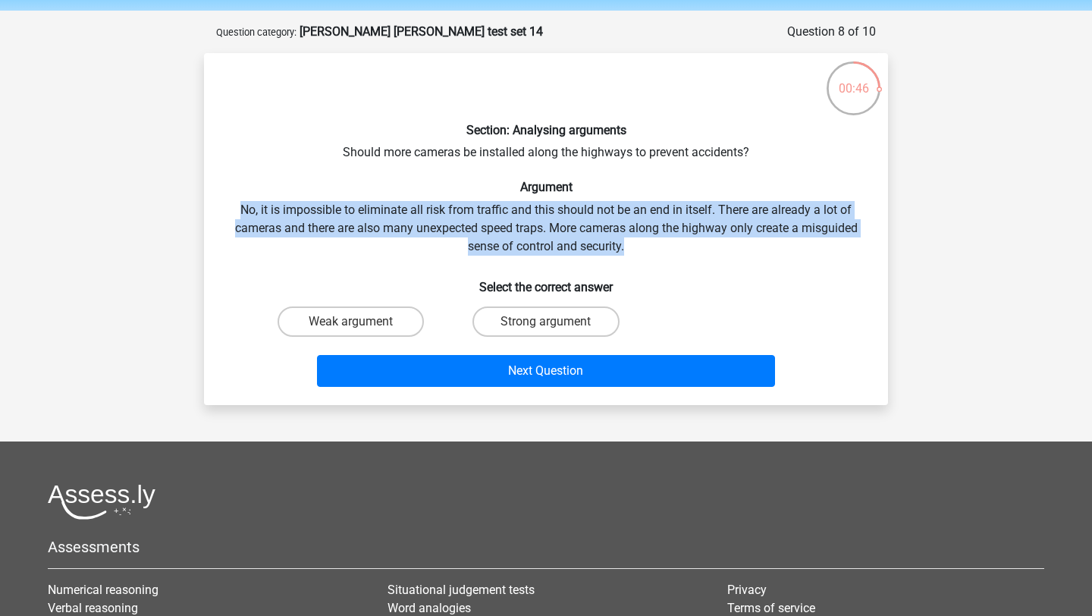
drag, startPoint x: 677, startPoint y: 247, endPoint x: 637, endPoint y: 187, distance: 72.2
click at [637, 187] on div "Section: Analysing arguments Should more cameras be installed along the highway…" at bounding box center [546, 229] width 672 height 328
click at [637, 187] on h6 "Argument" at bounding box center [546, 187] width 636 height 14
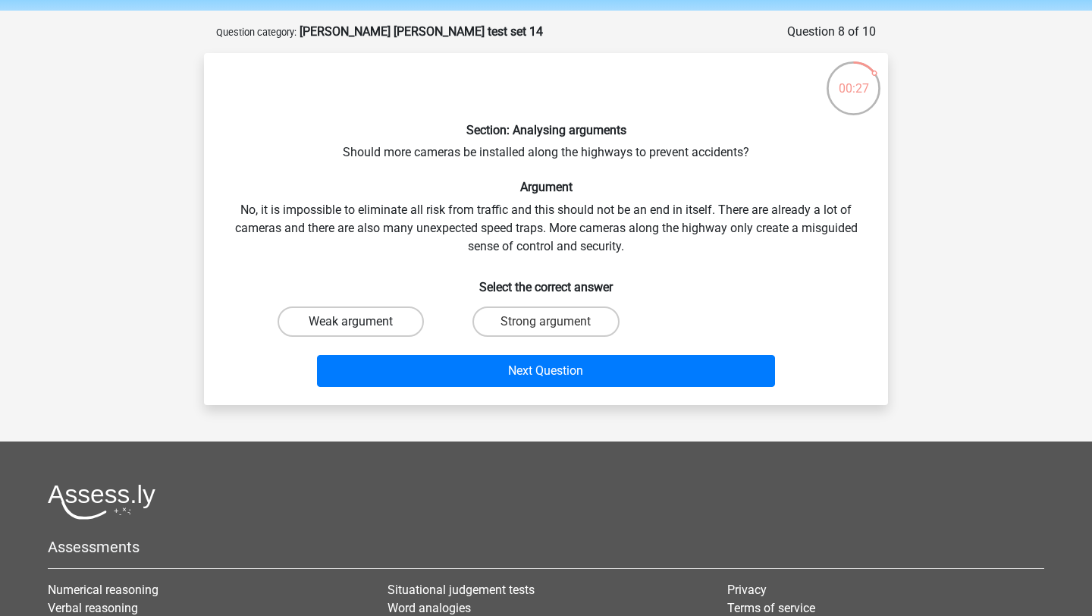
click at [386, 325] on label "Weak argument" at bounding box center [351, 321] width 146 height 30
click at [361, 325] on input "Weak argument" at bounding box center [356, 327] width 10 height 10
radio input "true"
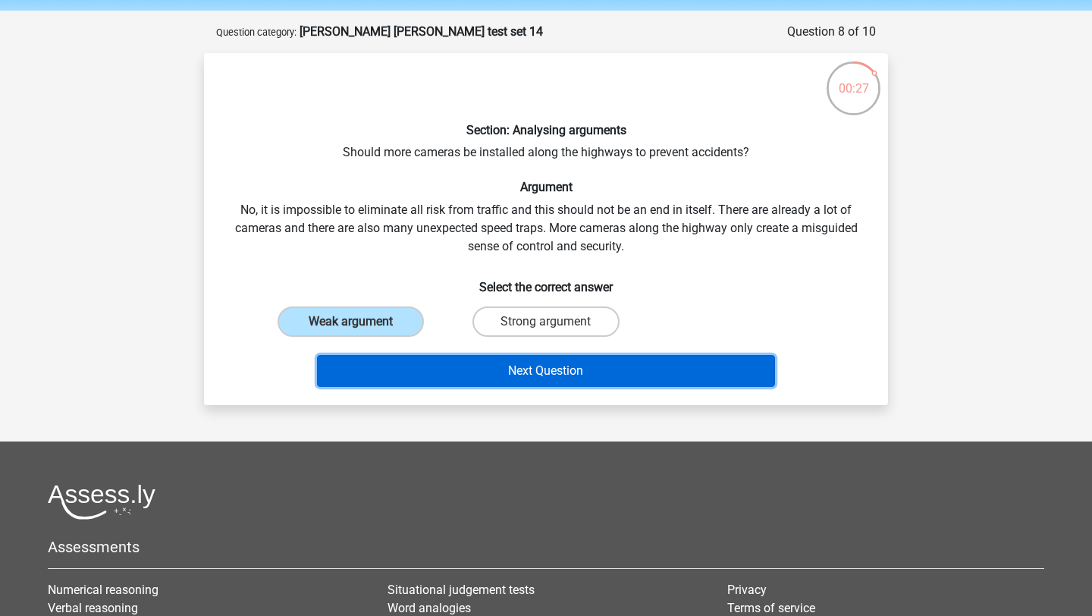
click at [408, 355] on button "Next Question" at bounding box center [546, 371] width 459 height 32
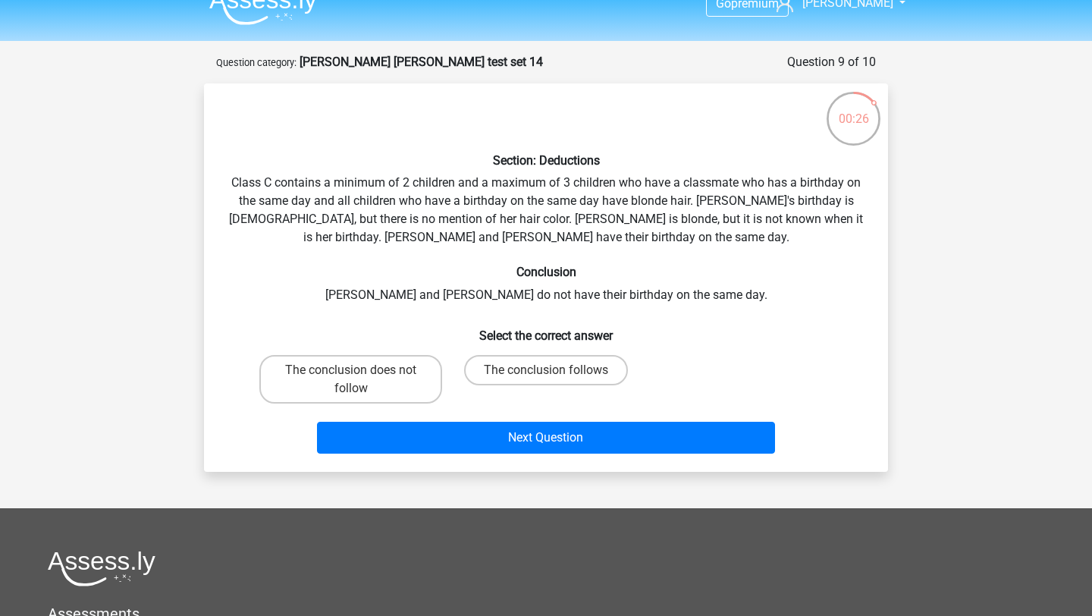
scroll to position [21, 0]
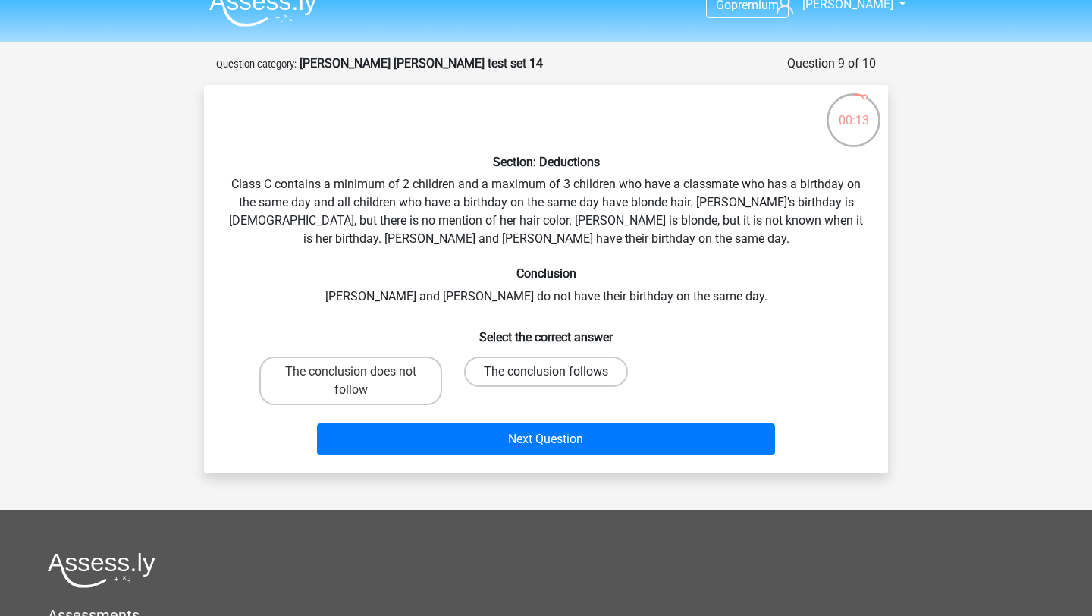
click at [496, 379] on label "The conclusion follows" at bounding box center [546, 372] width 164 height 30
click at [546, 379] on input "The conclusion follows" at bounding box center [551, 377] width 10 height 10
radio input "true"
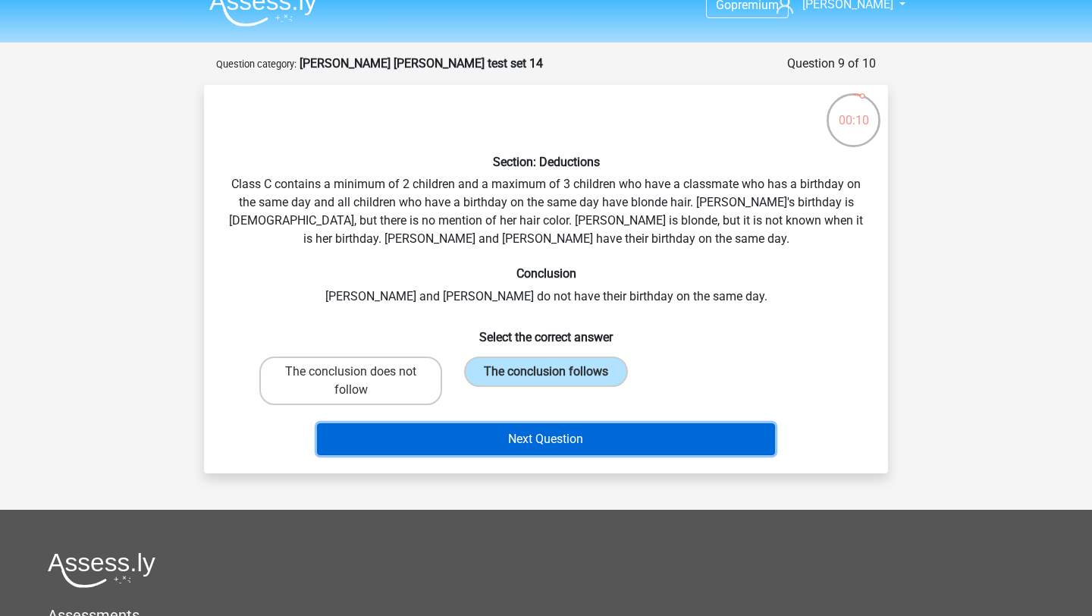
click at [495, 438] on button "Next Question" at bounding box center [546, 439] width 459 height 32
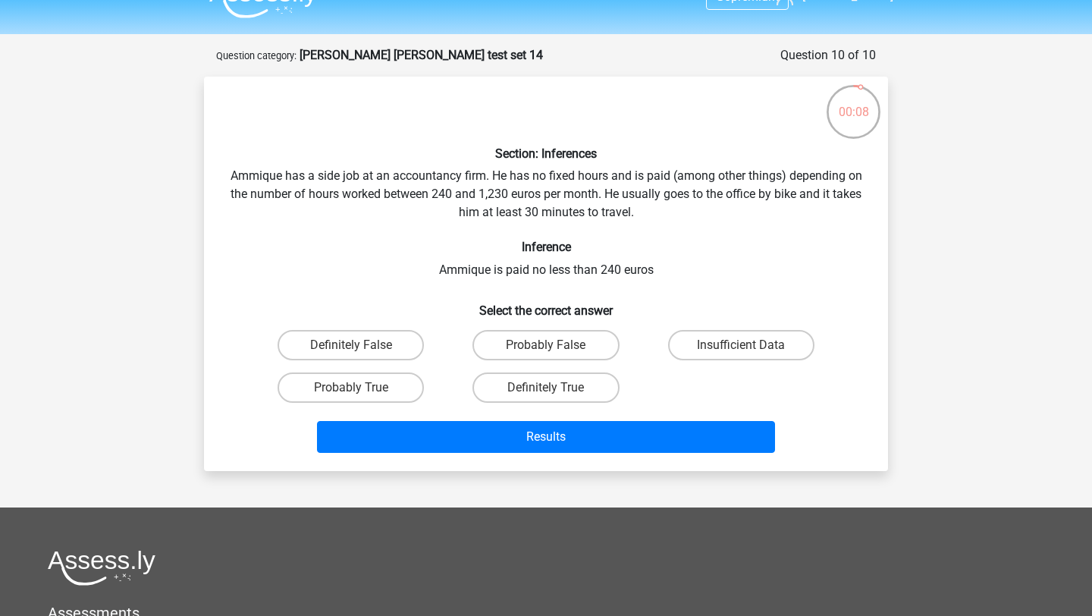
scroll to position [27, 0]
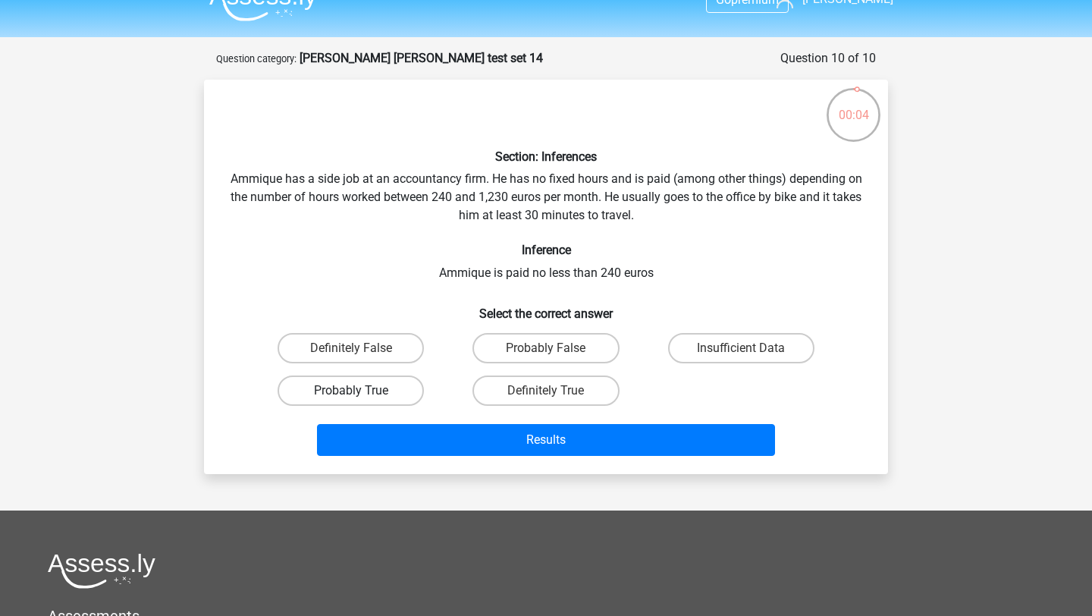
click at [401, 391] on label "Probably True" at bounding box center [351, 390] width 146 height 30
click at [361, 391] on input "Probably True" at bounding box center [356, 396] width 10 height 10
radio input "true"
click at [525, 392] on label "Definitely True" at bounding box center [546, 390] width 146 height 30
click at [546, 392] on input "Definitely True" at bounding box center [551, 396] width 10 height 10
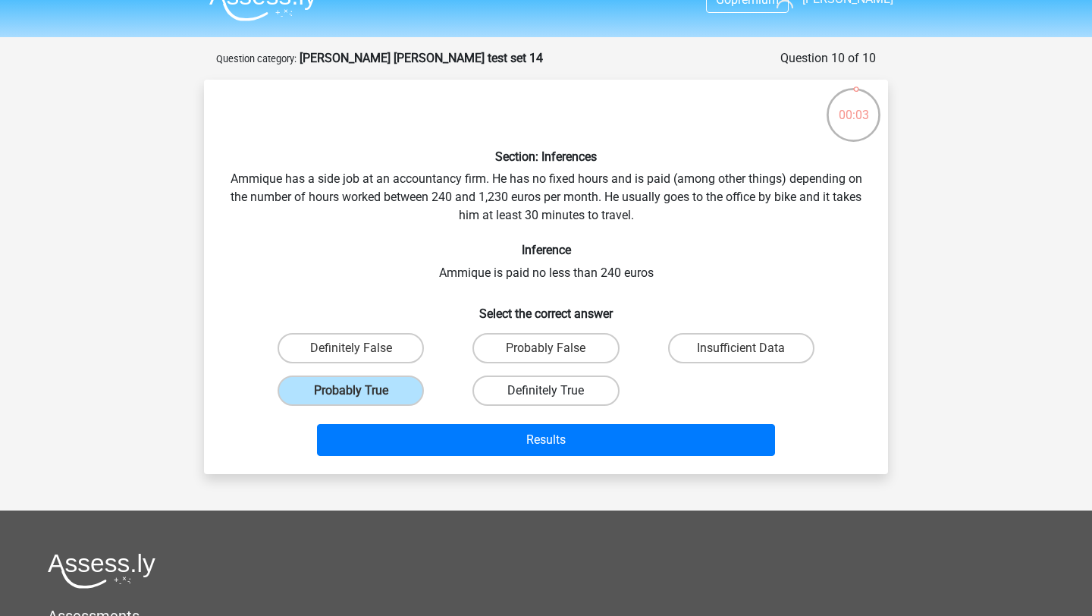
radio input "true"
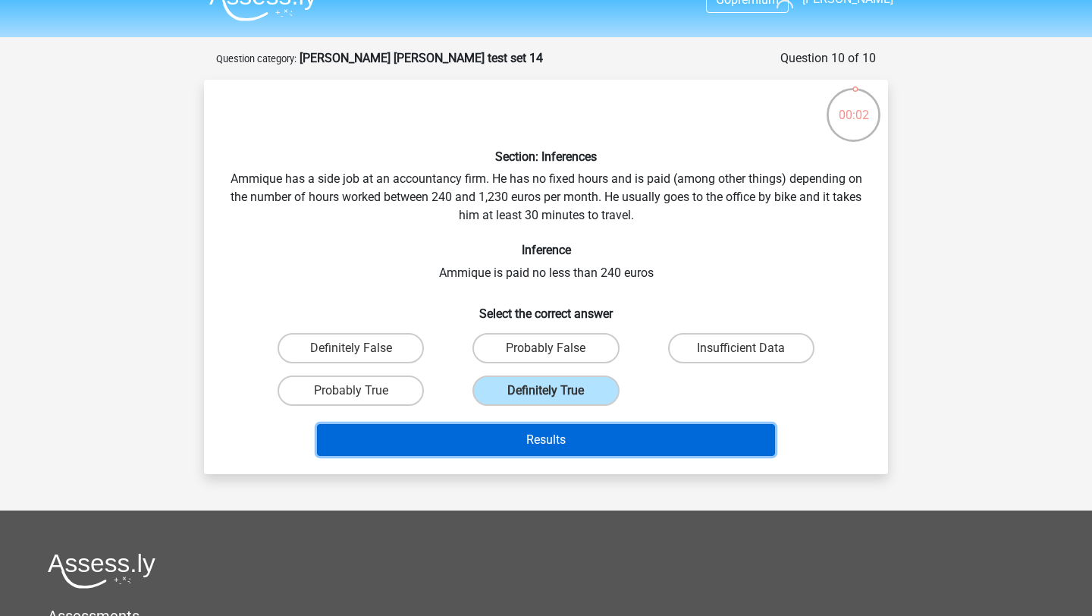
click at [526, 435] on button "Results" at bounding box center [546, 440] width 459 height 32
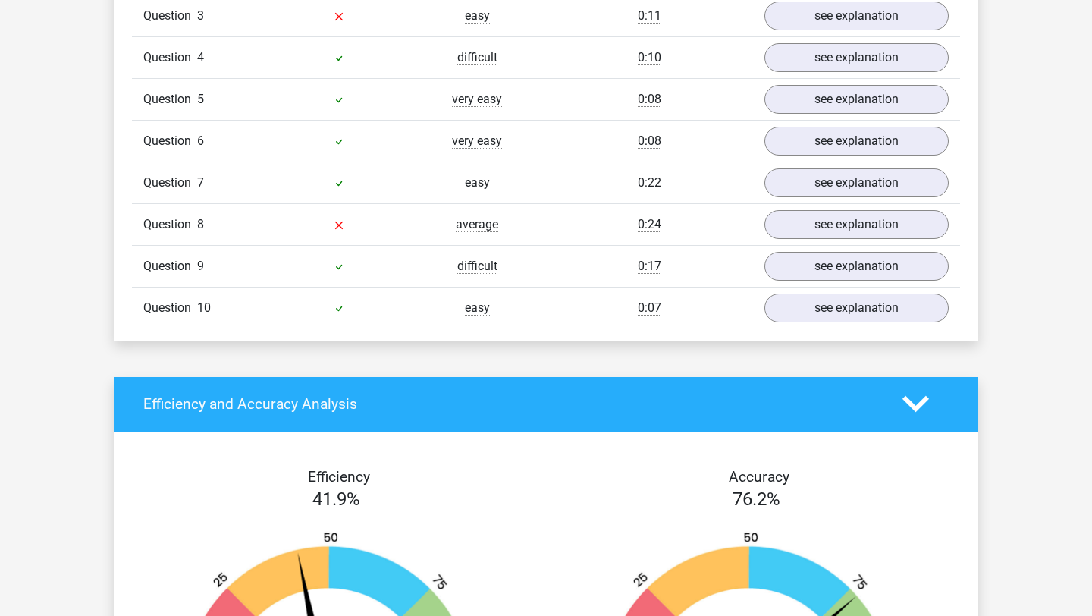
scroll to position [1337, 0]
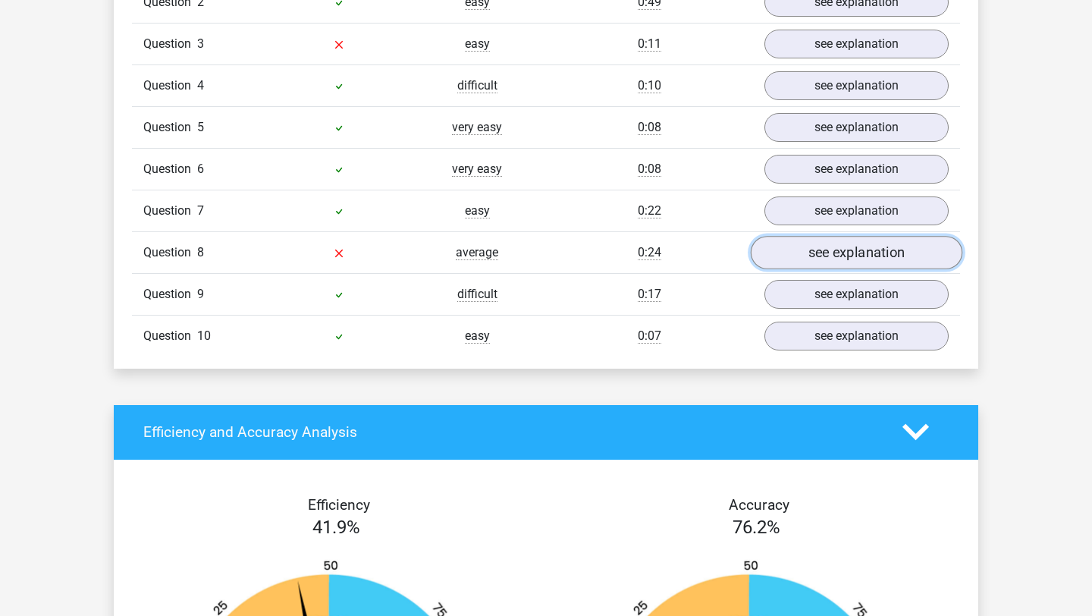
click at [807, 251] on link "see explanation" at bounding box center [857, 252] width 212 height 33
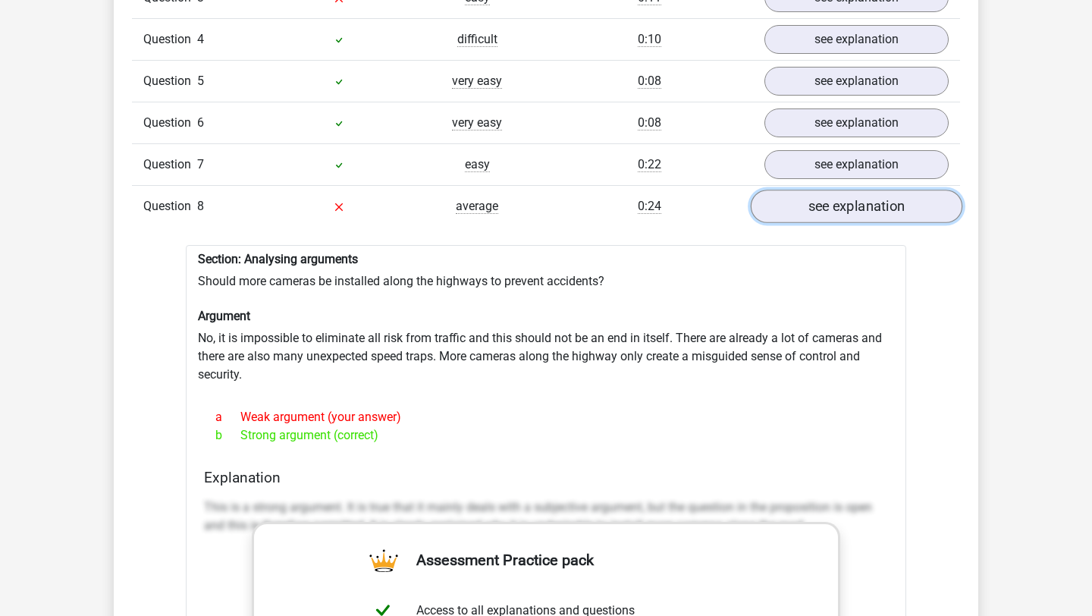
scroll to position [1386, 0]
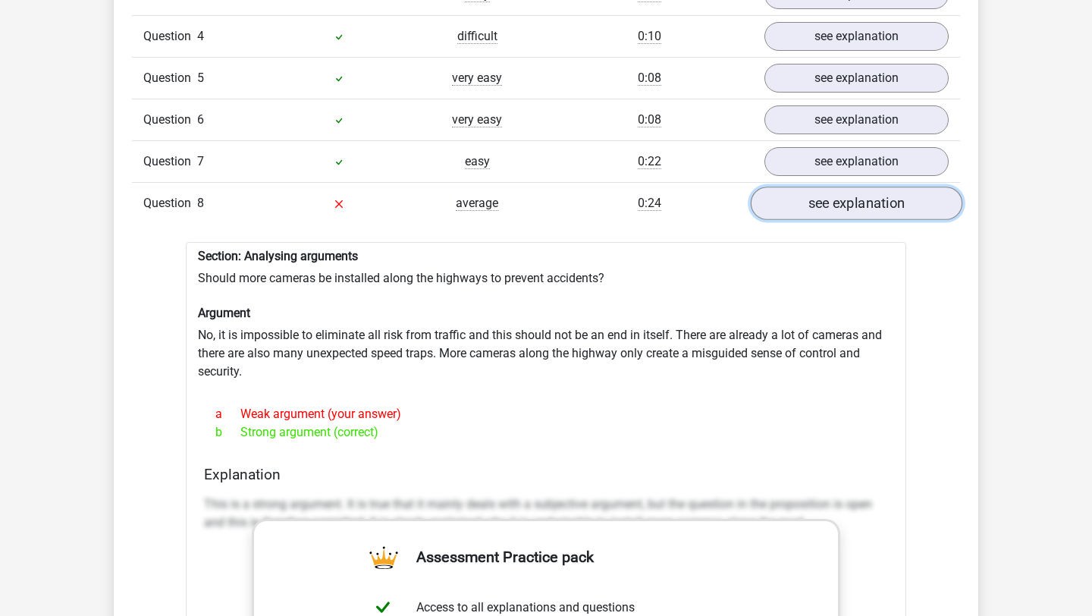
click at [818, 206] on link "see explanation" at bounding box center [857, 203] width 212 height 33
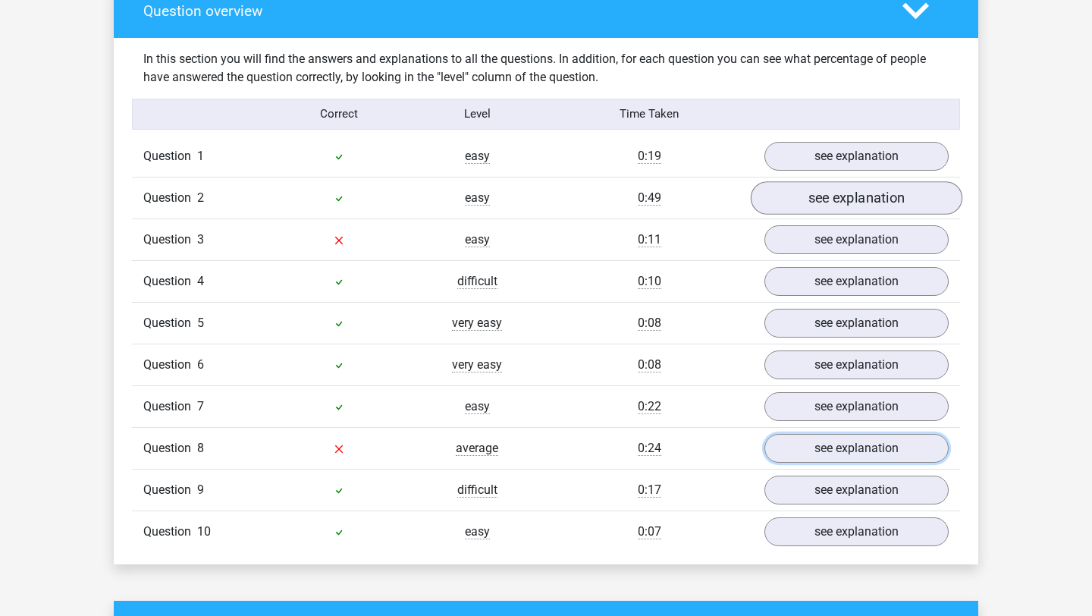
scroll to position [1140, 0]
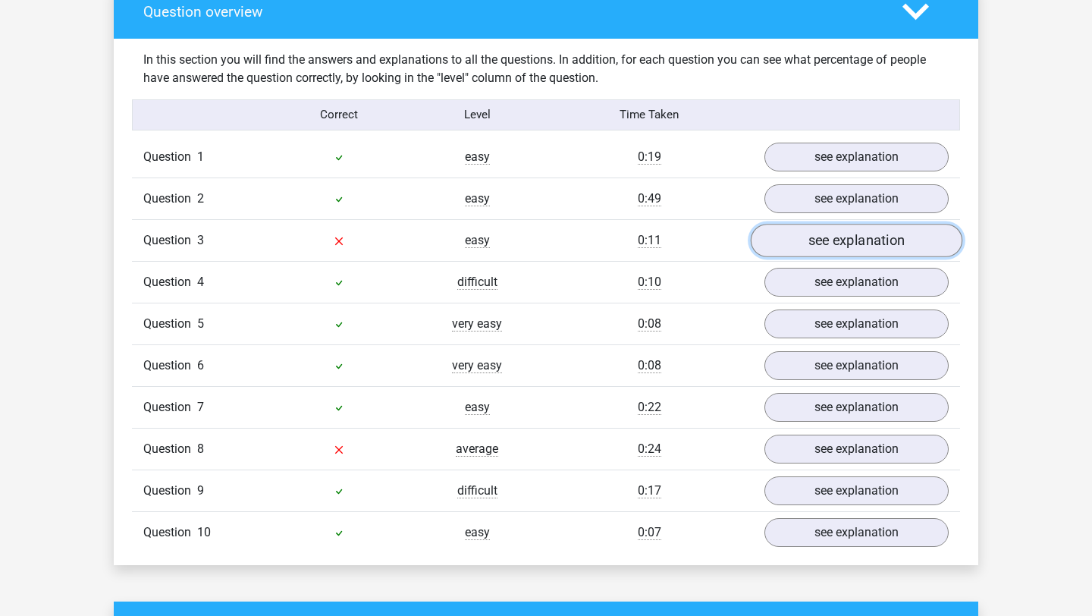
click at [797, 244] on link "see explanation" at bounding box center [857, 240] width 212 height 33
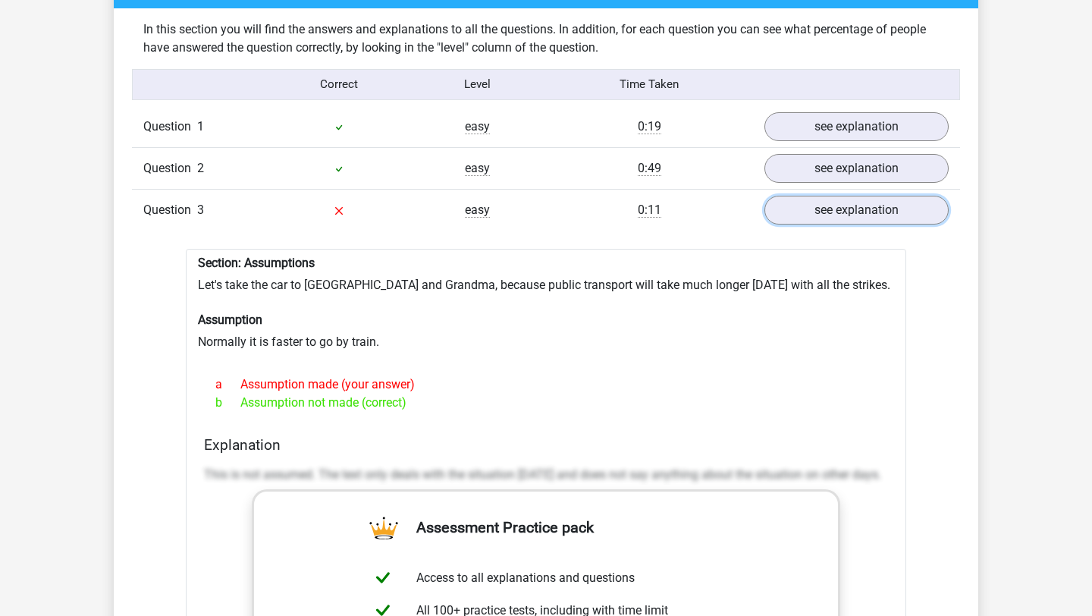
scroll to position [1173, 0]
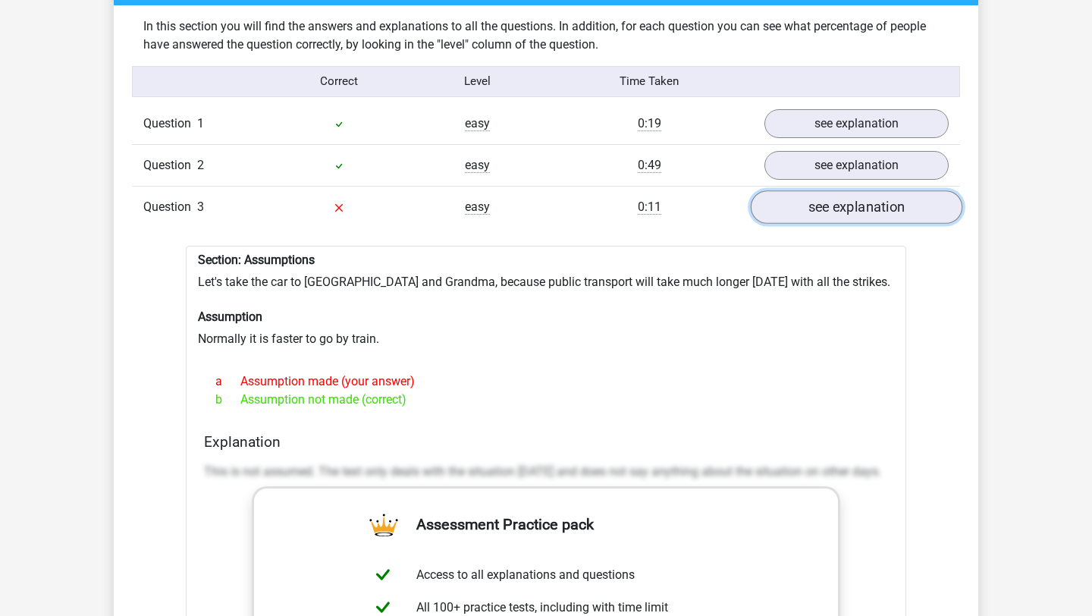
click at [822, 197] on link "see explanation" at bounding box center [857, 206] width 212 height 33
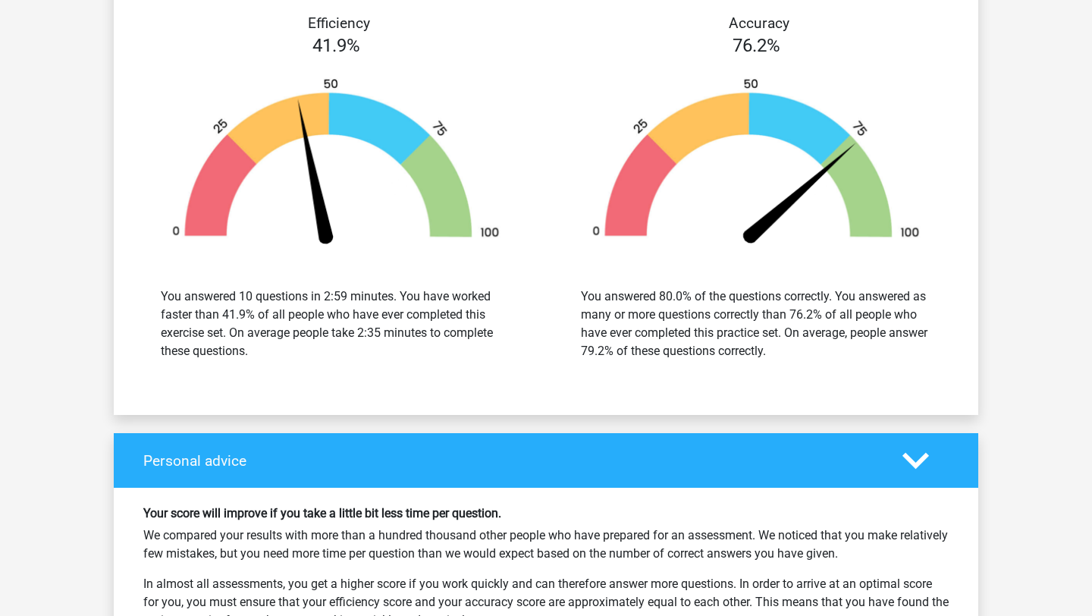
scroll to position [2284, 0]
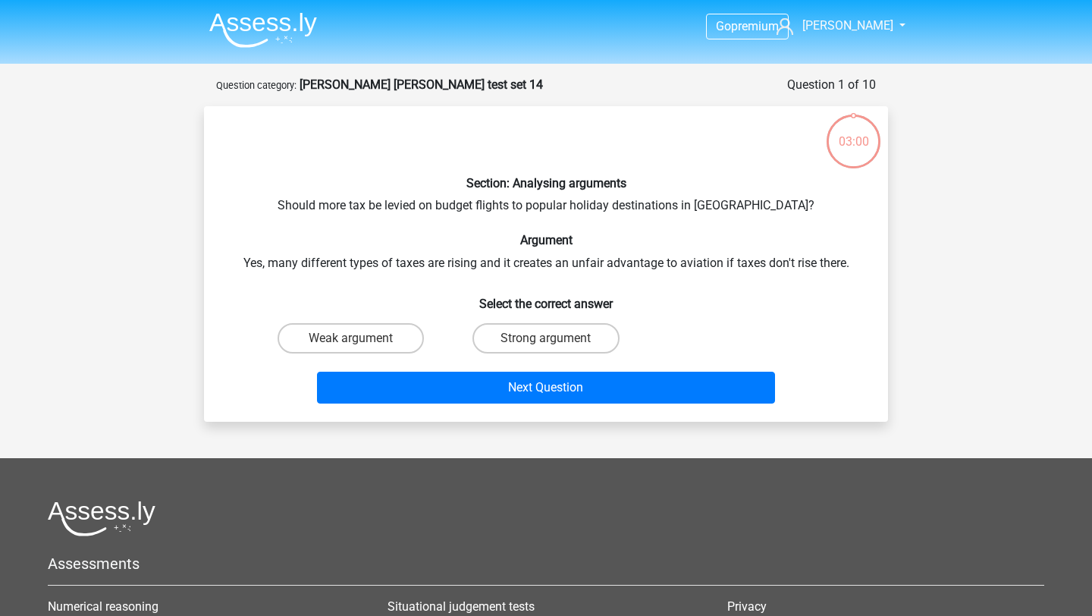
scroll to position [27, 0]
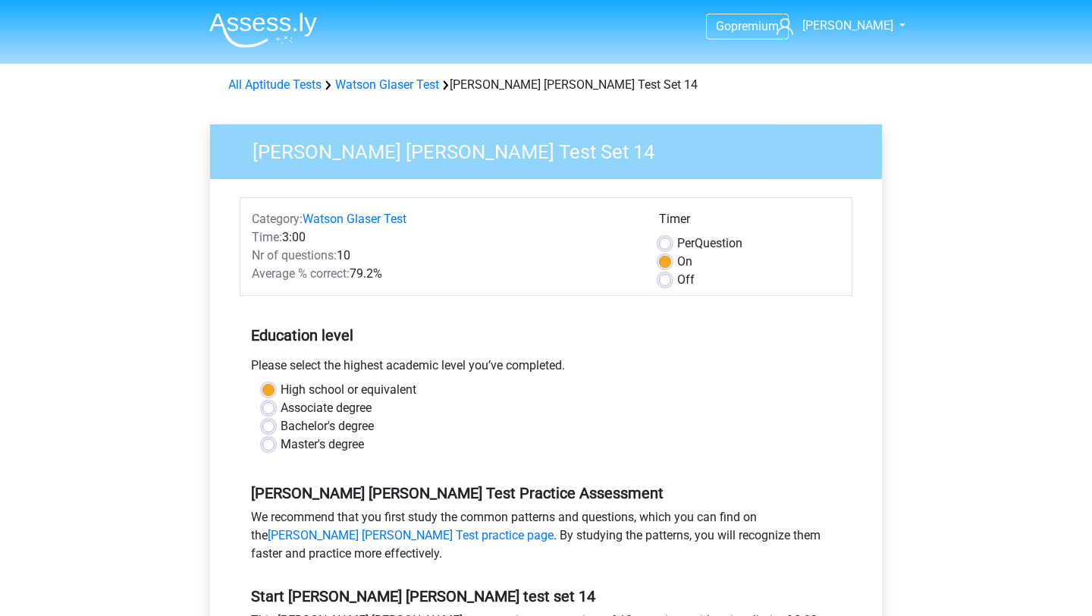
scroll to position [220, 0]
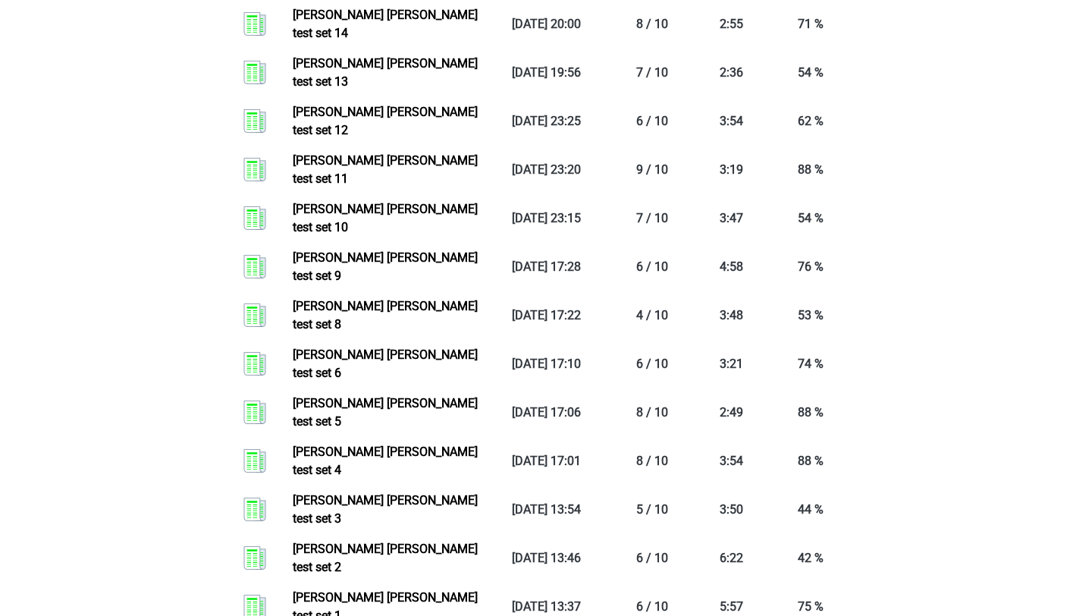
scroll to position [1047, 0]
